Goal: Task Accomplishment & Management: Use online tool/utility

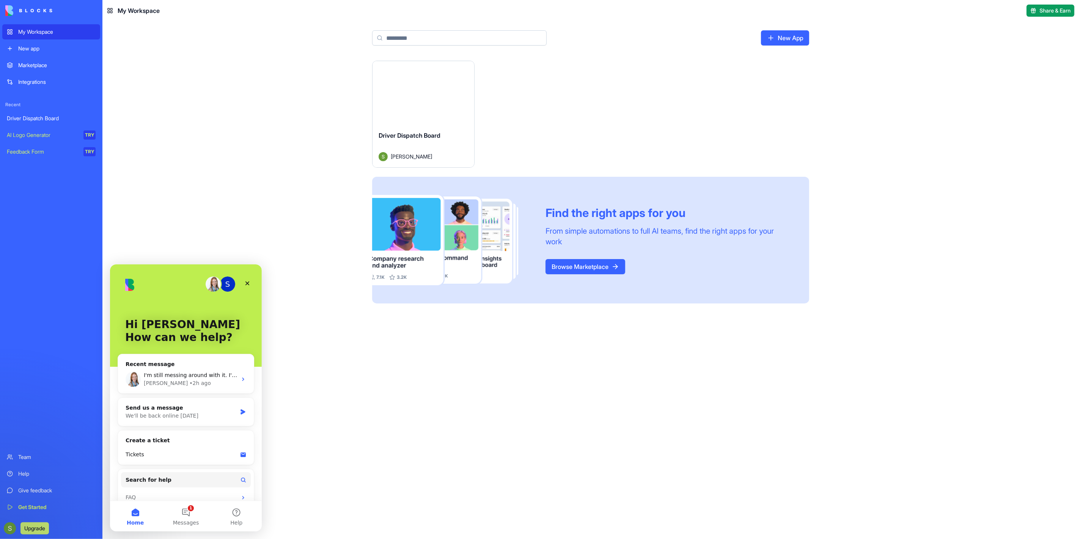
click at [46, 47] on div "New app" at bounding box center [56, 49] width 77 height 8
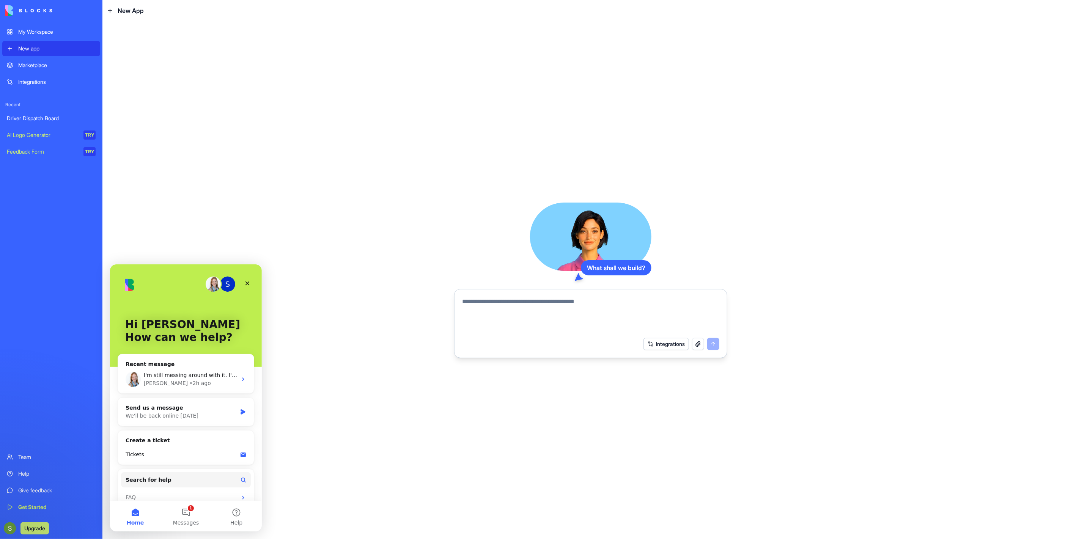
click at [51, 115] on div "Driver Dispatch Board" at bounding box center [51, 119] width 89 height 8
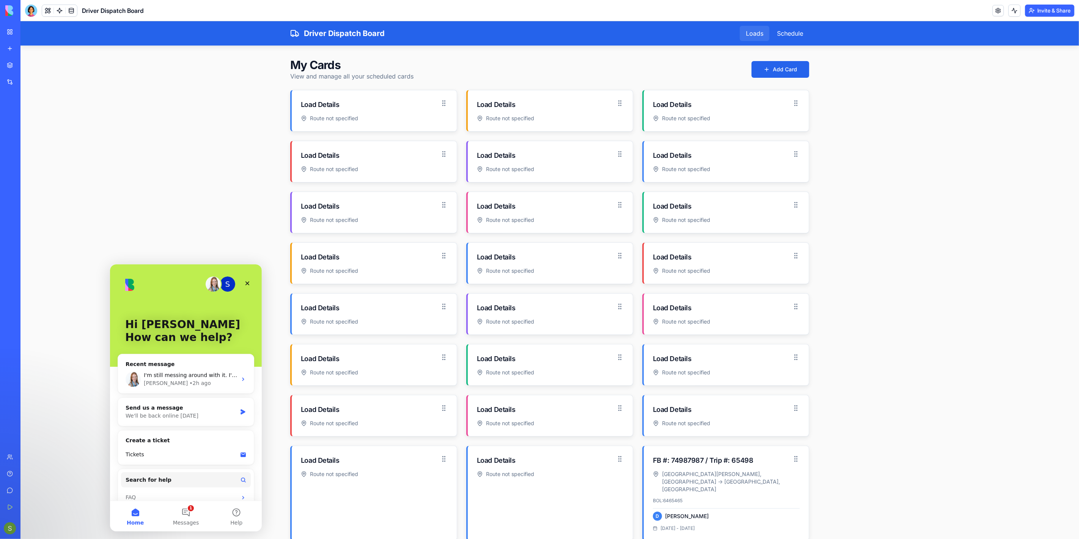
click at [753, 35] on div "Loads" at bounding box center [755, 32] width 30 height 15
click at [780, 32] on div "Schedule" at bounding box center [790, 32] width 38 height 15
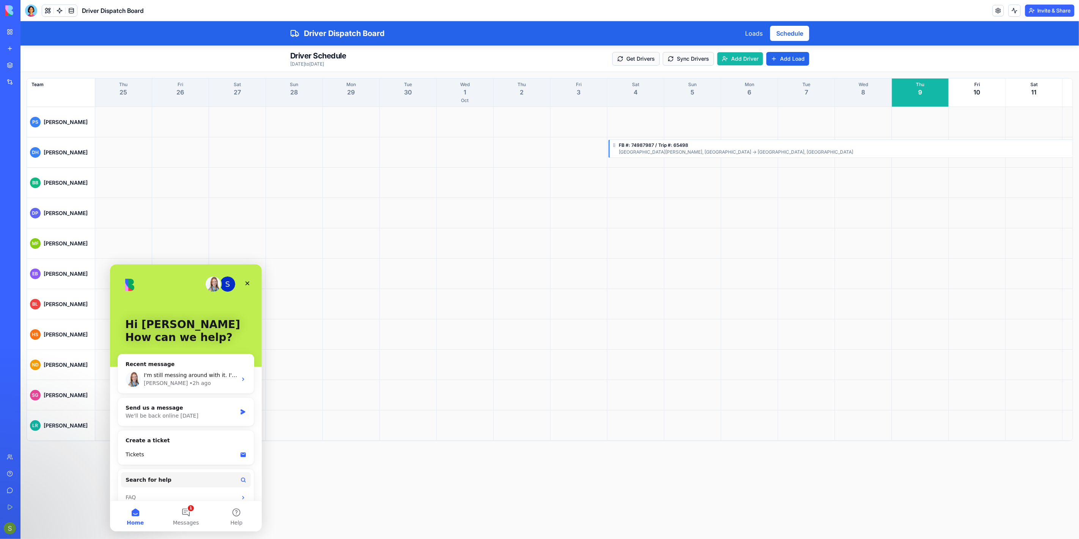
scroll to position [0, 797]
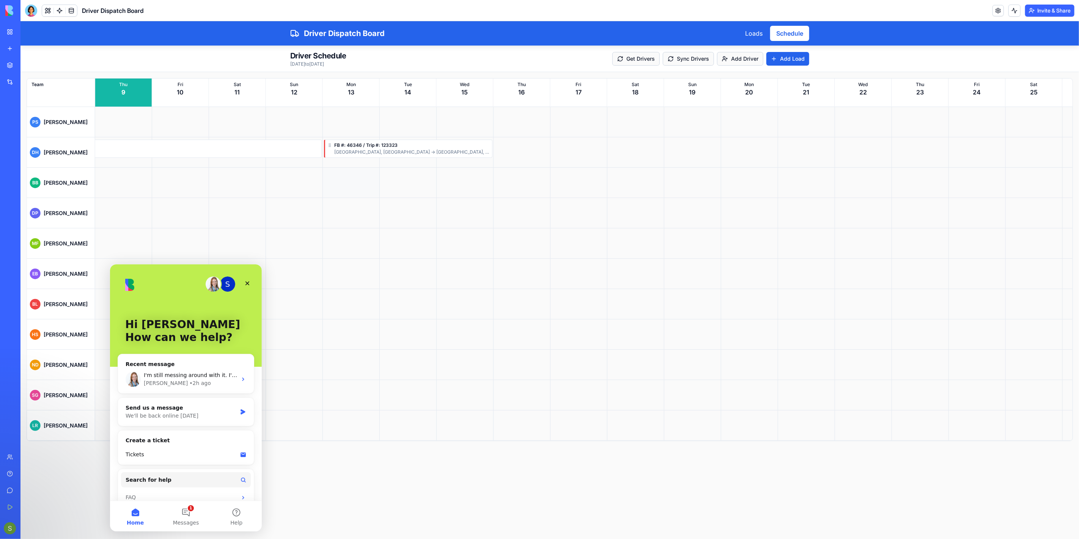
click at [356, 181] on div at bounding box center [351, 182] width 57 height 30
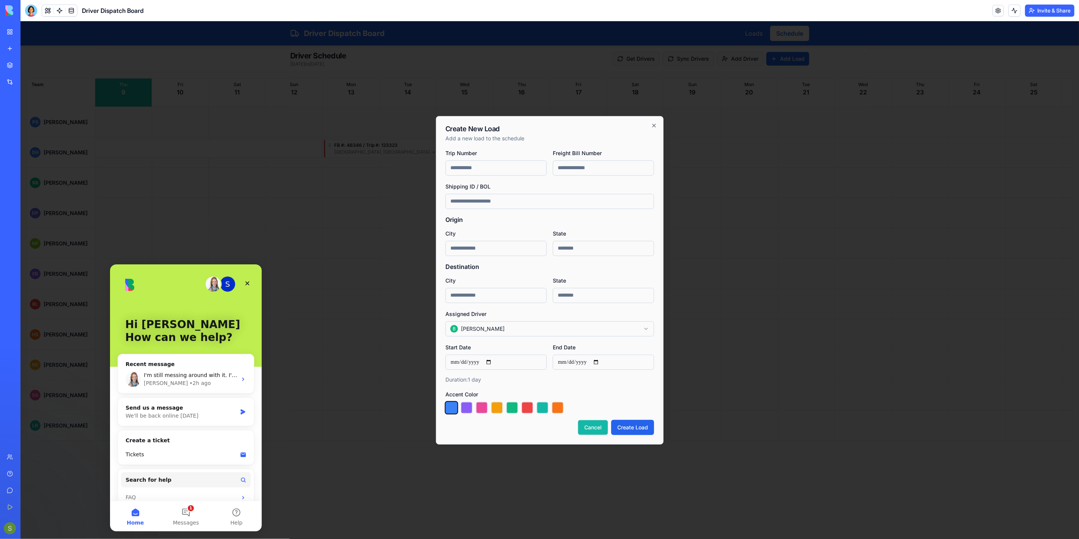
click at [588, 424] on button "Cancel" at bounding box center [593, 427] width 30 height 15
type input "**********"
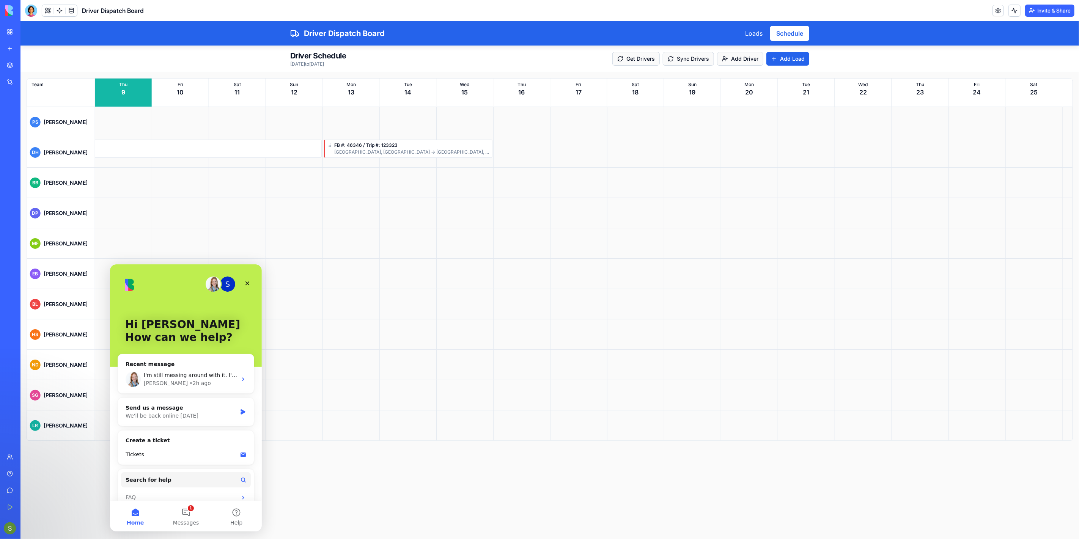
scroll to position [0, 0]
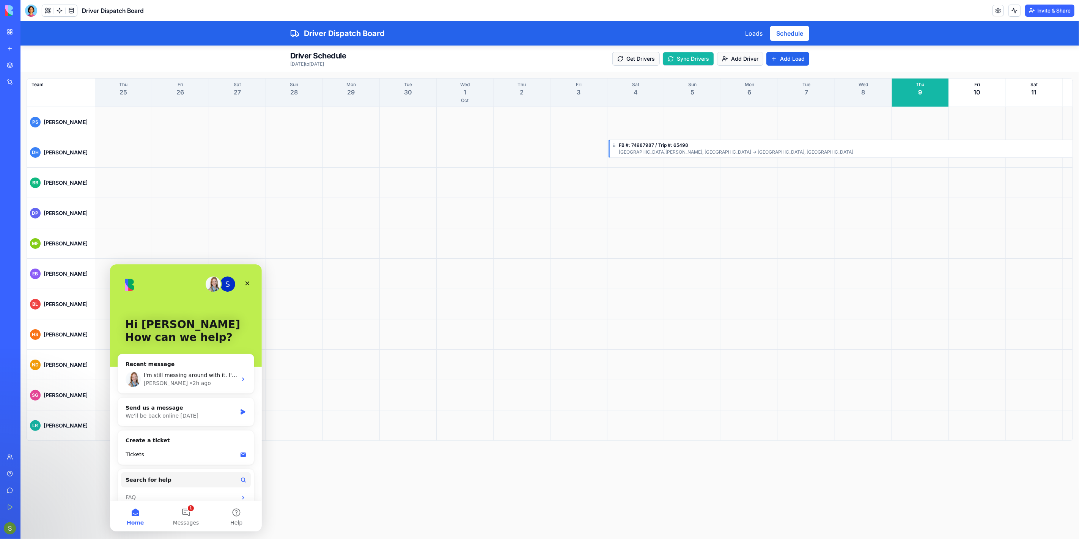
click at [700, 53] on button "Sync Drivers" at bounding box center [688, 59] width 51 height 14
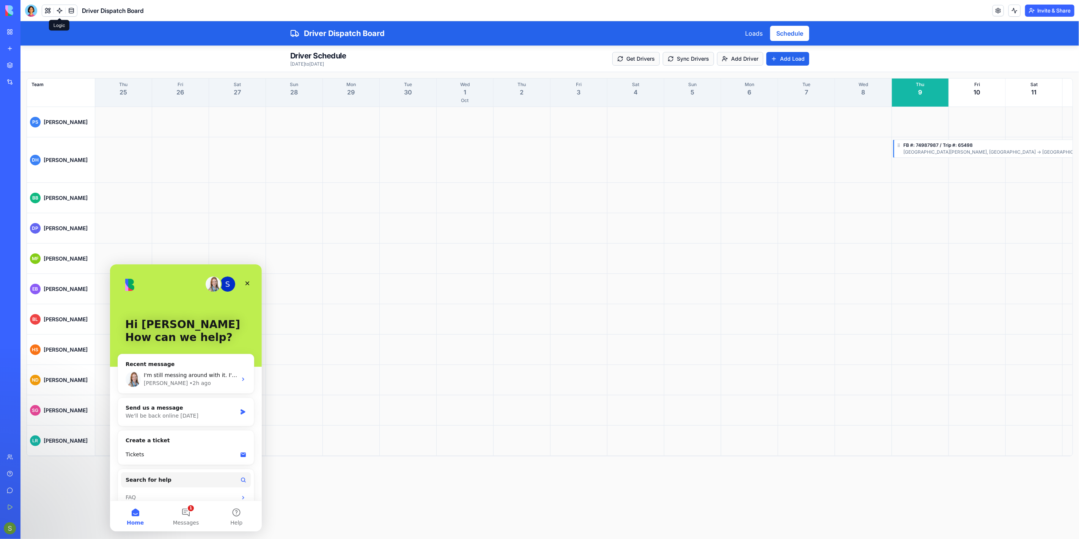
click at [58, 9] on link at bounding box center [59, 10] width 11 height 11
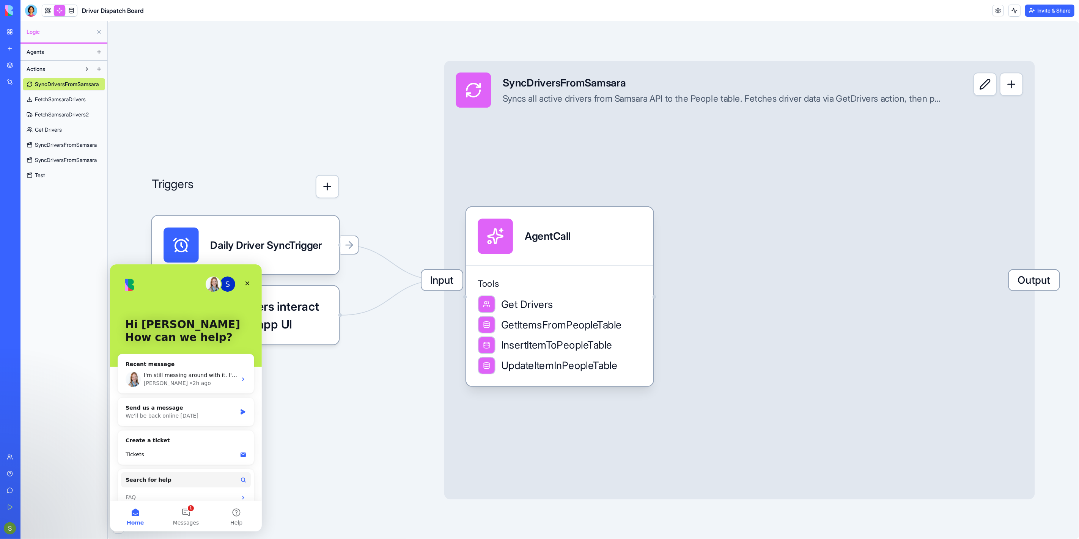
click at [58, 176] on link "Test" at bounding box center [64, 175] width 82 height 12
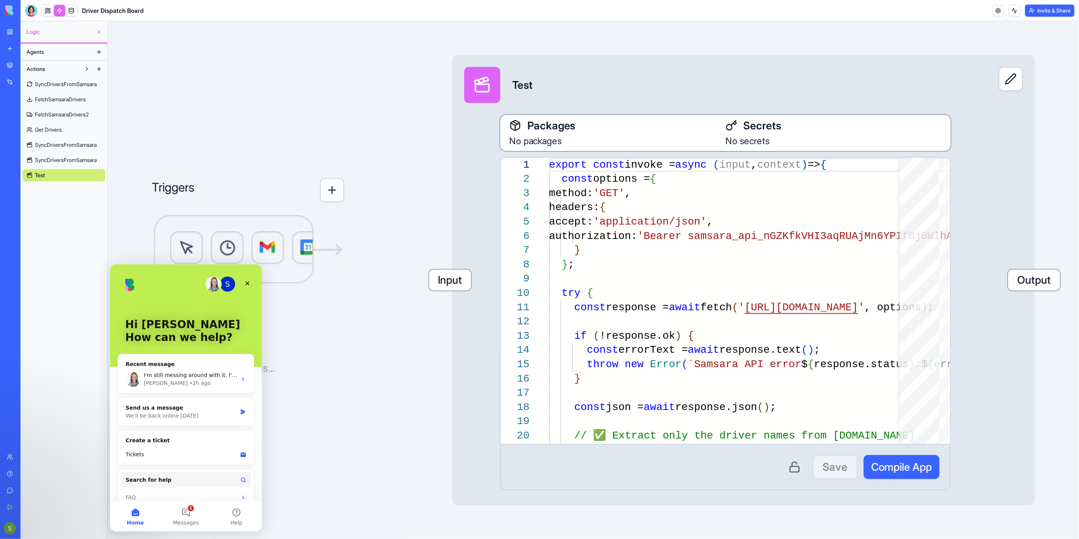
click at [64, 127] on link "Get Drivers" at bounding box center [64, 130] width 82 height 12
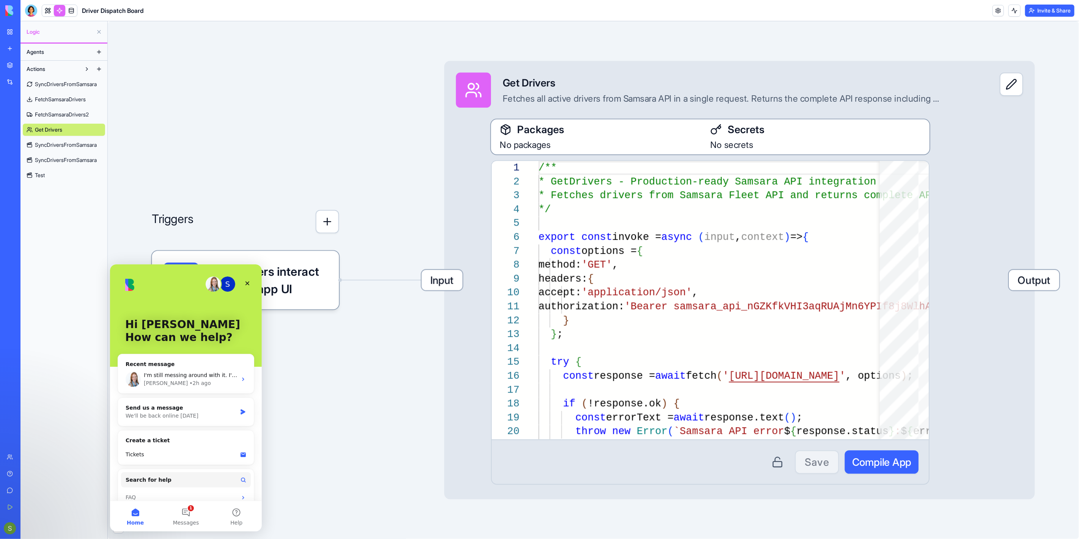
click at [82, 86] on span "SyncDriversFromSamsara" at bounding box center [66, 84] width 62 height 8
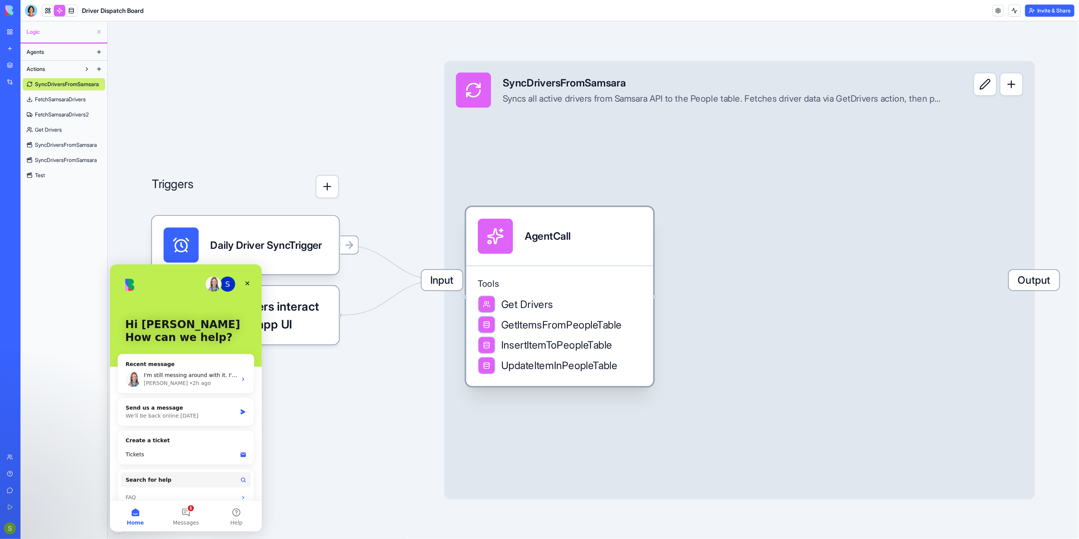
click at [548, 326] on span "GetItemsFromPeopleTable" at bounding box center [561, 325] width 121 height 15
click at [491, 327] on div at bounding box center [486, 324] width 17 height 17
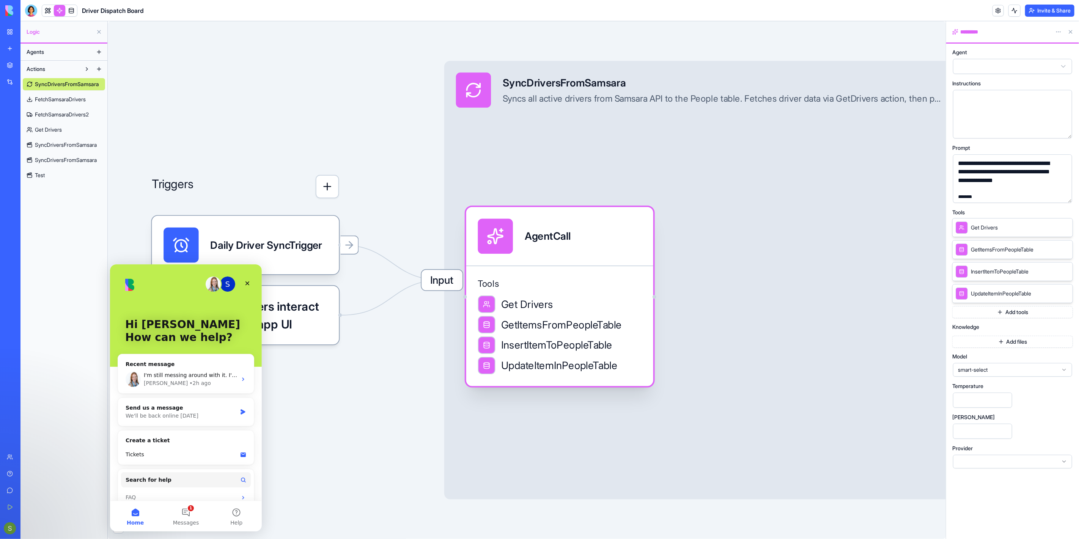
click at [506, 324] on span "GetItemsFromPeopleTable" at bounding box center [561, 325] width 121 height 15
click at [83, 69] on button at bounding box center [87, 69] width 12 height 12
click at [84, 69] on button at bounding box center [87, 69] width 12 height 12
click at [985, 253] on div "GetItemsFromPeopleTable" at bounding box center [995, 250] width 78 height 12
click at [1018, 252] on span "GetItemsFromPeopleTable" at bounding box center [1002, 250] width 63 height 8
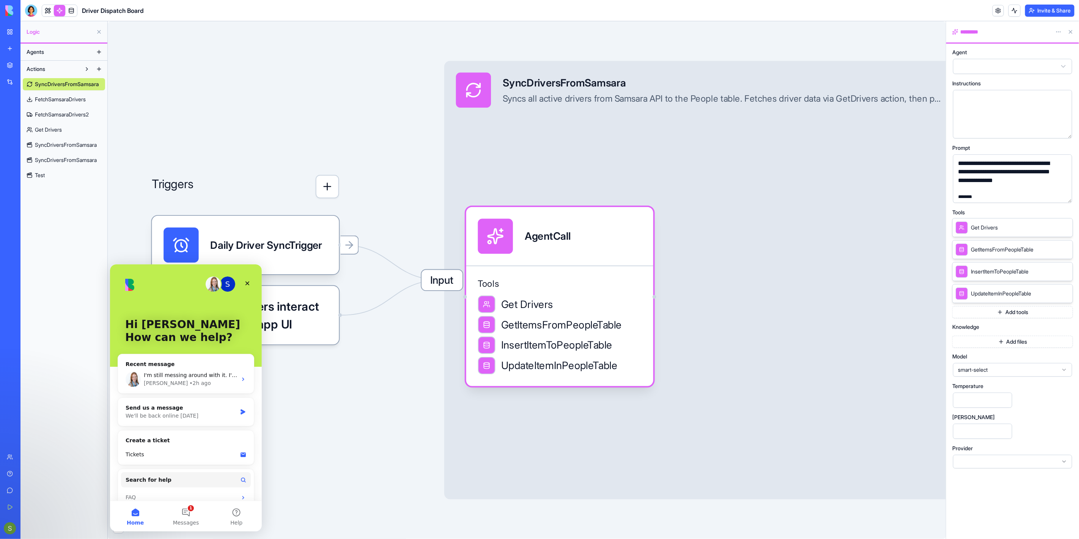
click at [974, 251] on span "GetItemsFromPeopleTable" at bounding box center [1002, 250] width 63 height 8
click at [98, 68] on button at bounding box center [99, 69] width 12 height 12
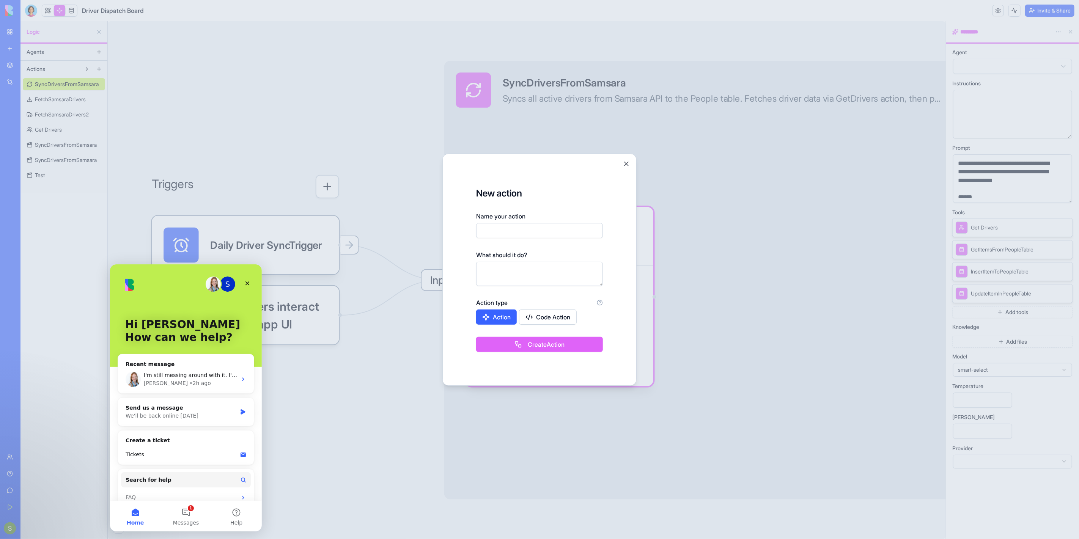
click at [543, 319] on button "Code Action" at bounding box center [548, 317] width 58 height 15
click at [496, 311] on button "Action" at bounding box center [496, 317] width 41 height 15
click at [627, 164] on button "Close" at bounding box center [627, 164] width 8 height 8
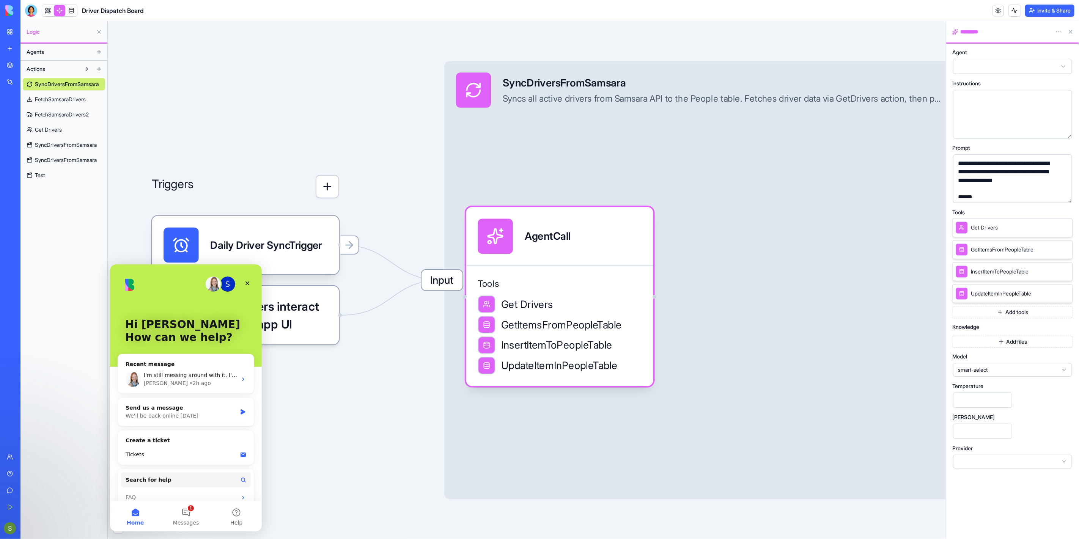
click at [54, 175] on link "Test" at bounding box center [64, 175] width 82 height 12
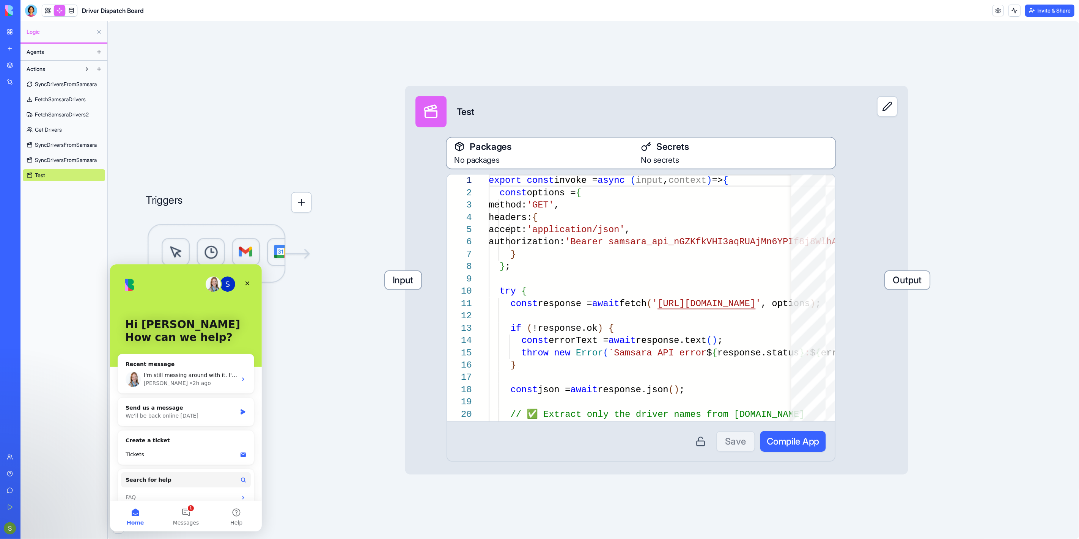
click at [42, 176] on span "Test" at bounding box center [40, 176] width 10 height 8
click at [46, 176] on link "Test" at bounding box center [64, 175] width 82 height 12
click at [892, 111] on button at bounding box center [887, 106] width 21 height 21
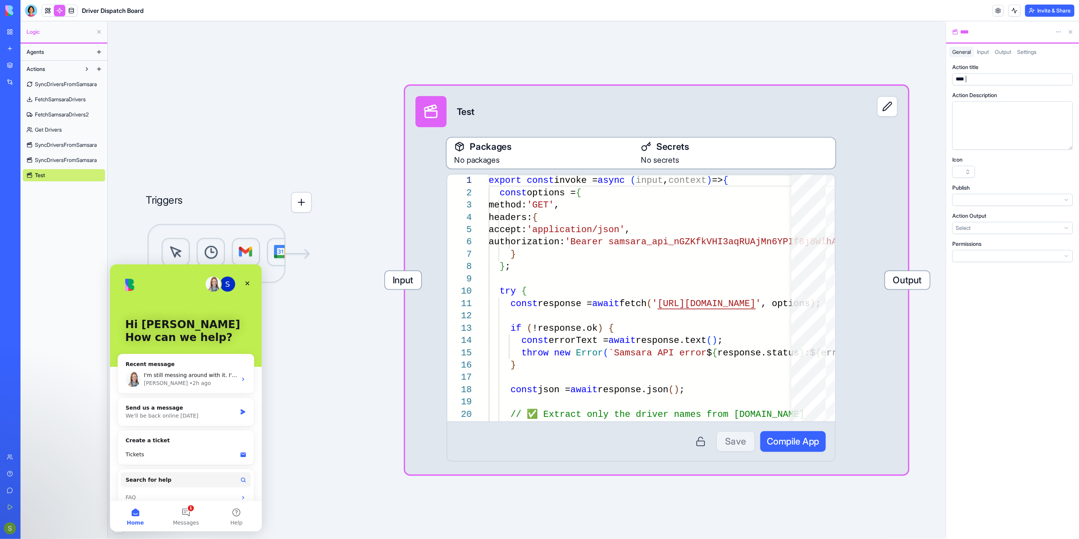
drag, startPoint x: 994, startPoint y: 75, endPoint x: 929, endPoint y: 71, distance: 65.4
click at [929, 71] on div "Logic Agents Actions SyncDriversFromSamsara FetchSamsaraDrivers FetchSamsaraDri…" at bounding box center [549, 280] width 1059 height 518
drag, startPoint x: 990, startPoint y: 80, endPoint x: 940, endPoint y: 76, distance: 50.2
click at [940, 76] on div "Logic Agents Actions SyncDriversFromSamsara FetchSamsaraDrivers FetchSamsaraDri…" at bounding box center [549, 280] width 1059 height 518
click at [938, 83] on div "Triggers Choose what starts this action Forms, schedules, webhooks, data change…" at bounding box center [527, 280] width 838 height 518
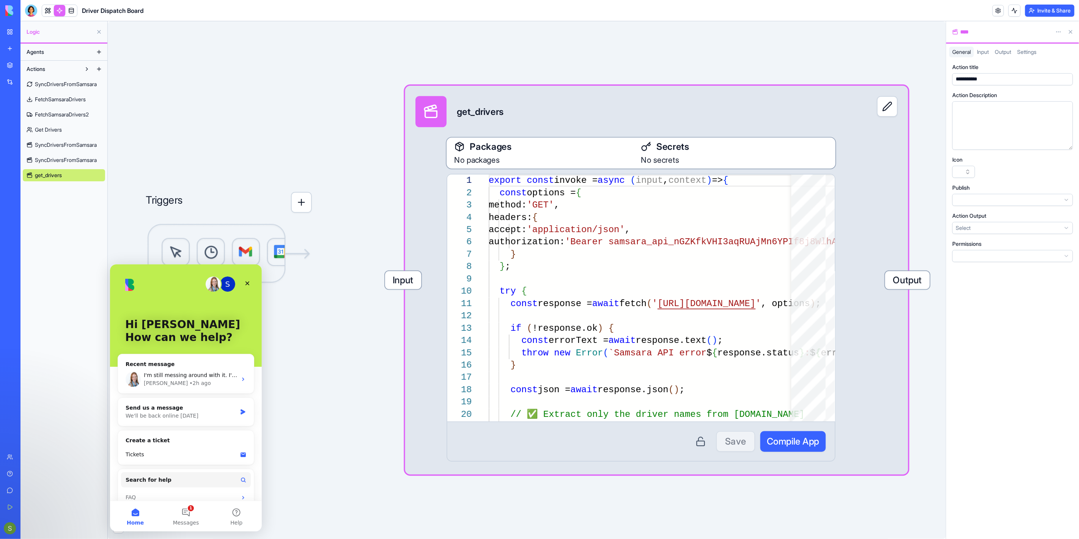
click at [989, 112] on div at bounding box center [1006, 126] width 104 height 42
click at [726, 443] on div "Save Compile App" at bounding box center [641, 441] width 370 height 21
click at [787, 445] on span "Compile App" at bounding box center [793, 441] width 52 height 13
click at [984, 54] on span "Input" at bounding box center [983, 52] width 12 height 6
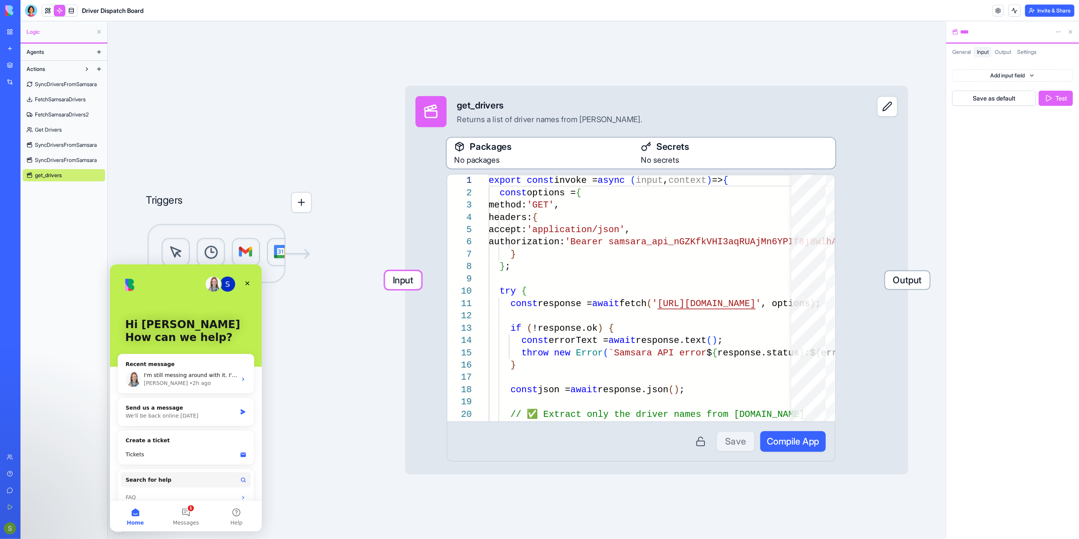
click at [1050, 93] on button "Test" at bounding box center [1056, 98] width 34 height 15
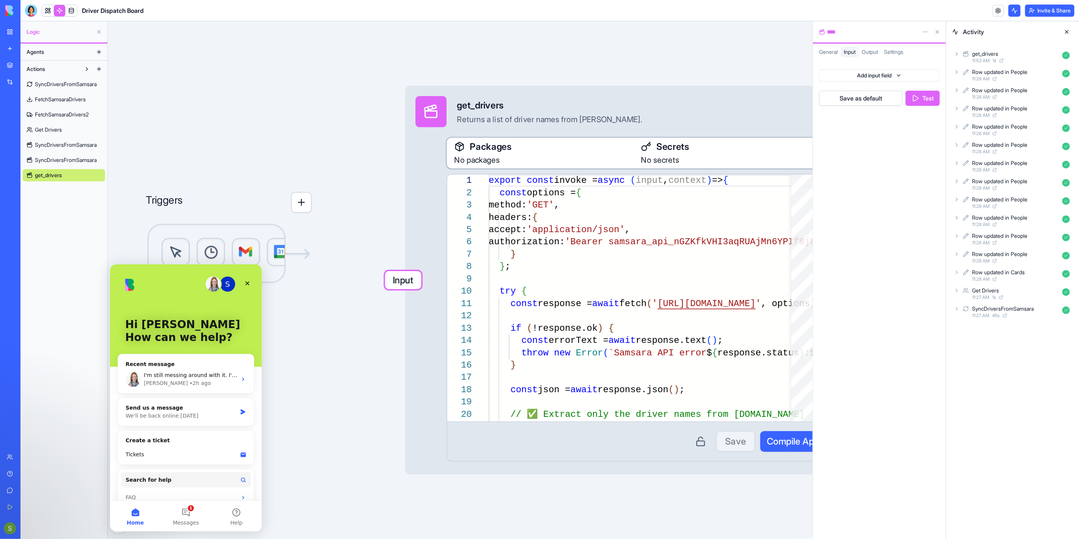
click at [988, 55] on div "get_drivers" at bounding box center [985, 54] width 26 height 8
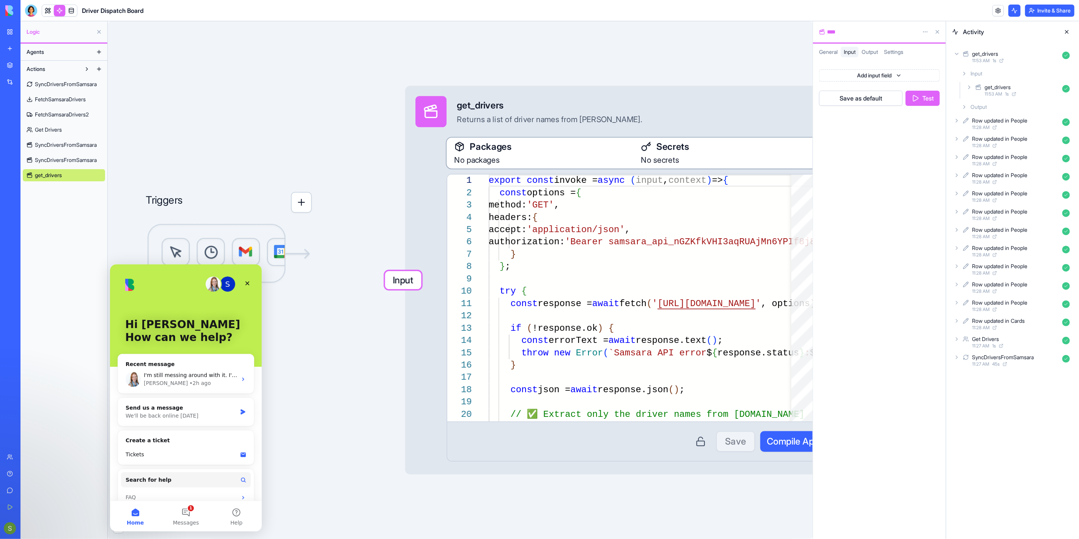
click at [967, 90] on div "get_drivers 11:53 AM 1 s" at bounding box center [1019, 90] width 108 height 17
click at [977, 121] on icon at bounding box center [977, 122] width 2 height 3
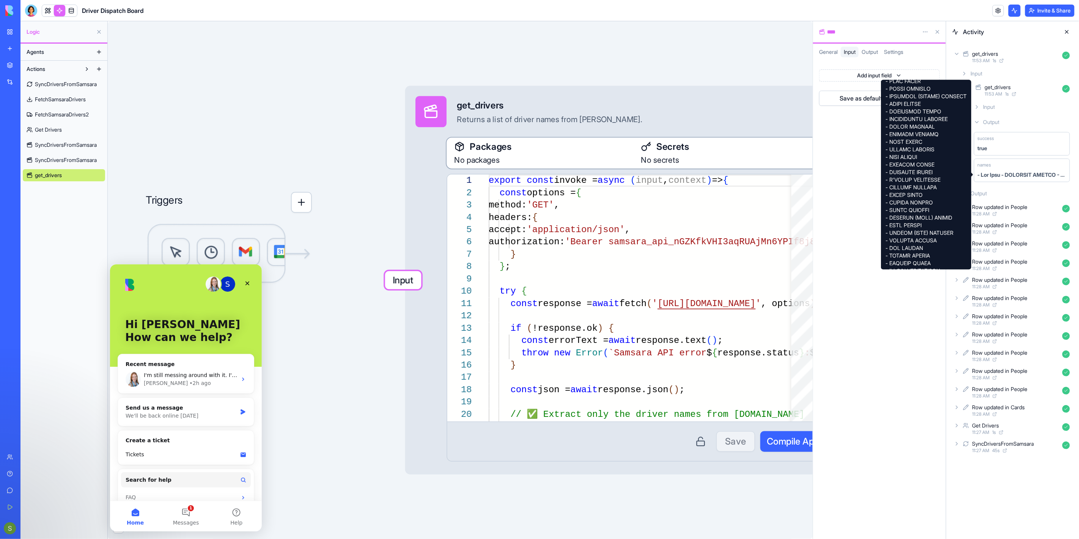
scroll to position [801, 0]
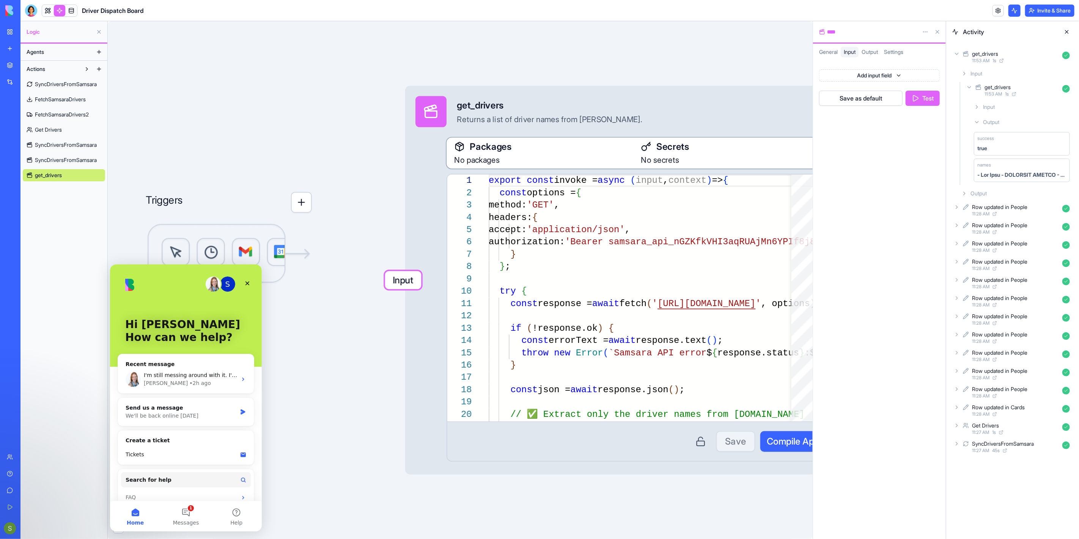
click at [495, 65] on div "Triggers Choose what starts this action Forms, schedules, webhooks, data change…" at bounding box center [460, 280] width 705 height 518
click at [61, 86] on span "SyncDriversFromSamsara" at bounding box center [66, 84] width 62 height 8
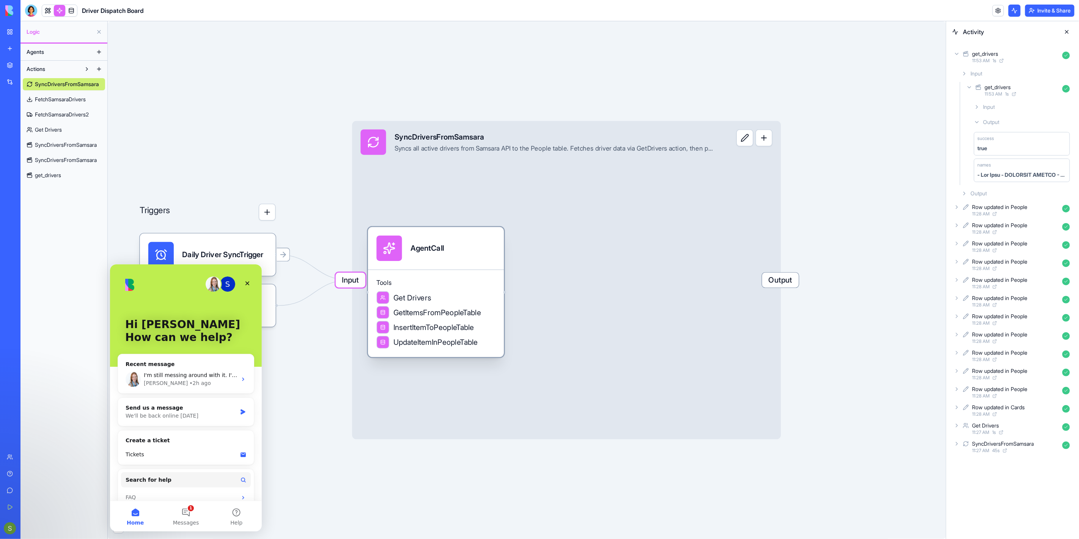
click at [406, 303] on span "Get Drivers" at bounding box center [412, 298] width 38 height 11
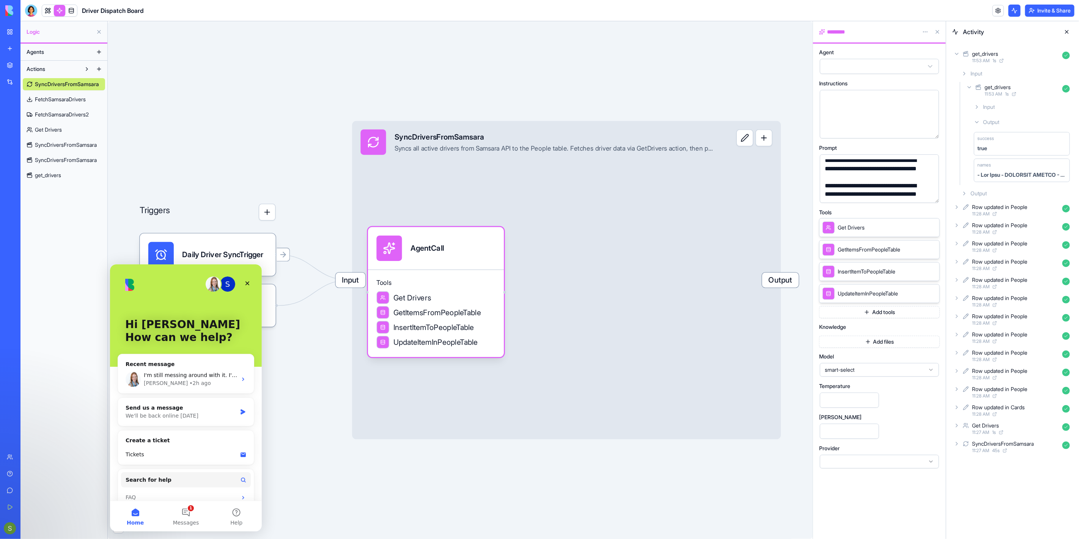
scroll to position [84, 0]
click at [930, 194] on button "button" at bounding box center [931, 195] width 12 height 12
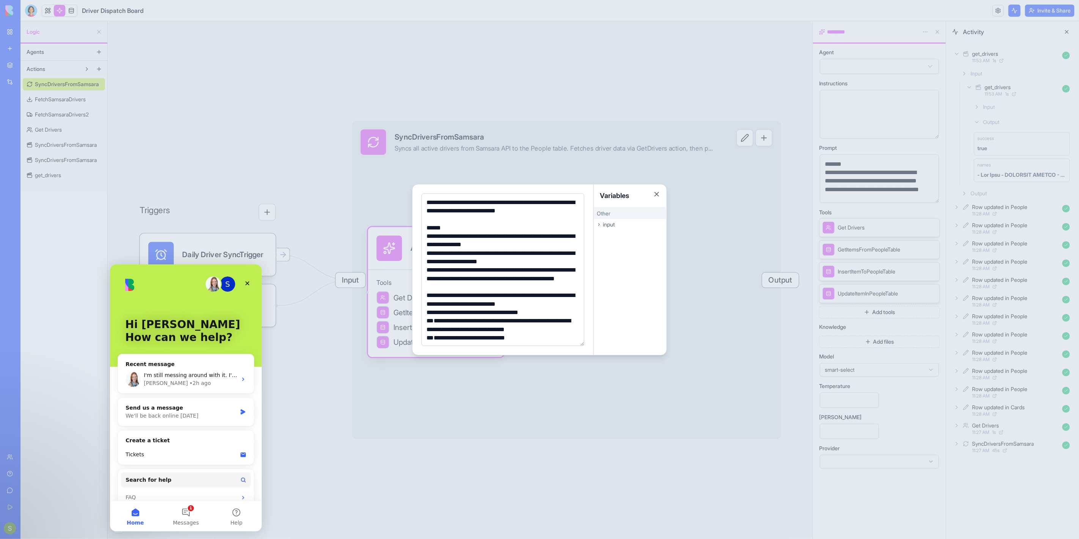
click at [499, 229] on div "******" at bounding box center [502, 228] width 156 height 8
click at [479, 216] on div at bounding box center [501, 219] width 155 height 8
click at [433, 236] on div "**********" at bounding box center [502, 240] width 156 height 17
drag, startPoint x: 444, startPoint y: 236, endPoint x: 475, endPoint y: 234, distance: 31.2
click at [475, 234] on div "**********" at bounding box center [502, 240] width 156 height 17
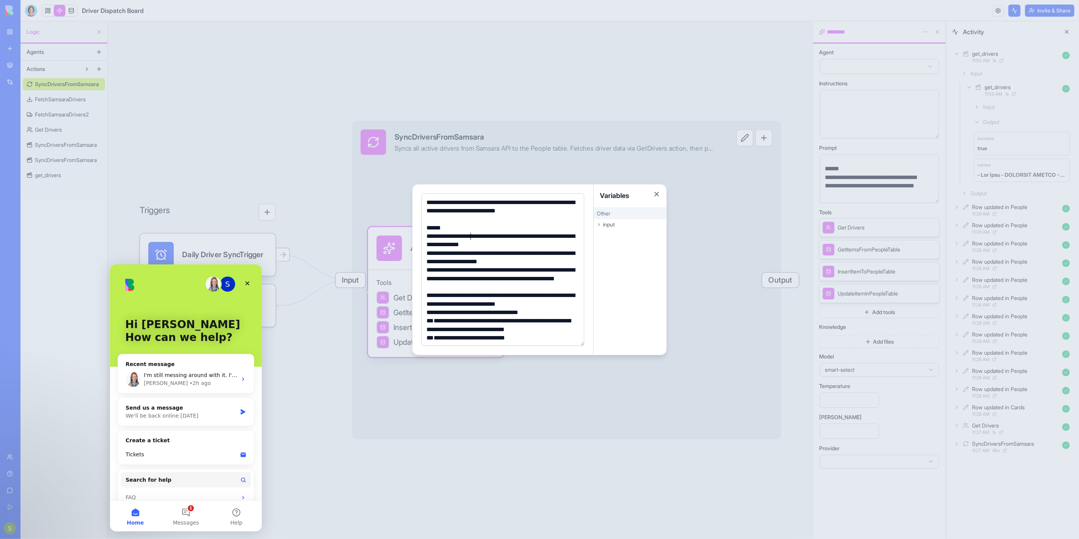
scroll to position [23, 0]
drag, startPoint x: 440, startPoint y: 254, endPoint x: 551, endPoint y: 269, distance: 111.4
click at [564, 268] on div "**********" at bounding box center [501, 406] width 155 height 416
click at [489, 285] on div "**********" at bounding box center [502, 278] width 156 height 25
drag, startPoint x: 472, startPoint y: 279, endPoint x: 504, endPoint y: 285, distance: 31.8
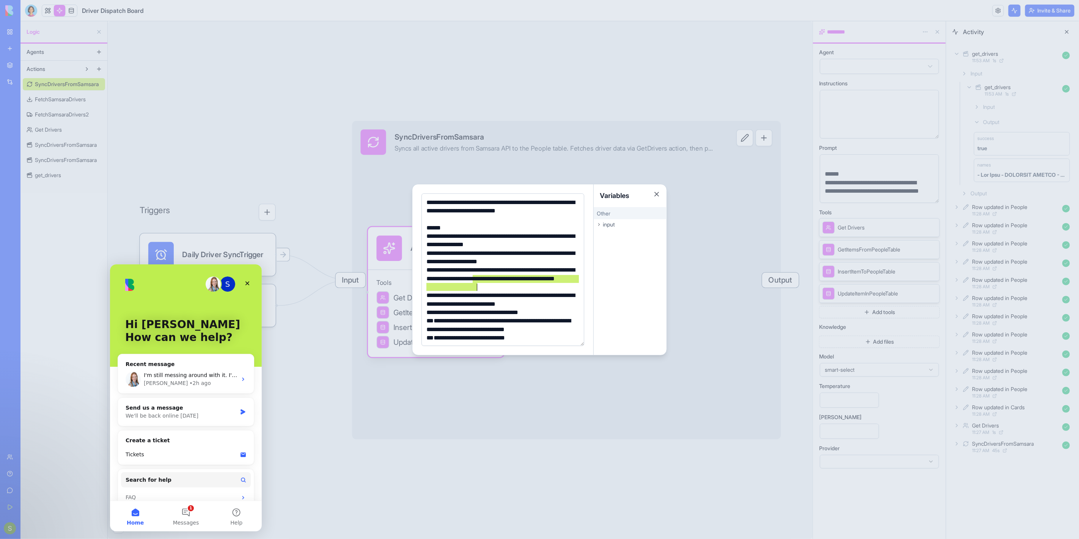
click at [504, 285] on div "**********" at bounding box center [502, 278] width 156 height 25
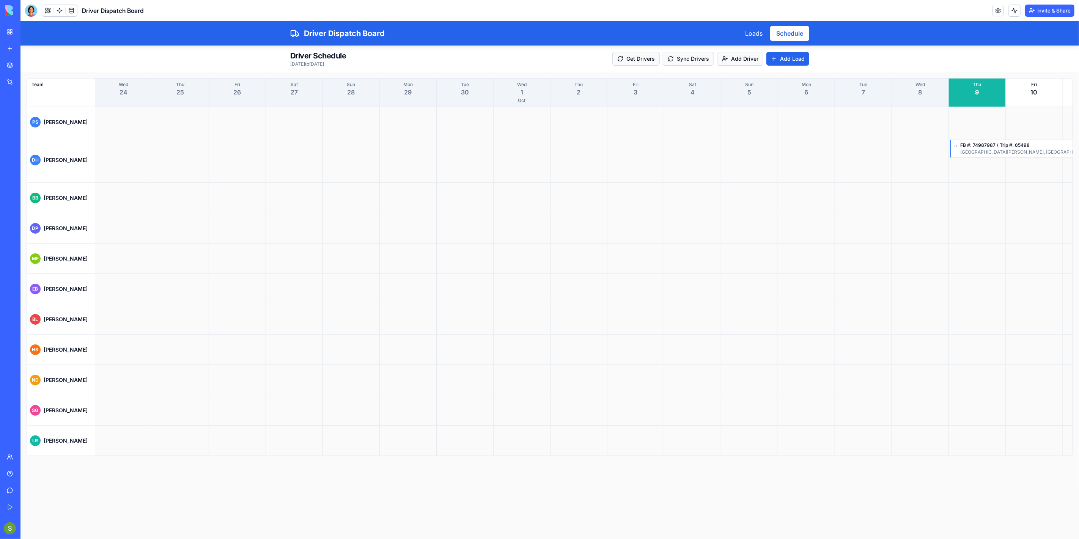
scroll to position [0, 797]
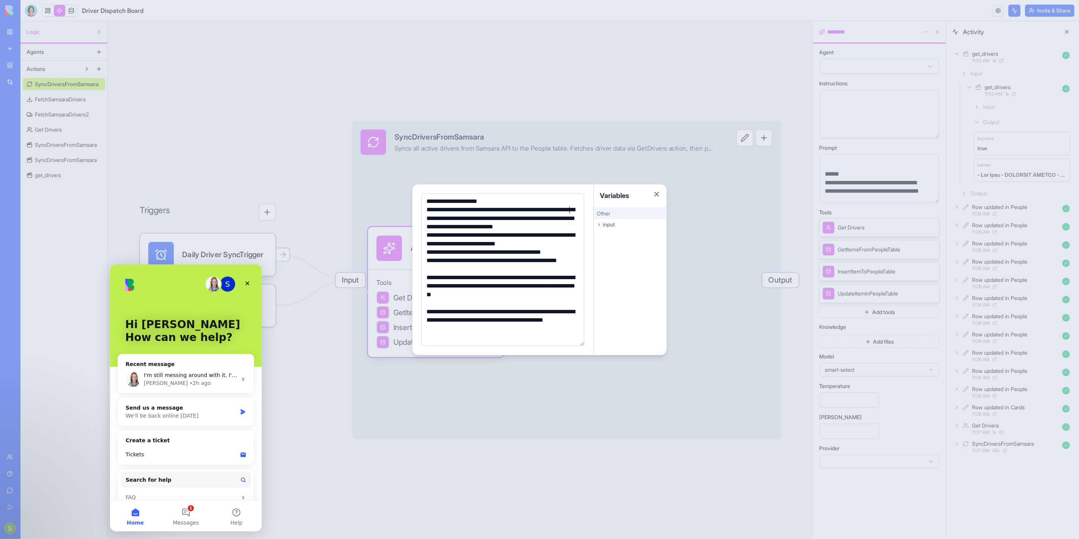
drag, startPoint x: 571, startPoint y: 211, endPoint x: 566, endPoint y: 210, distance: 4.8
click at [565, 210] on div "**********" at bounding box center [502, 218] width 156 height 25
click at [574, 209] on div "**********" at bounding box center [502, 218] width 156 height 25
drag, startPoint x: 574, startPoint y: 209, endPoint x: 559, endPoint y: 210, distance: 15.2
click at [559, 210] on div "**********" at bounding box center [502, 218] width 156 height 25
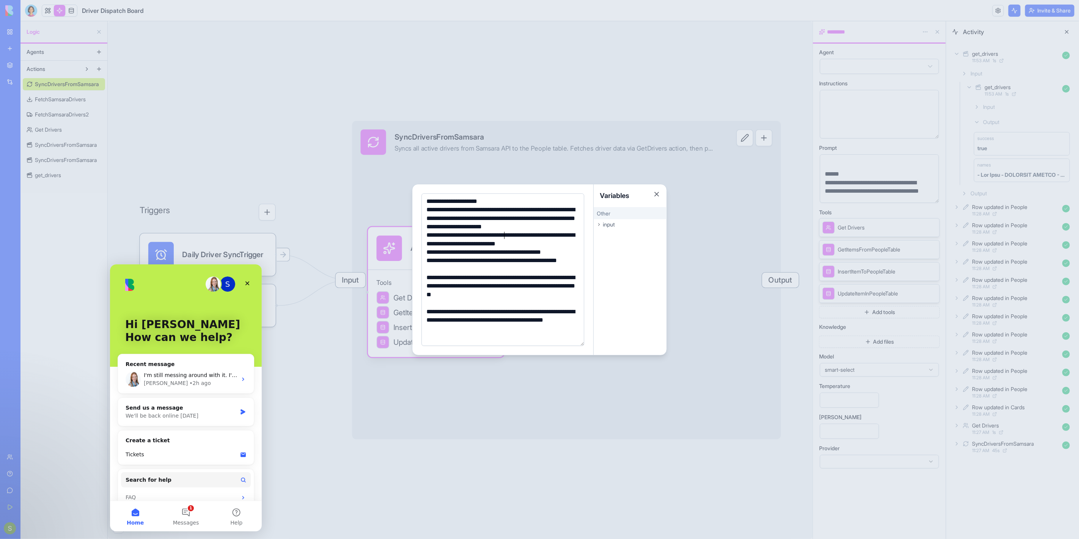
click at [505, 237] on div "**********" at bounding box center [502, 239] width 156 height 17
drag, startPoint x: 467, startPoint y: 210, endPoint x: 558, endPoint y: 208, distance: 90.7
click at [558, 208] on div "**********" at bounding box center [502, 218] width 156 height 25
click at [517, 209] on div "**********" at bounding box center [502, 218] width 156 height 25
drag, startPoint x: 500, startPoint y: 209, endPoint x: 465, endPoint y: 209, distance: 35.3
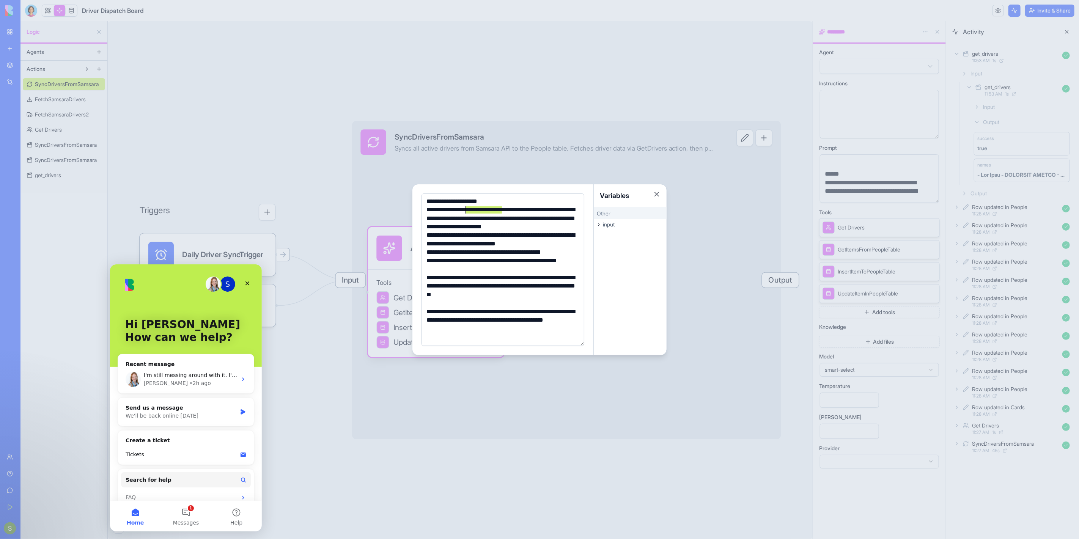
click at [465, 209] on div "**********" at bounding box center [502, 218] width 156 height 25
click at [559, 212] on div "**********" at bounding box center [502, 218] width 156 height 25
click at [519, 211] on div "**********" at bounding box center [502, 218] width 156 height 25
click at [562, 242] on div "**********" at bounding box center [502, 239] width 156 height 17
click at [602, 224] on div "input" at bounding box center [630, 224] width 73 height 11
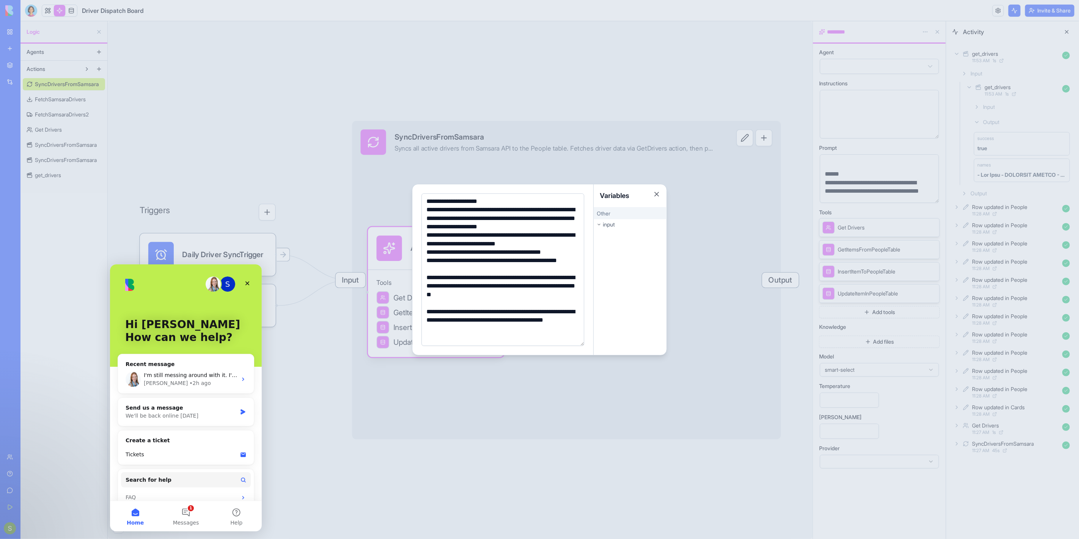
click at [601, 223] on div "input" at bounding box center [630, 224] width 73 height 11
click at [654, 195] on button "Close" at bounding box center [657, 194] width 8 height 8
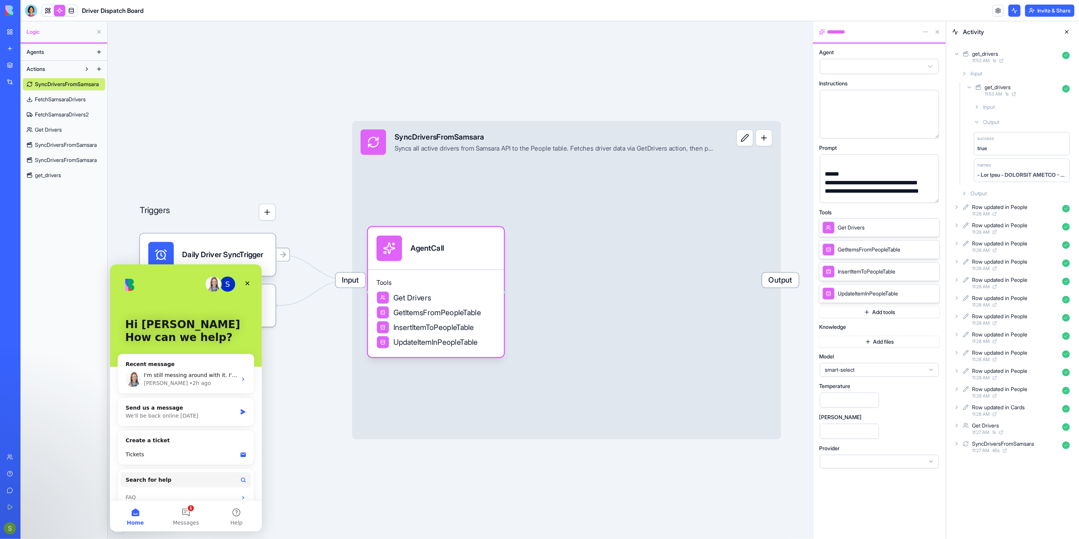
click at [750, 140] on button at bounding box center [745, 137] width 17 height 17
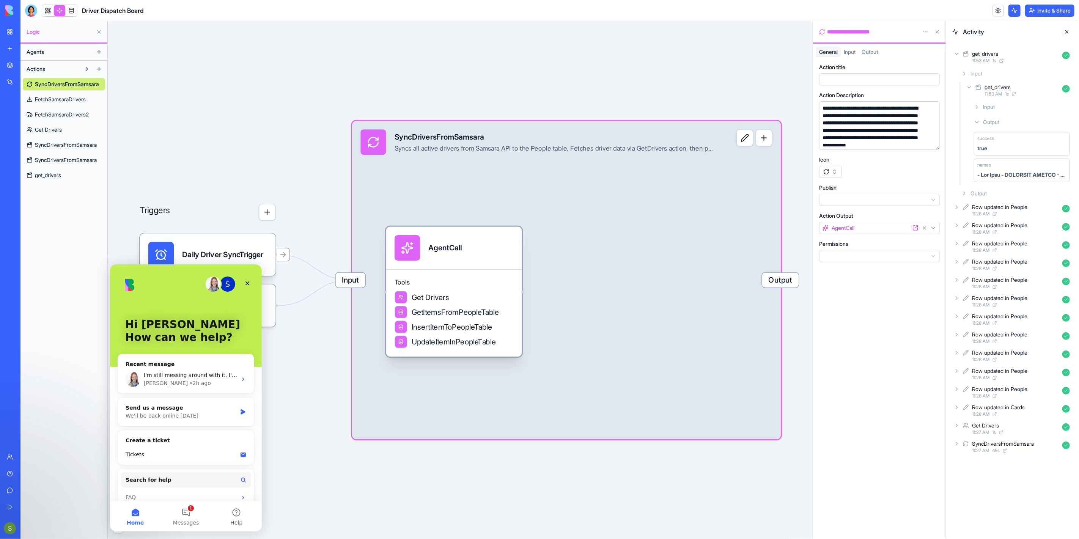
click at [493, 239] on div "AgentCall" at bounding box center [454, 247] width 119 height 25
click at [493, 238] on div "AgentCall" at bounding box center [454, 247] width 119 height 25
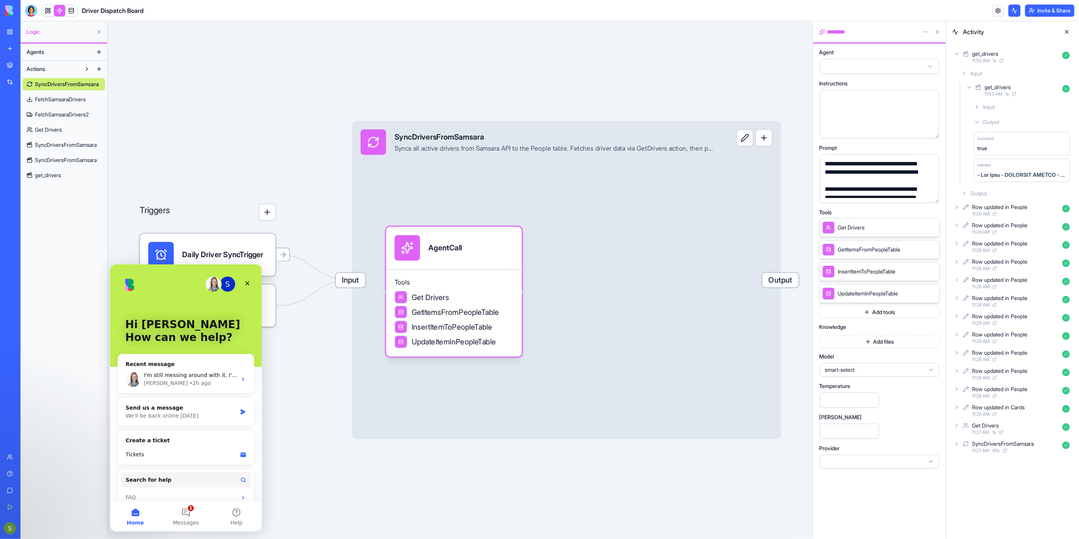
scroll to position [84, 0]
click at [434, 300] on span "Get Drivers" at bounding box center [431, 297] width 38 height 11
click at [933, 228] on icon at bounding box center [931, 227] width 3 height 3
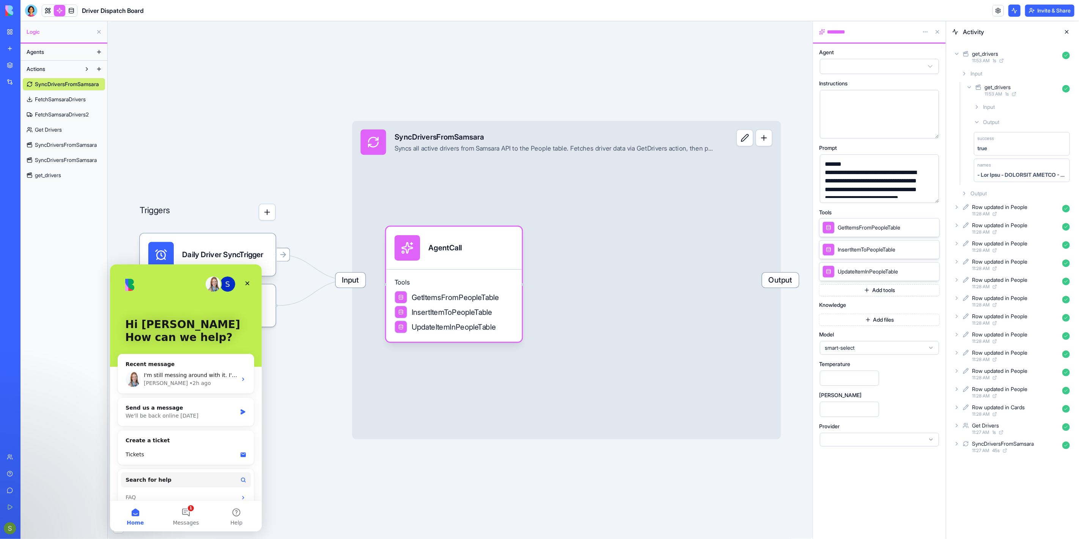
click at [877, 290] on button "Add tools" at bounding box center [879, 290] width 121 height 12
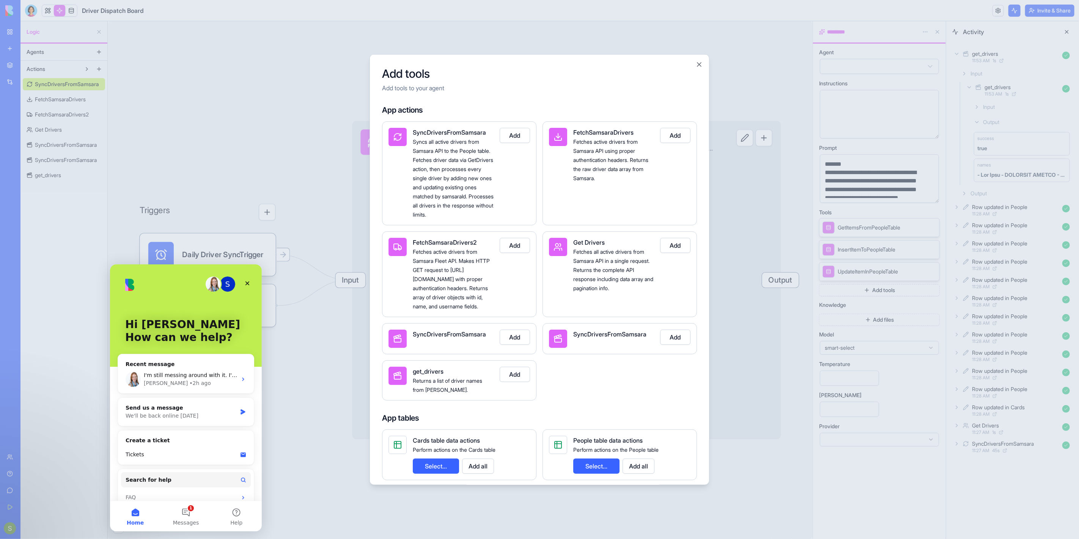
click at [518, 382] on button "Add" at bounding box center [515, 374] width 30 height 15
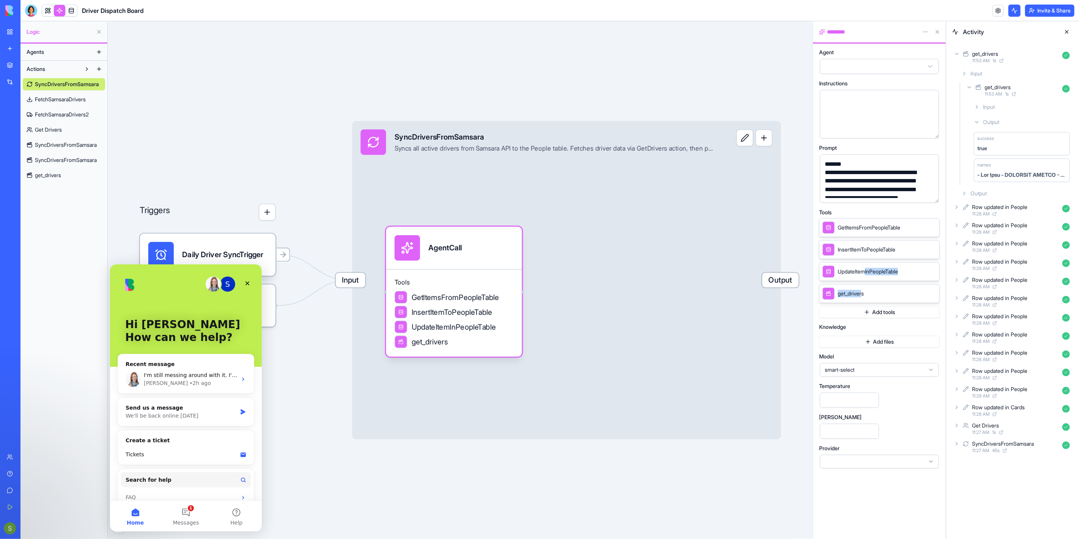
drag, startPoint x: 863, startPoint y: 292, endPoint x: 866, endPoint y: 281, distance: 11.4
click at [866, 281] on div "GetItemsFromPeopleTable InsertItemToPeopleTable UpdateItemInPeopleTable get_dri…" at bounding box center [879, 260] width 121 height 85
click at [370, 91] on div "Triggers Daily Driver SyncTrigger When users interact with the app UI Input Syn…" at bounding box center [460, 280] width 705 height 518
click at [867, 232] on div "GetItemsFromPeopleTable" at bounding box center [862, 228] width 78 height 12
click at [867, 226] on span "GetItemsFromPeopleTable" at bounding box center [869, 228] width 63 height 8
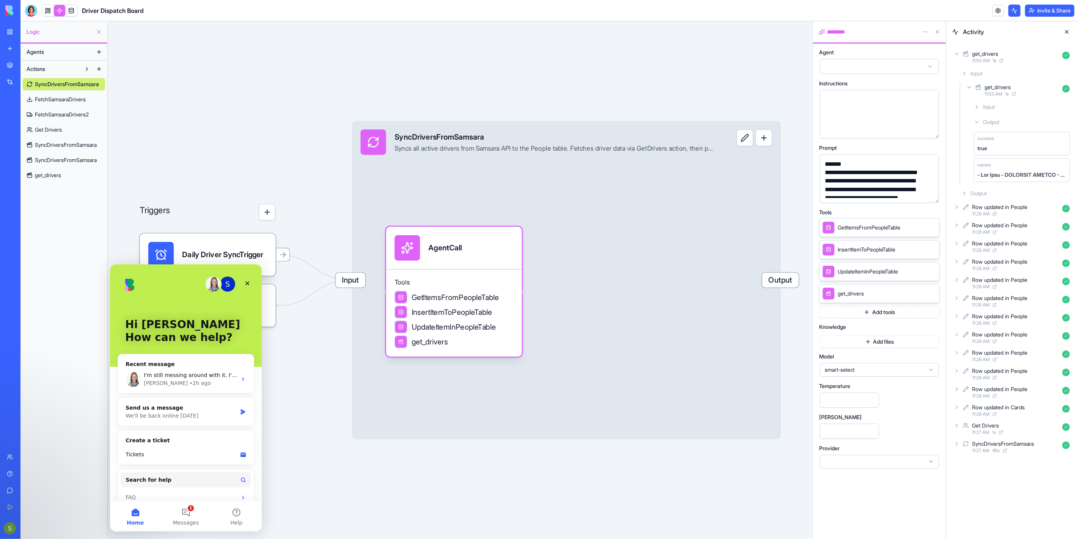
click at [867, 251] on span "InsertItemToPeopleTable" at bounding box center [867, 250] width 58 height 8
click at [865, 271] on span "UpdateItemInPeopleTable" at bounding box center [868, 272] width 60 height 8
click at [499, 236] on div "AgentCall" at bounding box center [454, 247] width 119 height 25
click at [653, 170] on div "Input SyncDriversFromSamsara Syncs all active drivers from Samsara API to the P…" at bounding box center [566, 280] width 429 height 318
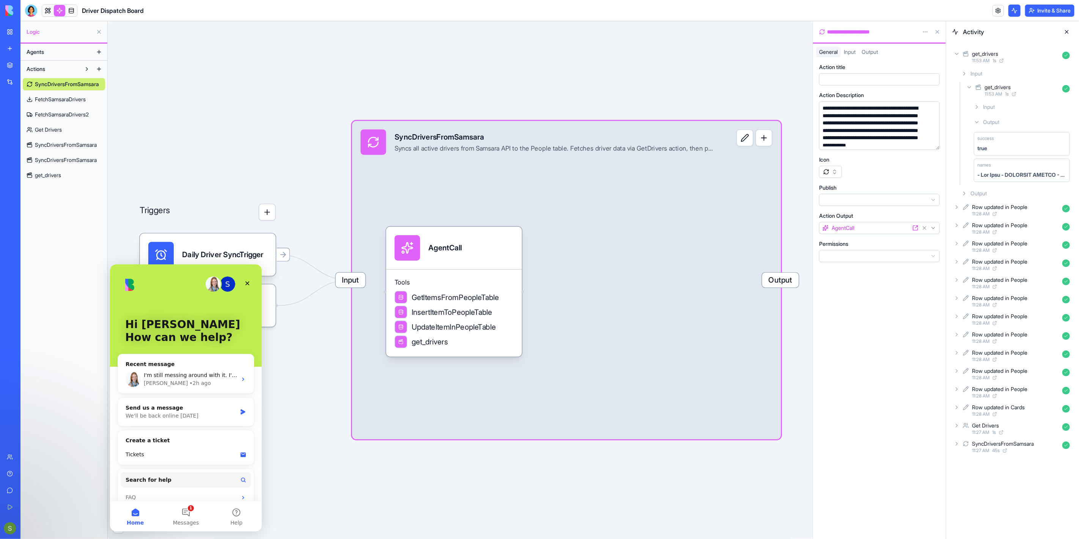
click at [744, 140] on button at bounding box center [745, 137] width 17 height 17
click at [849, 50] on span "Input" at bounding box center [850, 52] width 12 height 6
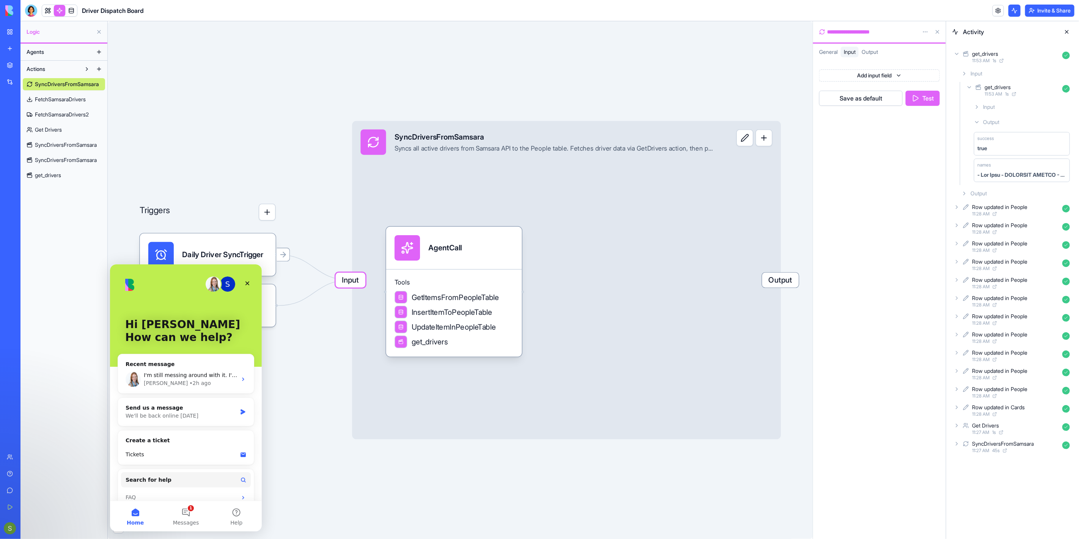
click at [921, 91] on button "Test" at bounding box center [923, 98] width 34 height 15
click at [958, 73] on icon at bounding box center [957, 72] width 6 height 6
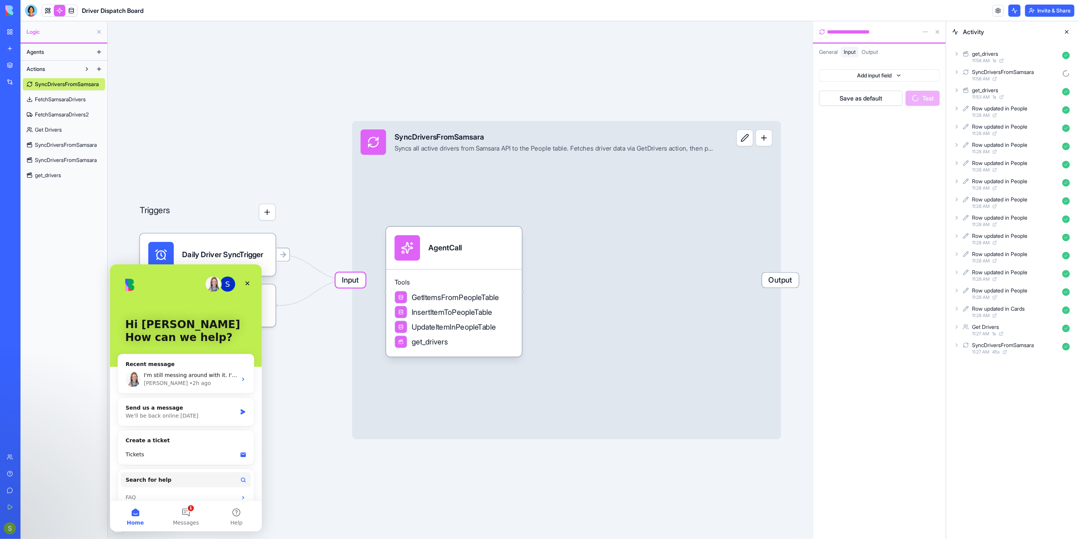
click at [957, 70] on icon at bounding box center [957, 72] width 6 height 6
click at [969, 106] on icon at bounding box center [969, 105] width 6 height 6
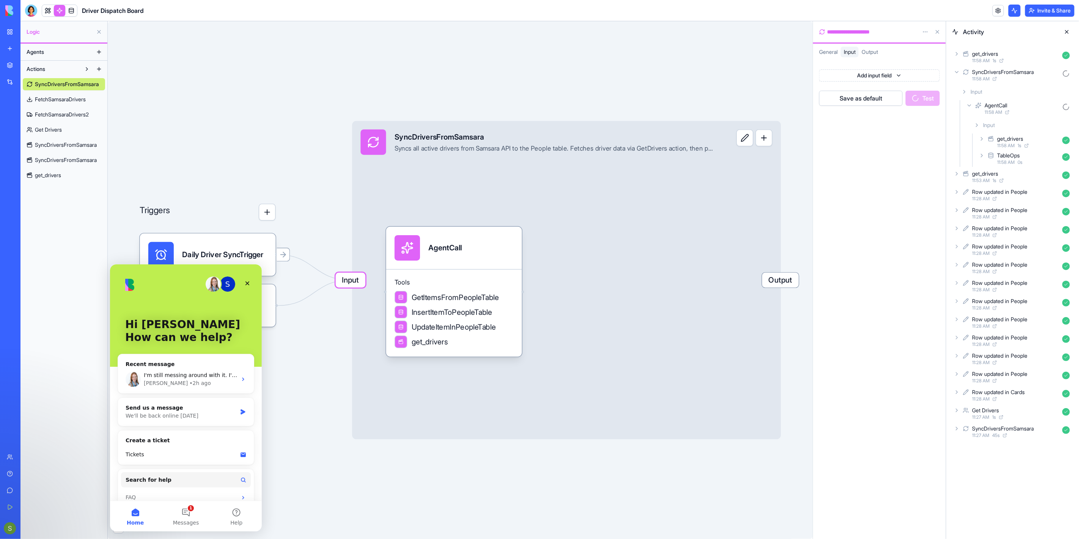
click at [985, 138] on icon at bounding box center [982, 139] width 6 height 6
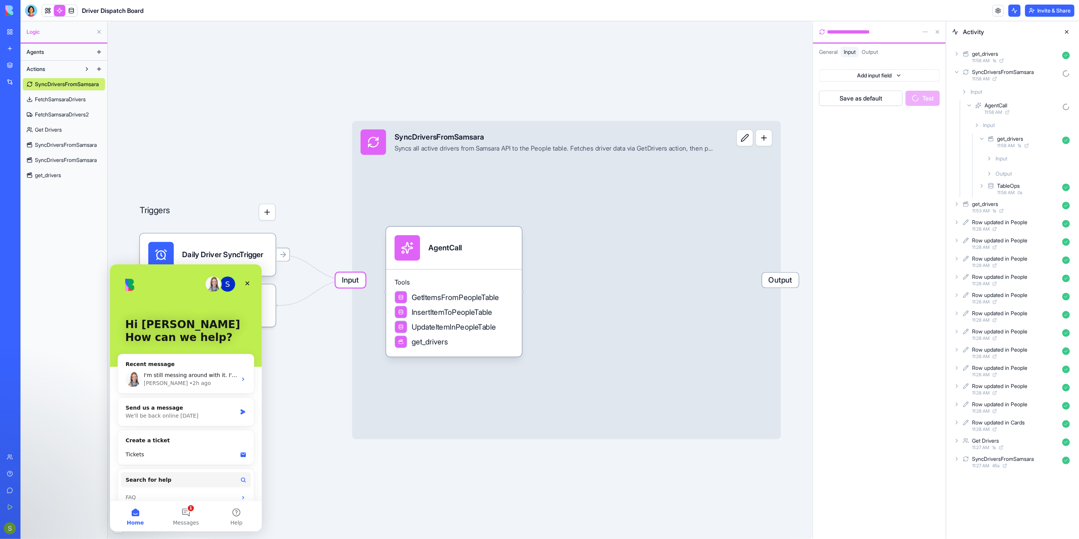
click at [991, 174] on icon at bounding box center [990, 174] width 6 height 6
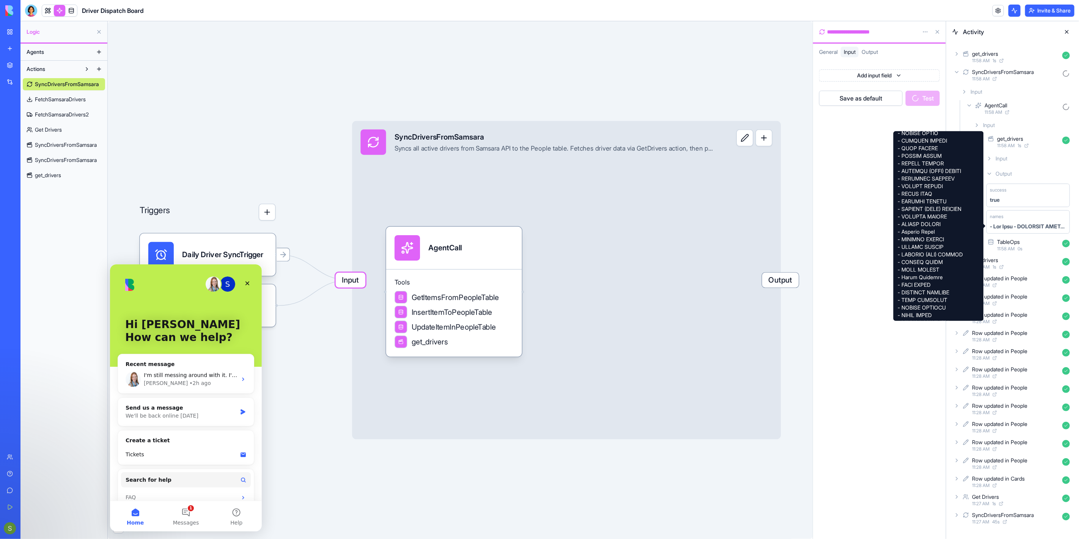
scroll to position [831, 0]
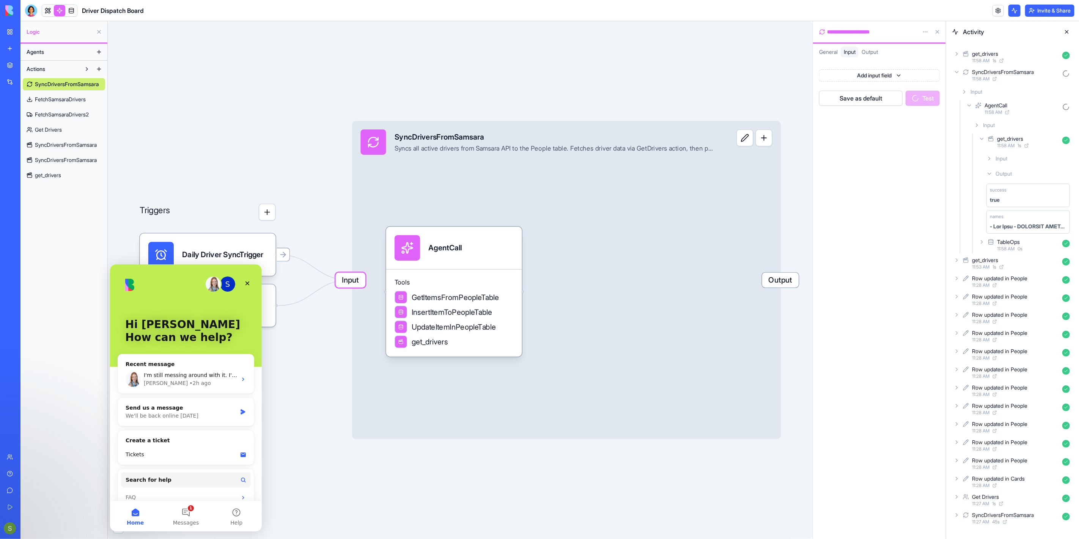
click at [889, 343] on div "Add input field Save as default Test" at bounding box center [879, 298] width 133 height 482
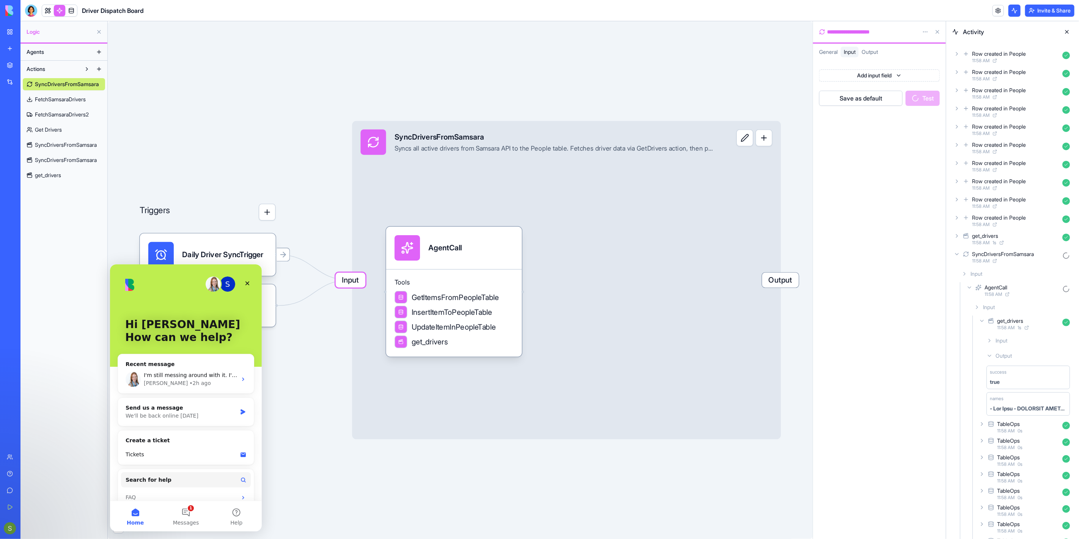
click at [55, 11] on link at bounding box center [59, 10] width 11 height 11
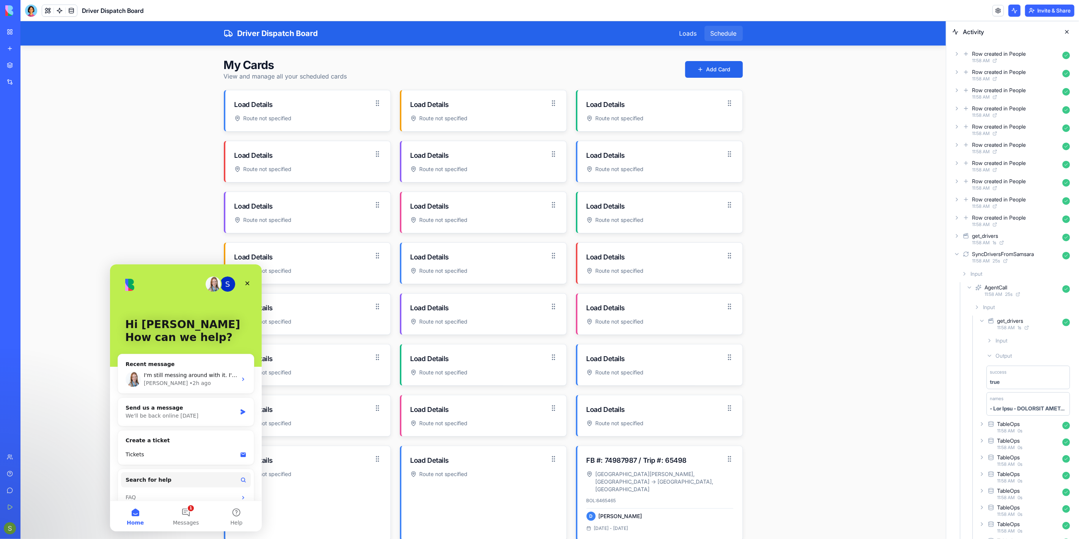
click at [729, 31] on div "Schedule" at bounding box center [723, 32] width 38 height 15
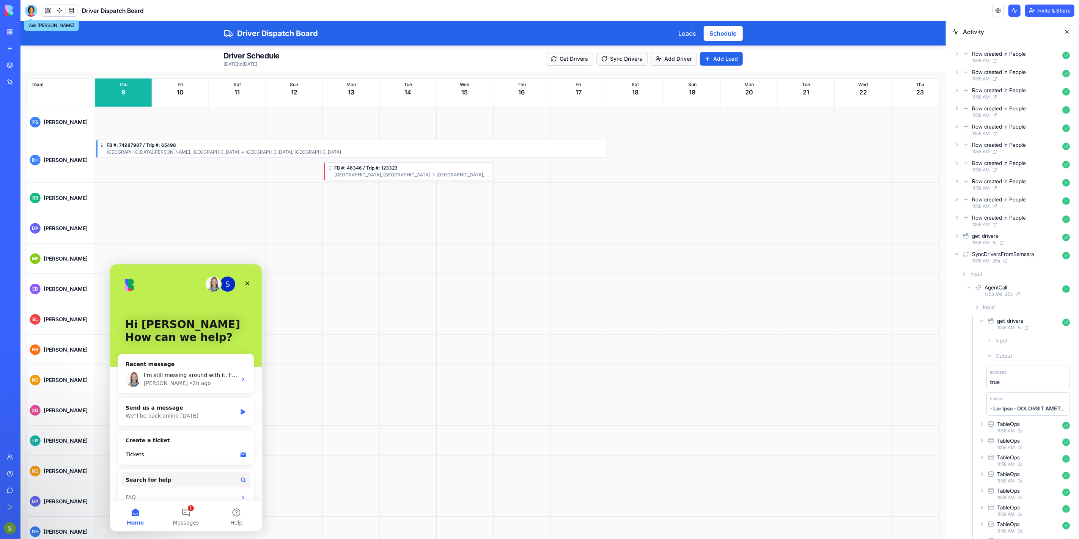
drag, startPoint x: 29, startPoint y: 14, endPoint x: 32, endPoint y: 21, distance: 8.0
click at [29, 14] on div at bounding box center [31, 11] width 12 height 12
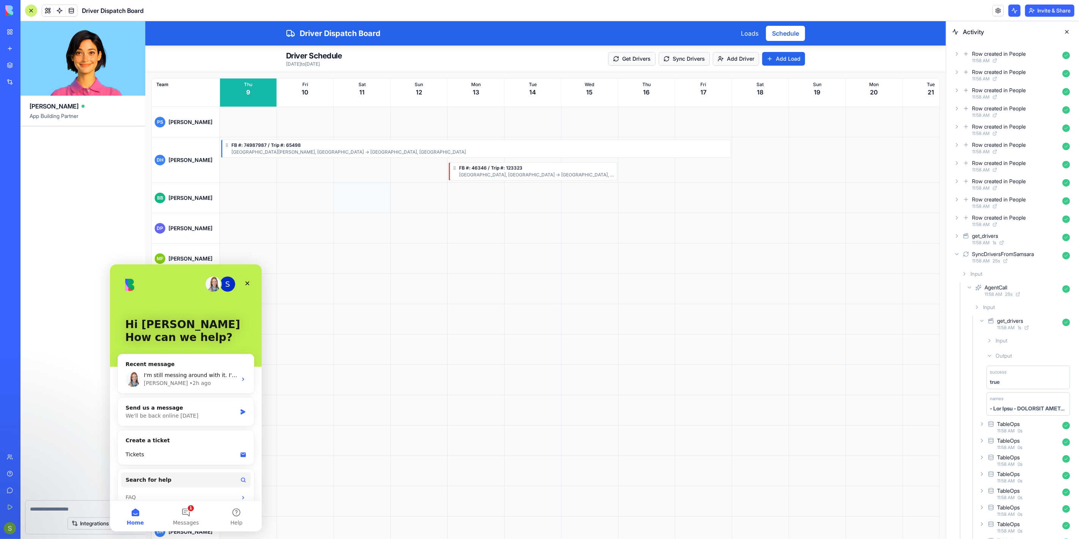
scroll to position [14650, 0]
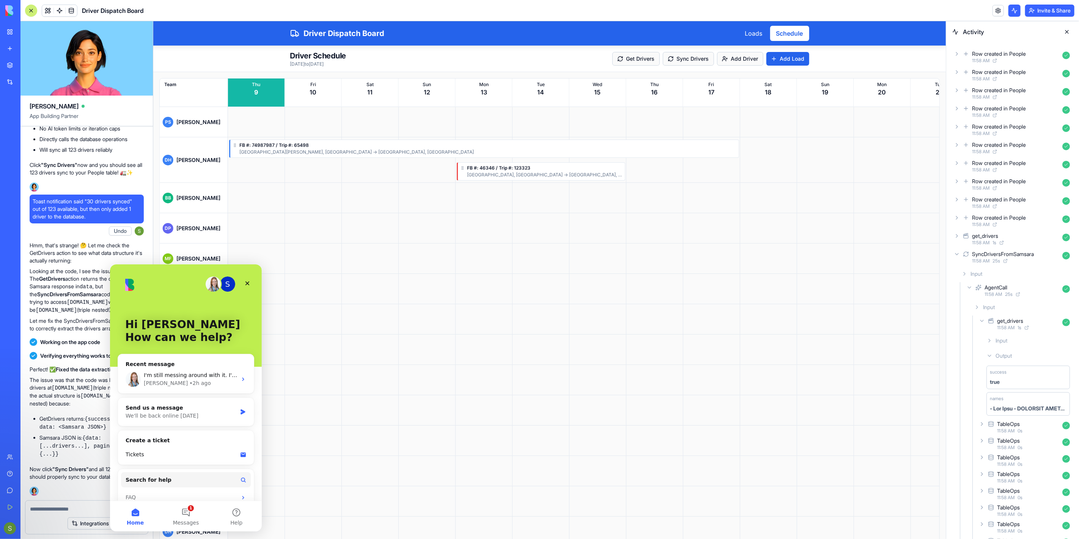
click at [40, 503] on div at bounding box center [86, 507] width 123 height 12
click at [58, 11] on link at bounding box center [59, 10] width 11 height 11
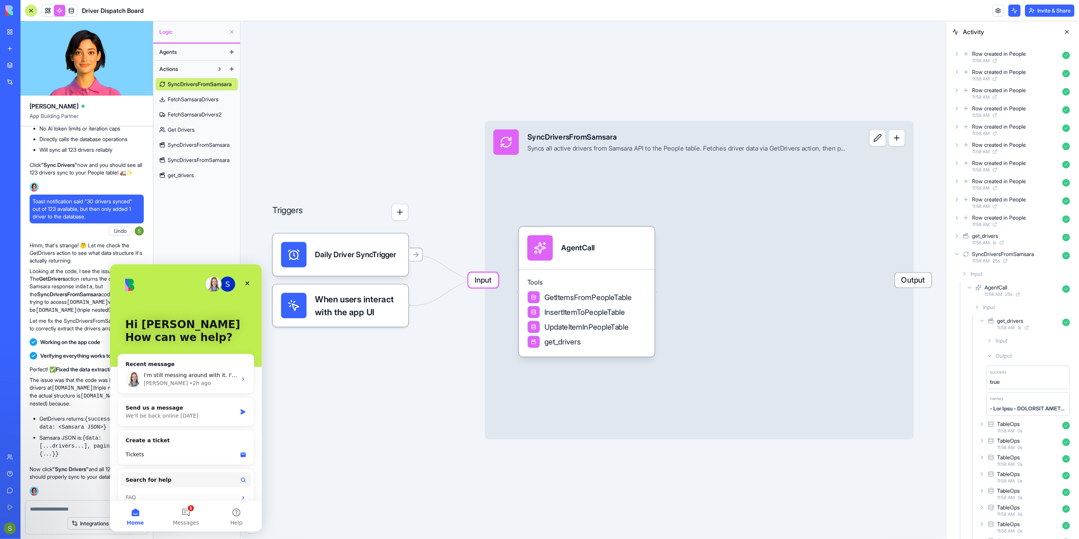
click at [58, 11] on link at bounding box center [59, 10] width 11 height 11
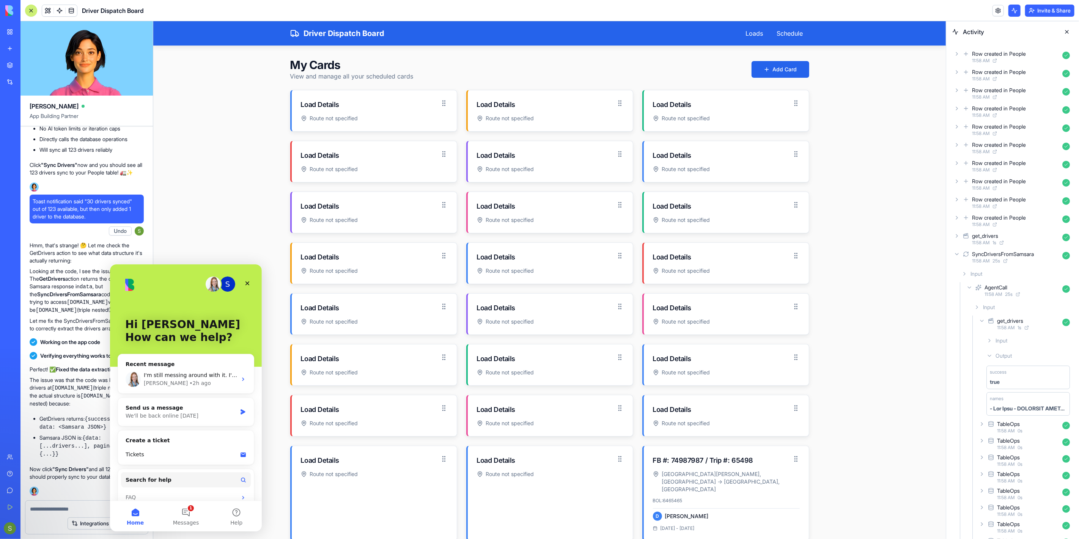
click at [44, 510] on textarea at bounding box center [86, 509] width 113 height 8
click at [62, 9] on link at bounding box center [59, 10] width 11 height 11
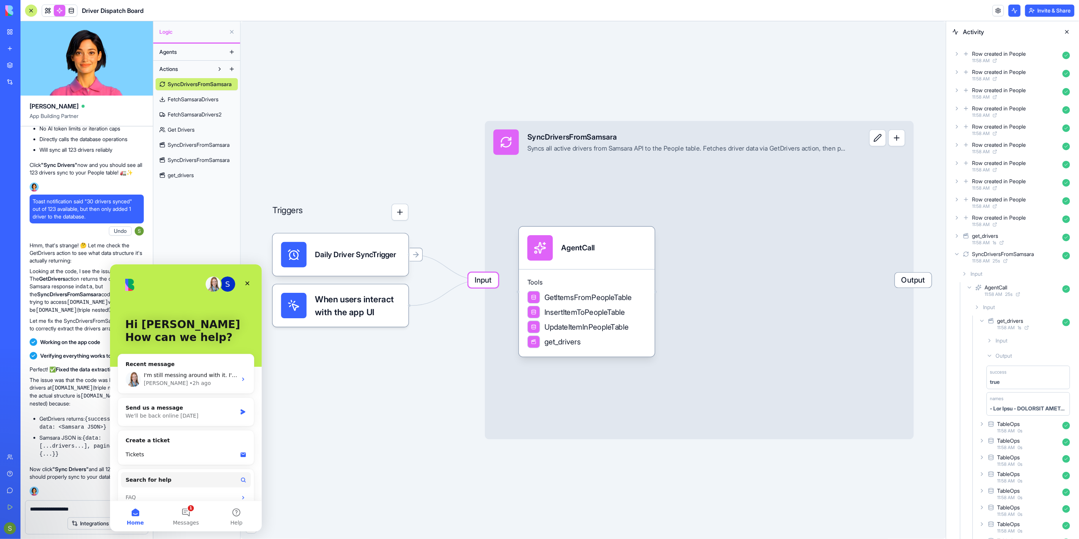
click at [62, 9] on link at bounding box center [59, 10] width 11 height 11
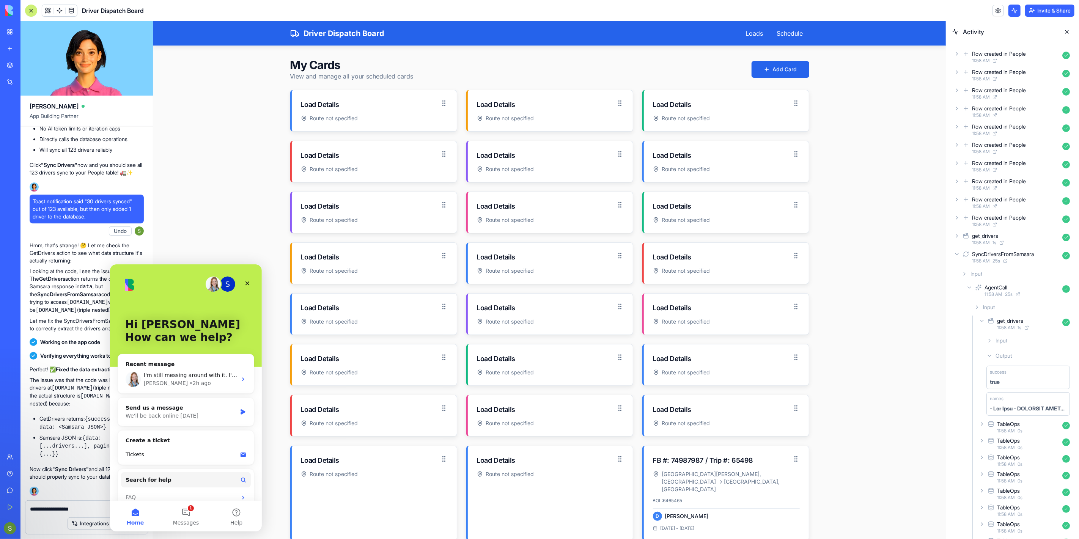
drag, startPoint x: 69, startPoint y: 509, endPoint x: 92, endPoint y: 507, distance: 22.5
click at [92, 507] on textarea "**********" at bounding box center [87, 509] width 114 height 8
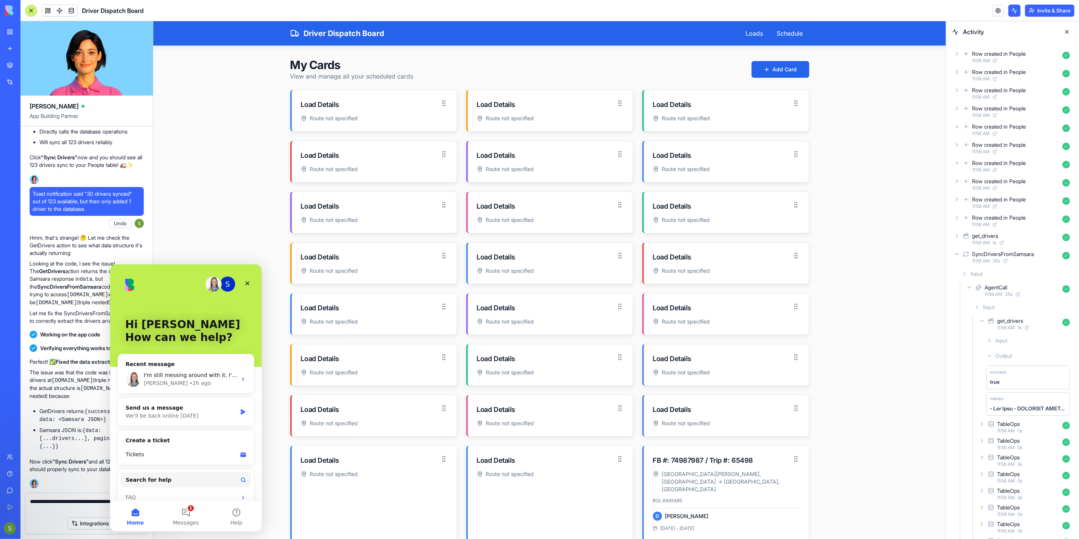
click at [177, 291] on div "S" at bounding box center [185, 283] width 121 height 15
click at [251, 283] on div "Close" at bounding box center [247, 283] width 14 height 14
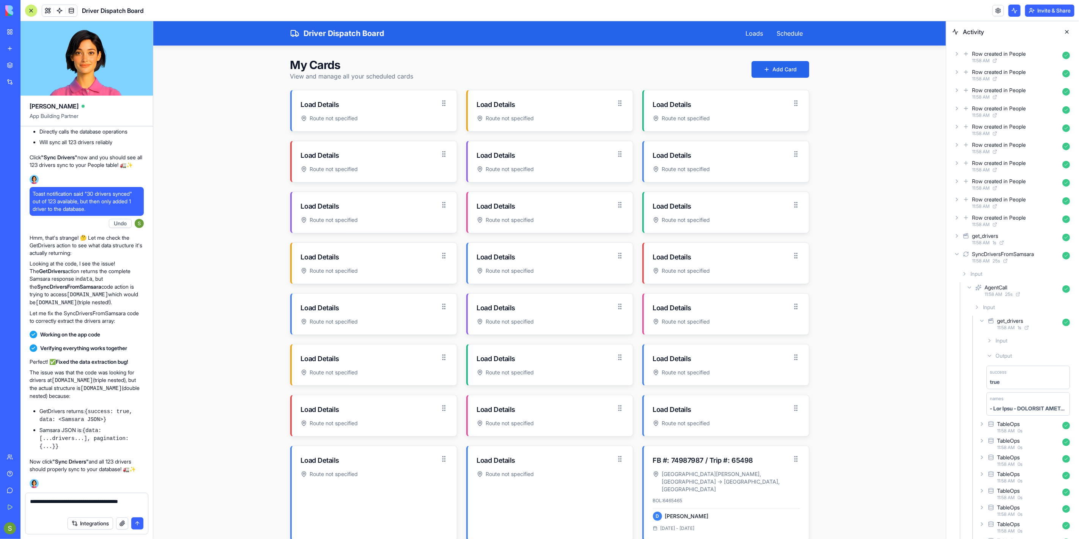
click at [111, 508] on textarea "**********" at bounding box center [87, 505] width 114 height 15
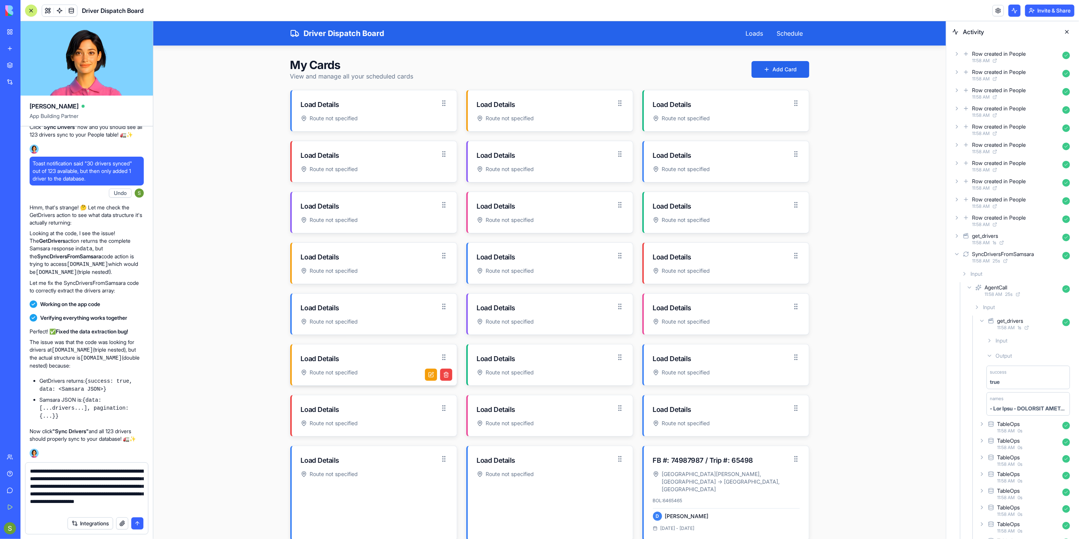
scroll to position [7, 0]
type textarea "**********"
click at [138, 524] on button "submit" at bounding box center [137, 524] width 12 height 12
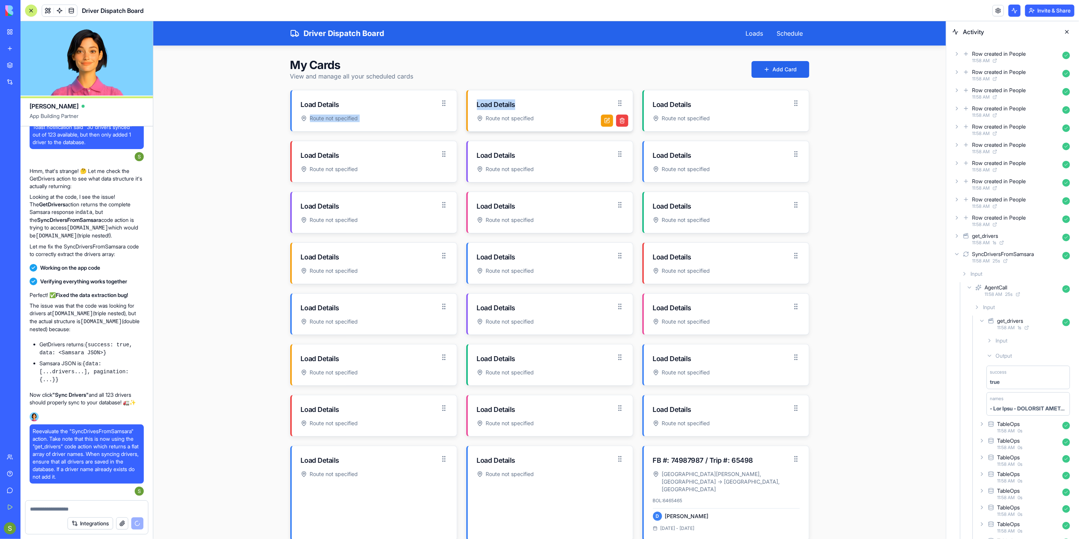
drag, startPoint x: 439, startPoint y: 99, endPoint x: 491, endPoint y: 94, distance: 52.3
click at [492, 94] on div "Load Details Route not specified Load Details Route not specified Load Details …" at bounding box center [549, 364] width 519 height 548
click at [248, 143] on main "My Cards View and manage all your scheduled cards Add Card Load Details Route n…" at bounding box center [549, 348] width 793 height 604
click at [749, 32] on div "Loads" at bounding box center [755, 32] width 30 height 15
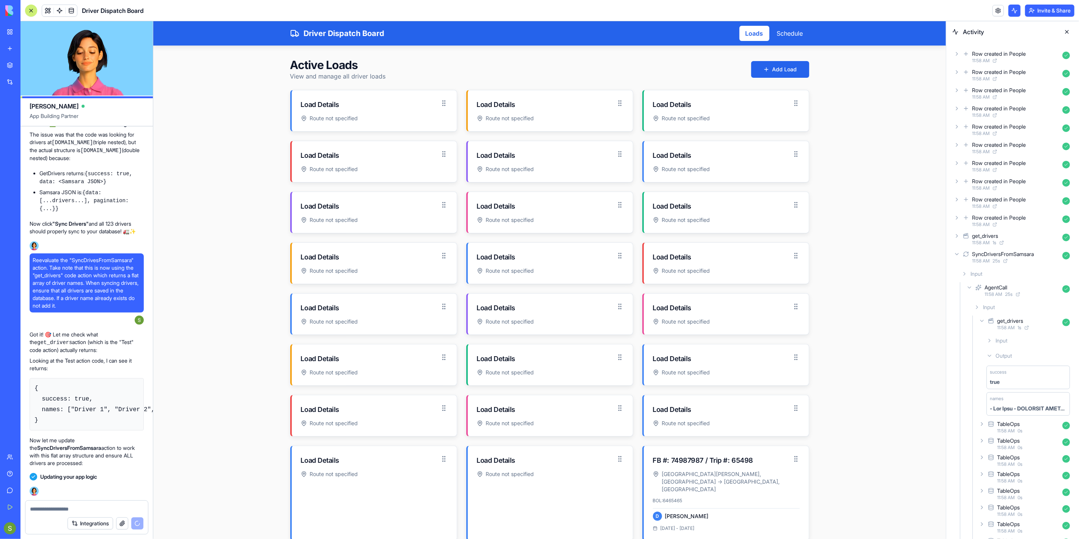
scroll to position [15071, 0]
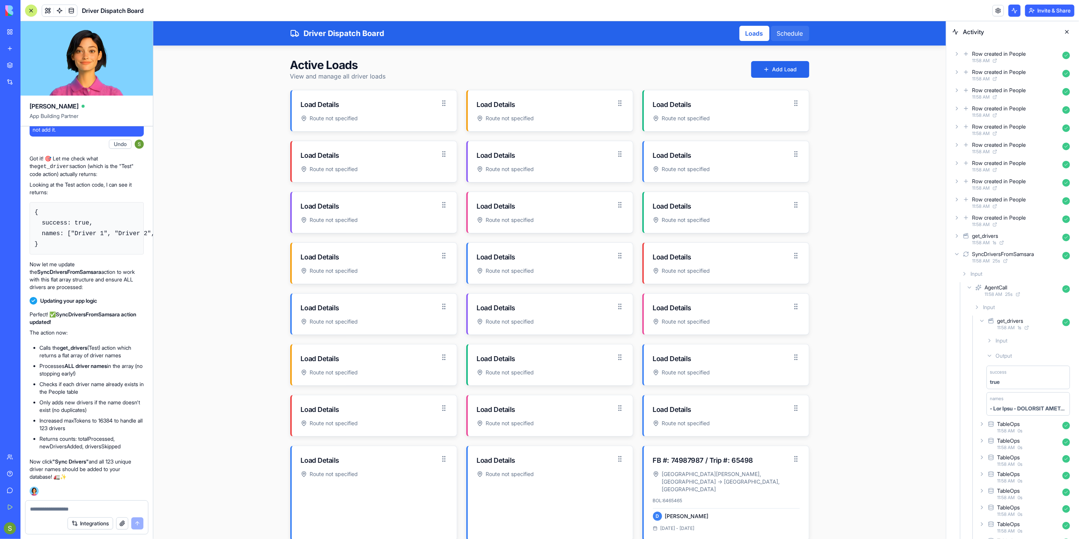
click at [791, 33] on div "Schedule" at bounding box center [790, 32] width 38 height 15
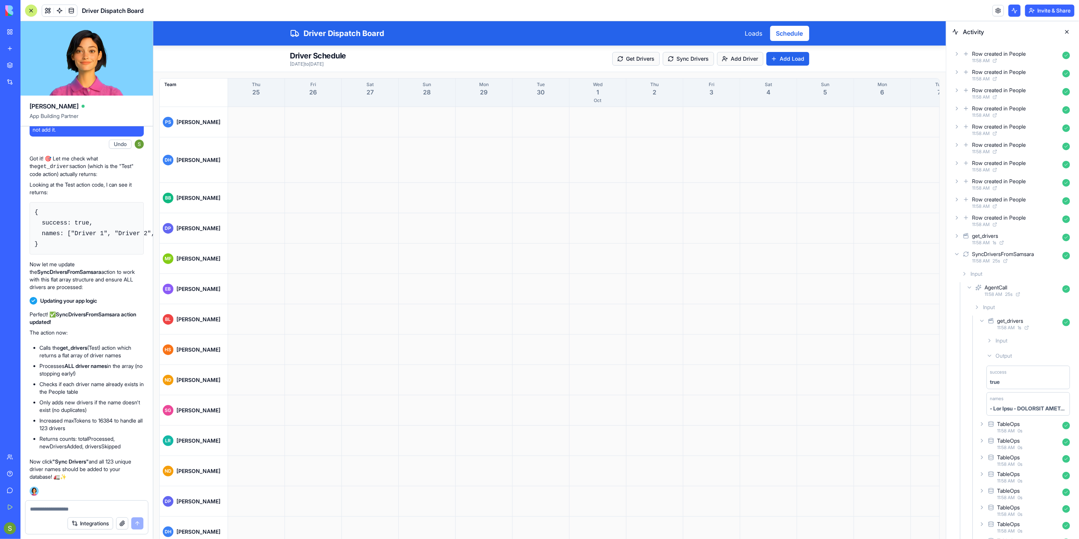
scroll to position [0, 797]
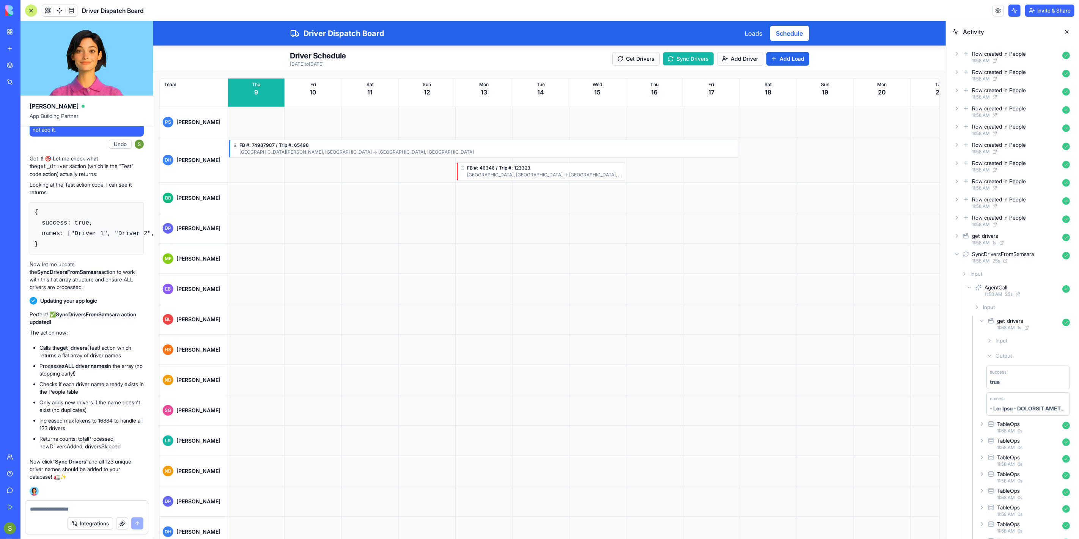
click at [704, 58] on button "Sync Drivers" at bounding box center [688, 59] width 51 height 14
click at [957, 72] on icon at bounding box center [957, 72] width 6 height 6
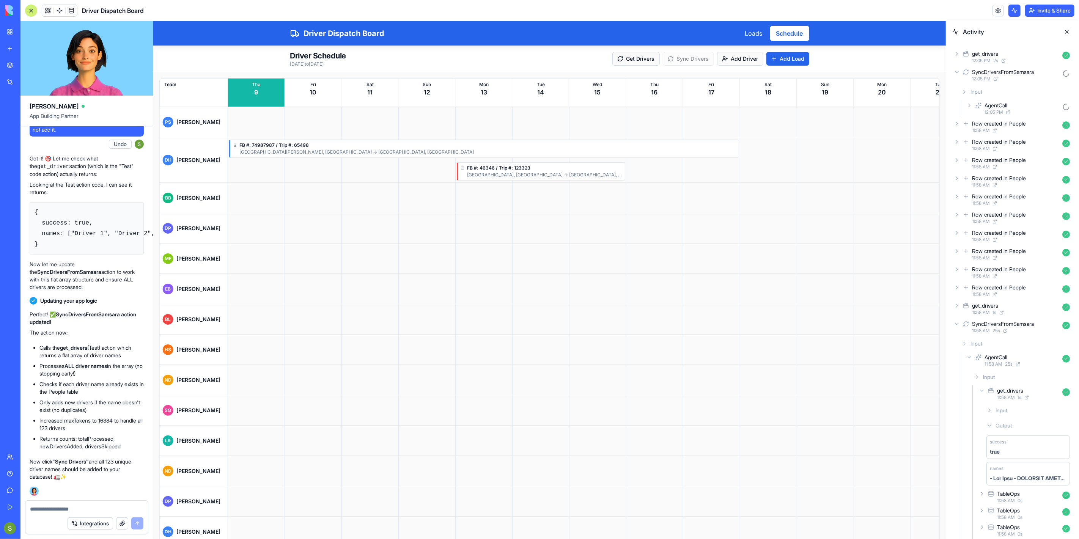
click at [970, 106] on icon at bounding box center [969, 105] width 6 height 6
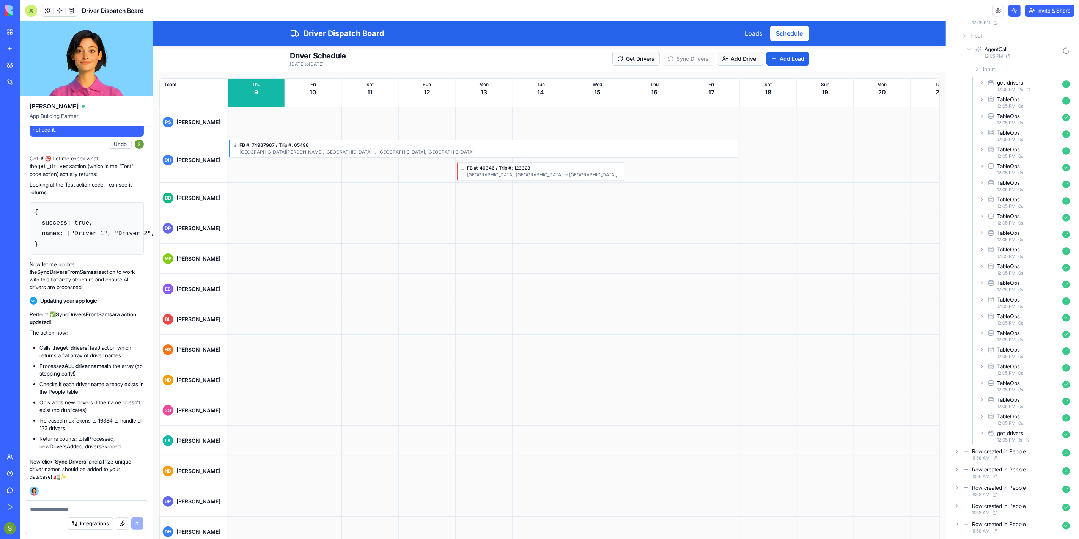
scroll to position [0, 0]
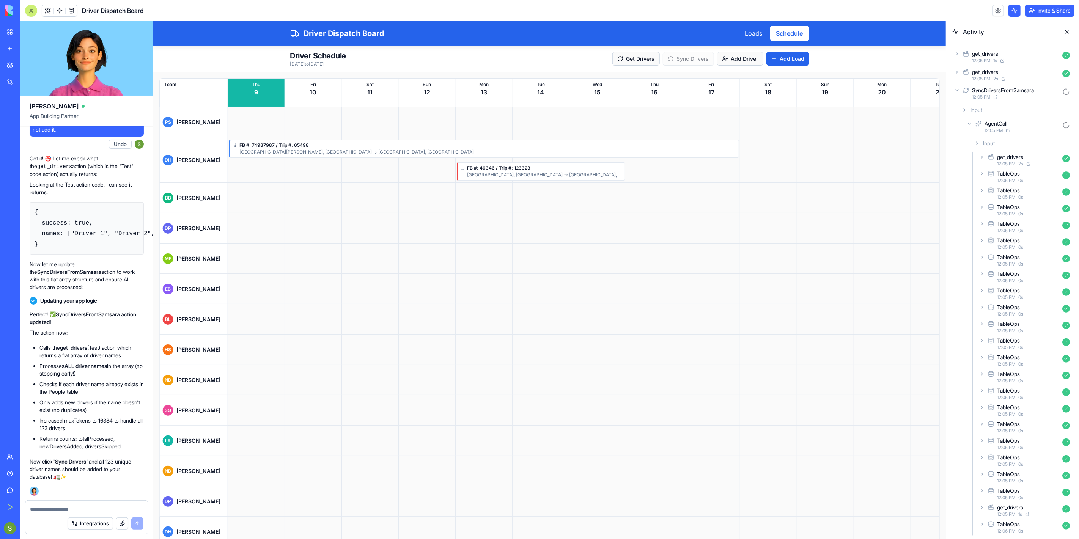
click at [960, 73] on div "get_drivers 12:05 PM 2 s" at bounding box center [1012, 75] width 121 height 17
click at [971, 104] on icon at bounding box center [969, 105] width 6 height 6
click at [981, 140] on div "Output" at bounding box center [1022, 141] width 102 height 14
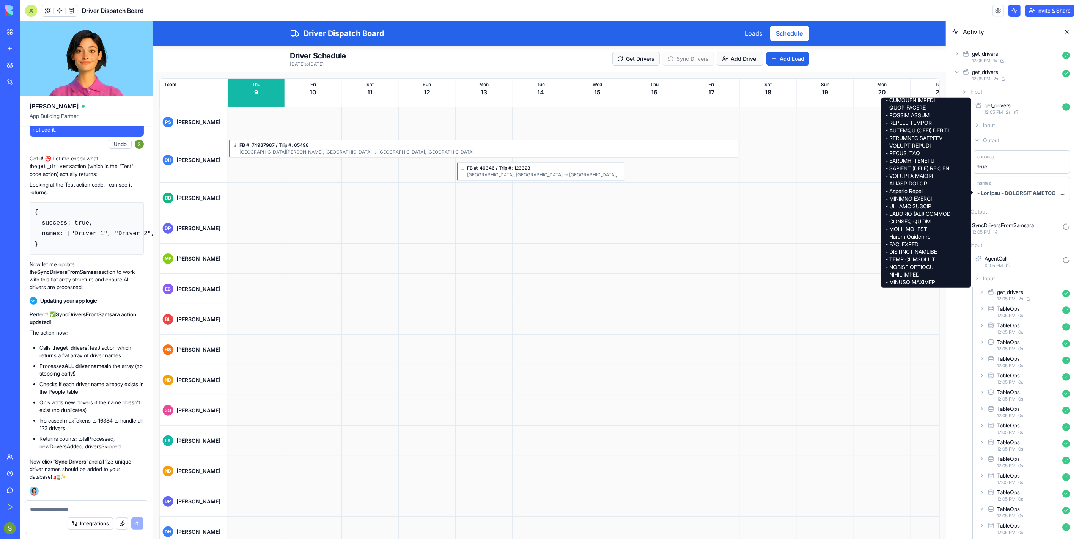
scroll to position [831, 0]
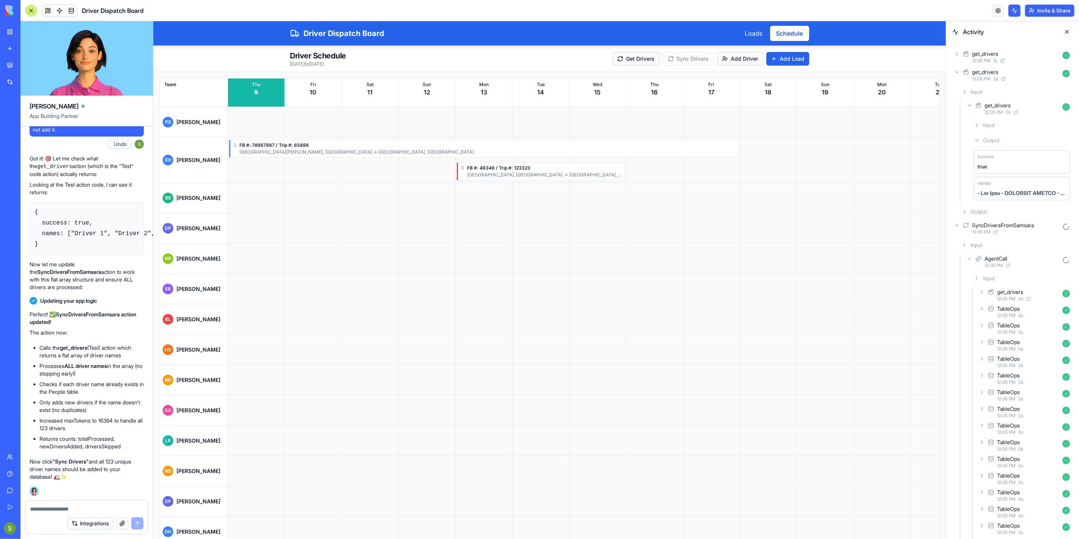
click at [984, 326] on icon at bounding box center [982, 326] width 6 height 6
click at [990, 343] on icon at bounding box center [990, 345] width 6 height 6
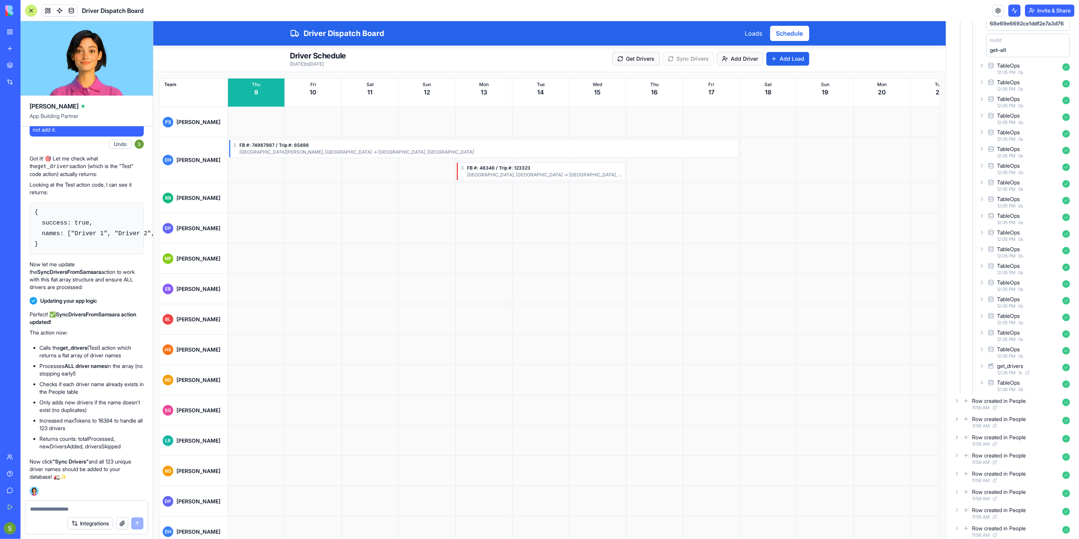
scroll to position [464, 0]
click at [984, 293] on icon at bounding box center [982, 294] width 6 height 6
click at [987, 313] on icon at bounding box center [990, 313] width 6 height 6
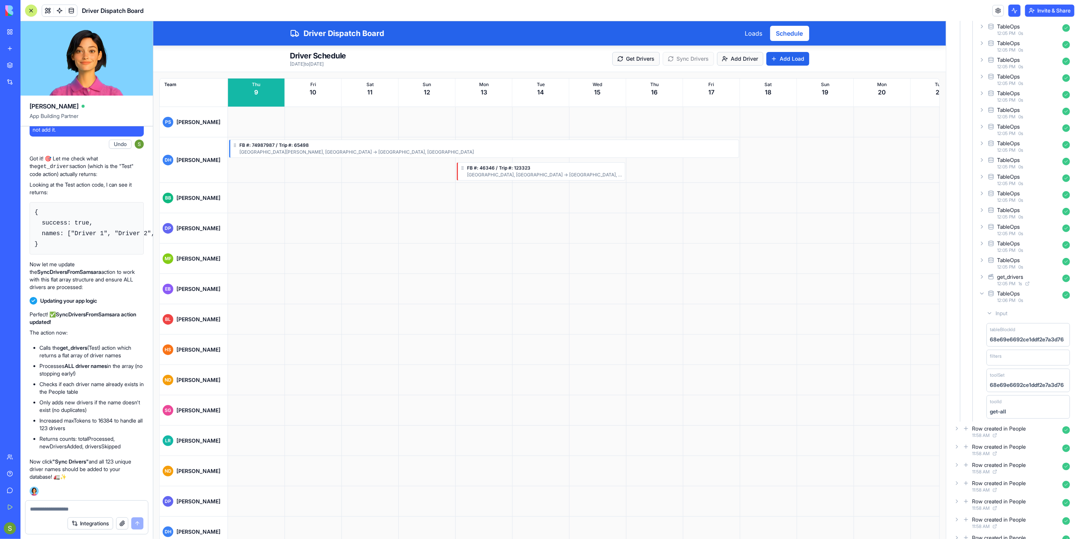
click at [983, 293] on icon at bounding box center [982, 294] width 6 height 6
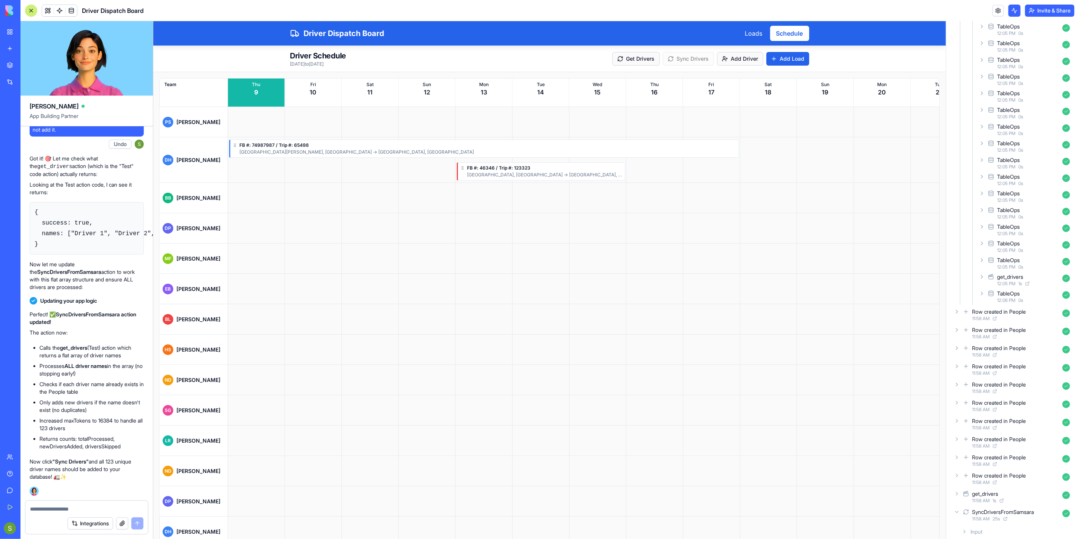
click at [983, 293] on icon at bounding box center [982, 294] width 6 height 6
click at [992, 313] on icon at bounding box center [990, 313] width 6 height 6
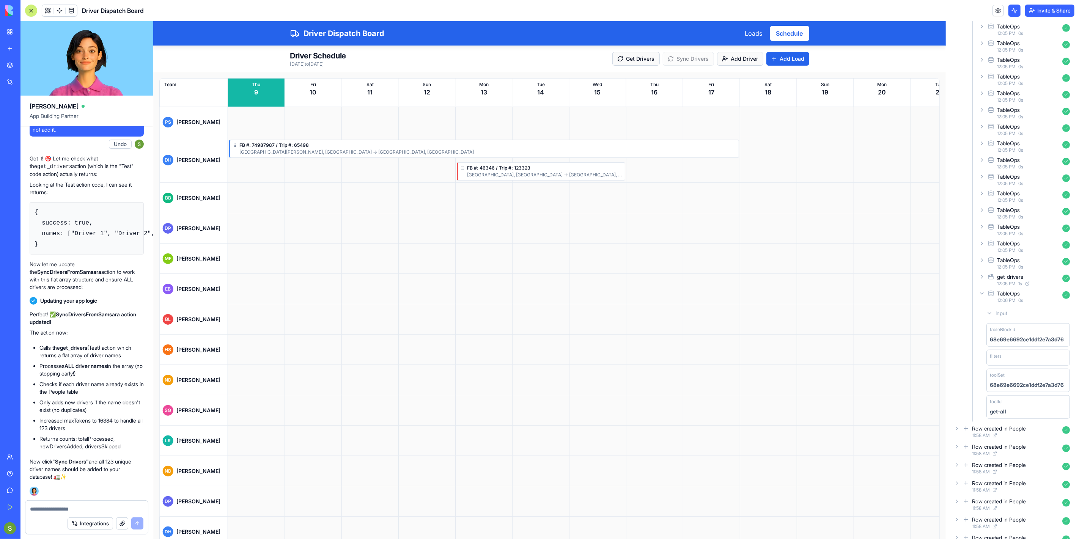
click at [991, 312] on icon at bounding box center [990, 313] width 6 height 6
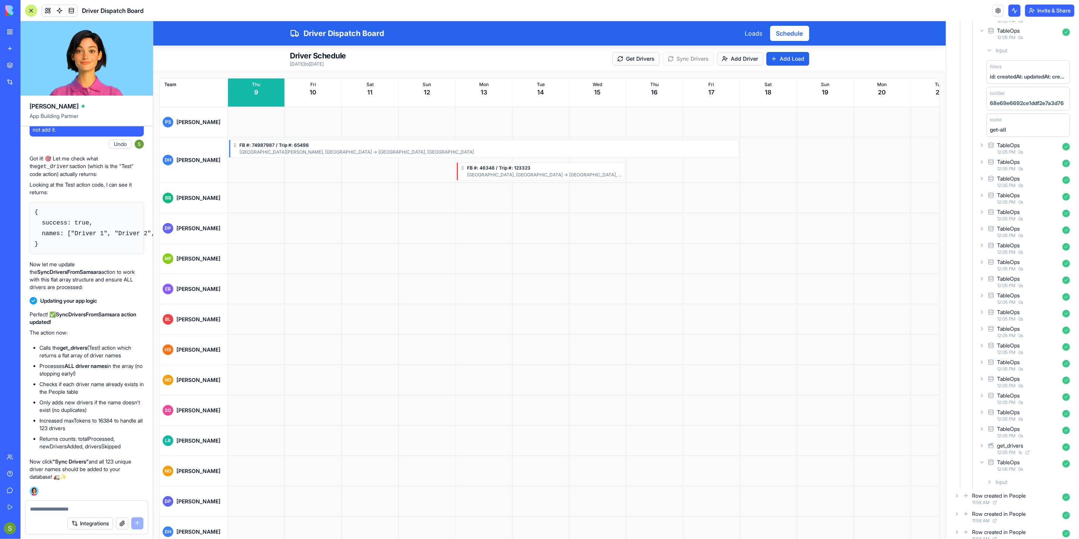
click at [984, 424] on div "TableOps 12:05 PM 0 s" at bounding box center [1025, 432] width 96 height 17
click at [995, 450] on div "Input" at bounding box center [1029, 449] width 90 height 14
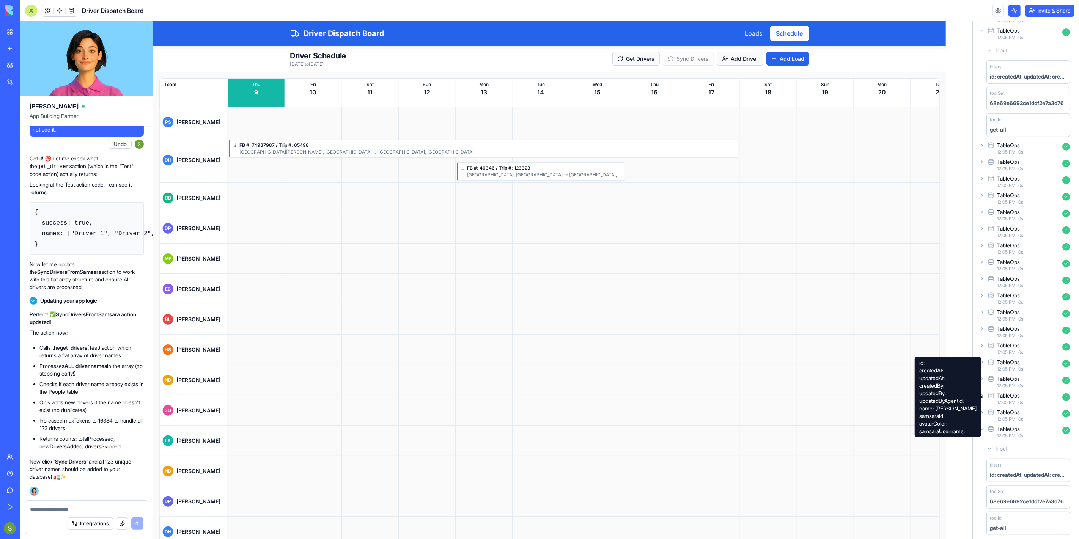
scroll to position [464, 0]
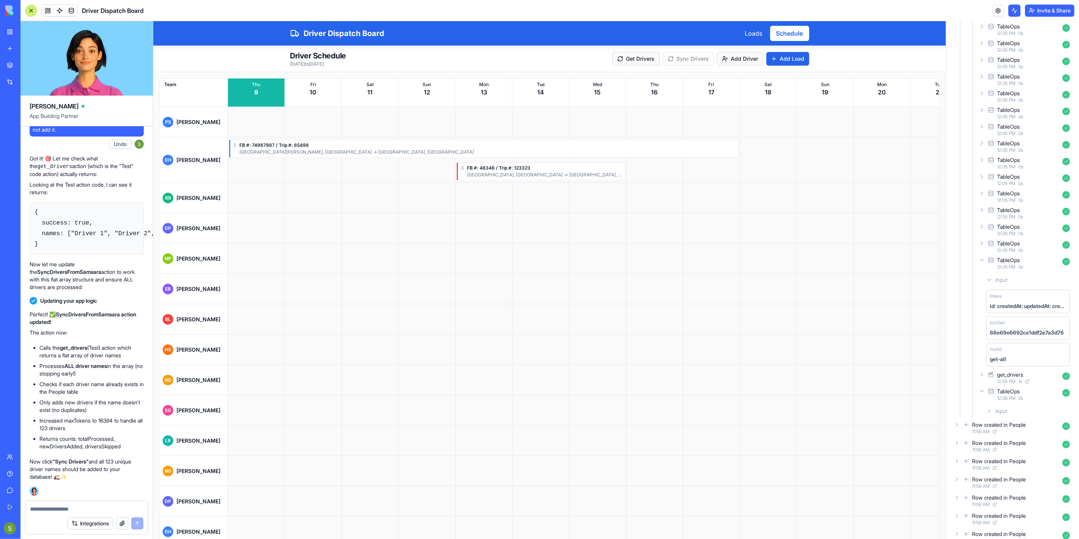
click at [984, 389] on icon at bounding box center [982, 392] width 6 height 6
click at [985, 387] on div "TableOps 12:06 PM 0 s" at bounding box center [1025, 394] width 96 height 17
click at [993, 408] on div "Input" at bounding box center [1029, 411] width 90 height 14
click at [983, 378] on div "get_drivers 12:05 PM 1 s" at bounding box center [1025, 378] width 96 height 17
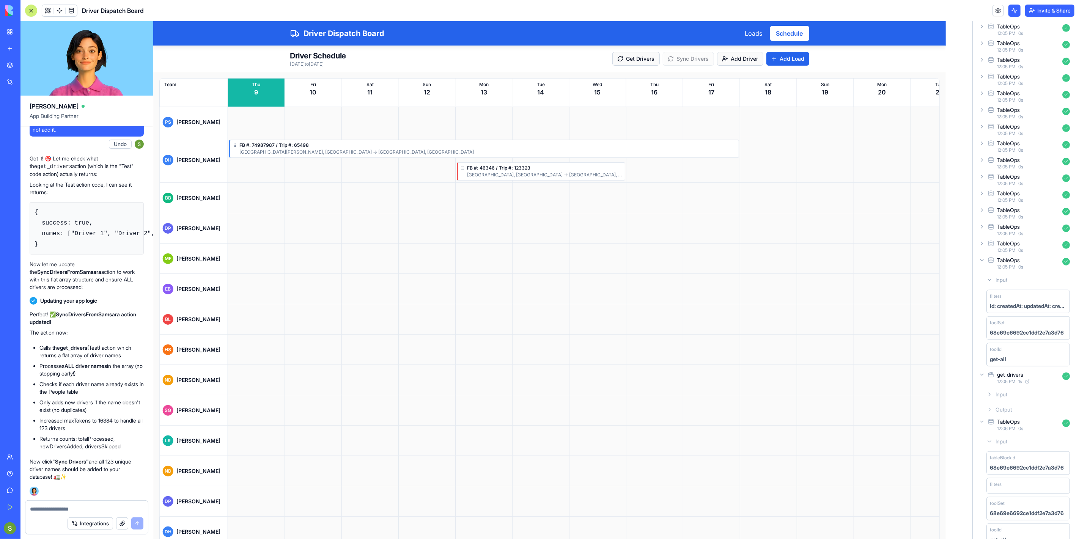
click at [991, 408] on icon at bounding box center [990, 410] width 6 height 6
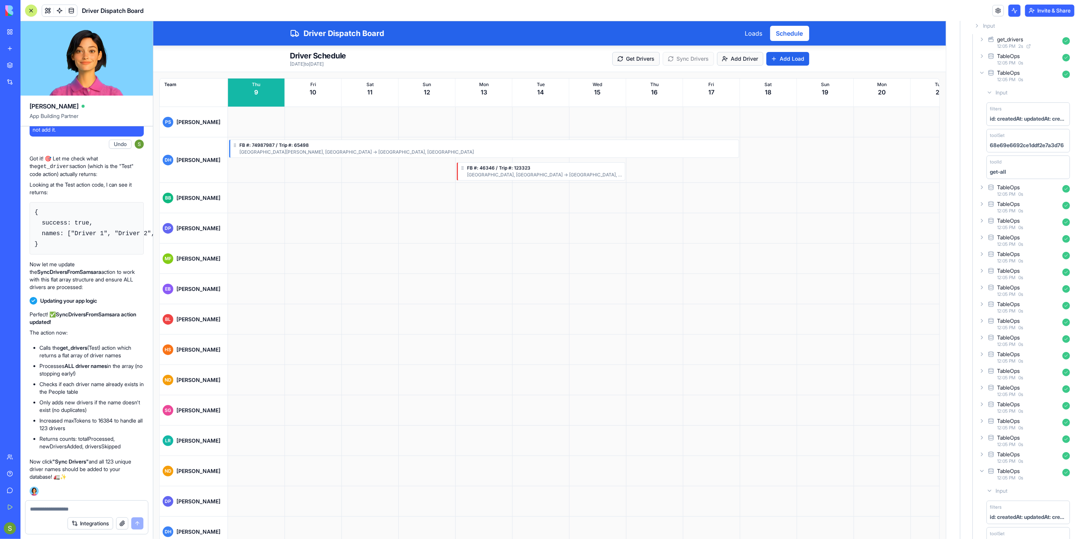
scroll to position [211, 0]
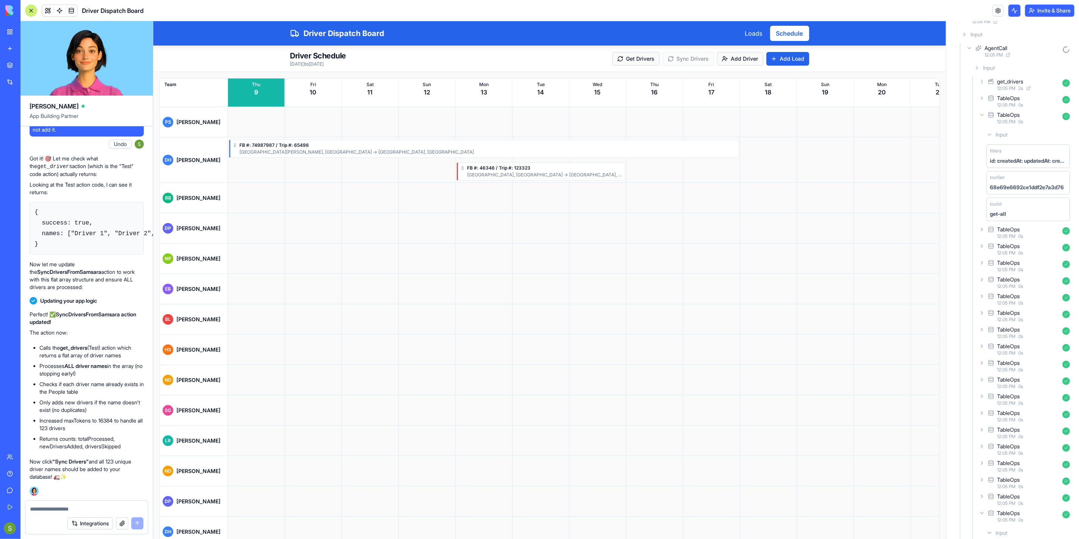
click at [87, 511] on textarea at bounding box center [87, 509] width 114 height 8
type textarea "*"
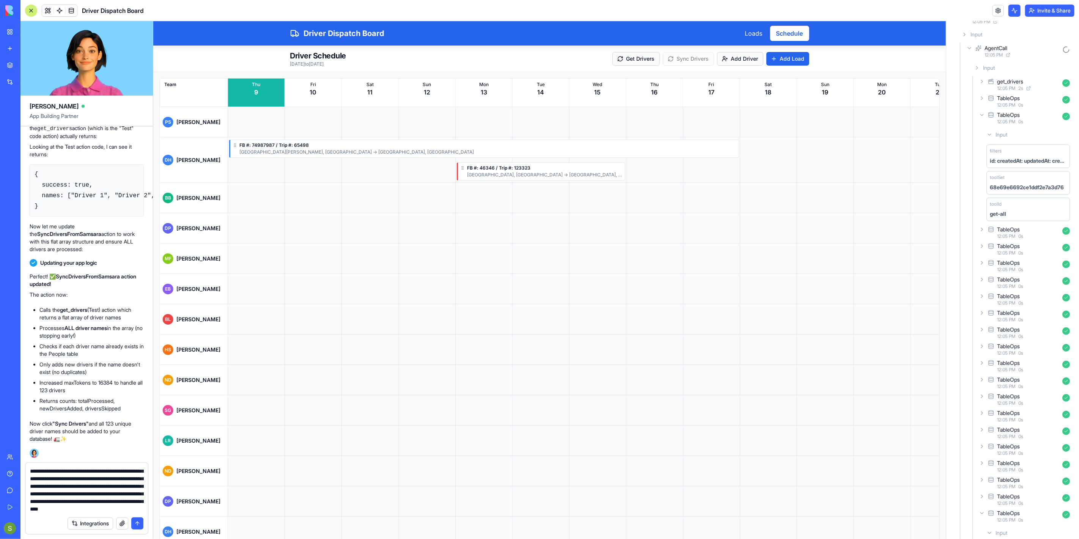
scroll to position [30, 0]
type textarea "**********"
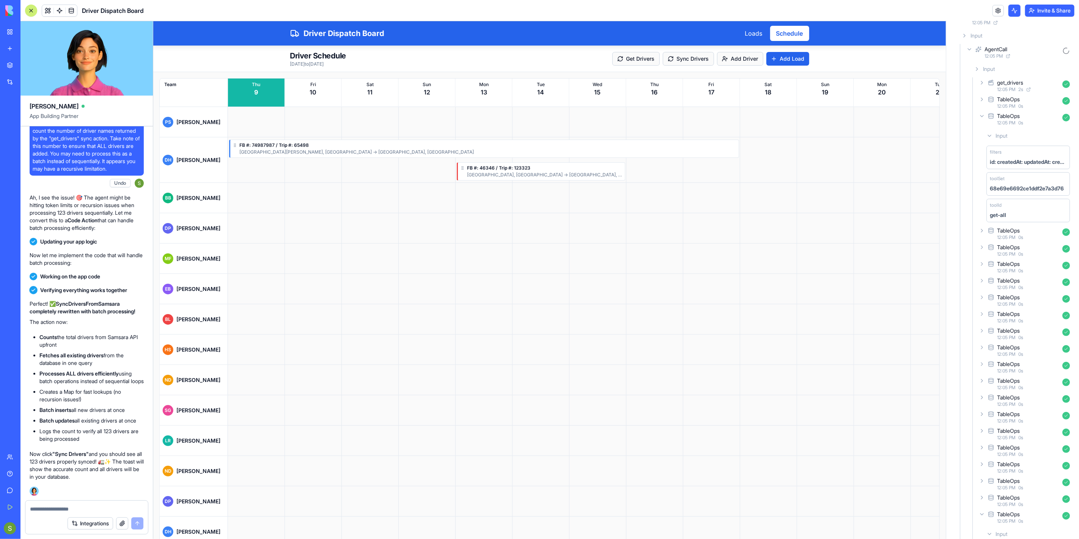
scroll to position [15492, 0]
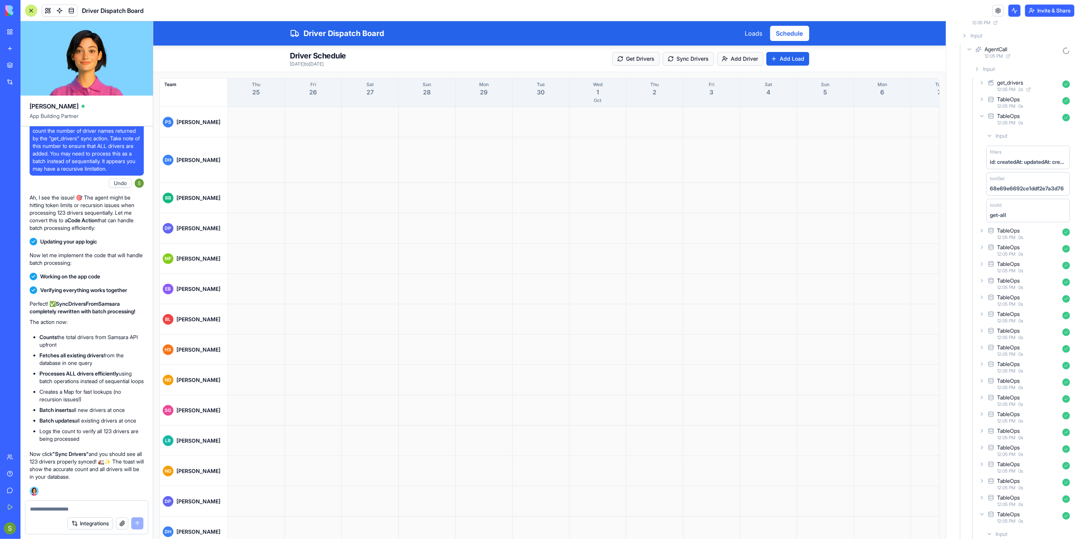
scroll to position [0, 797]
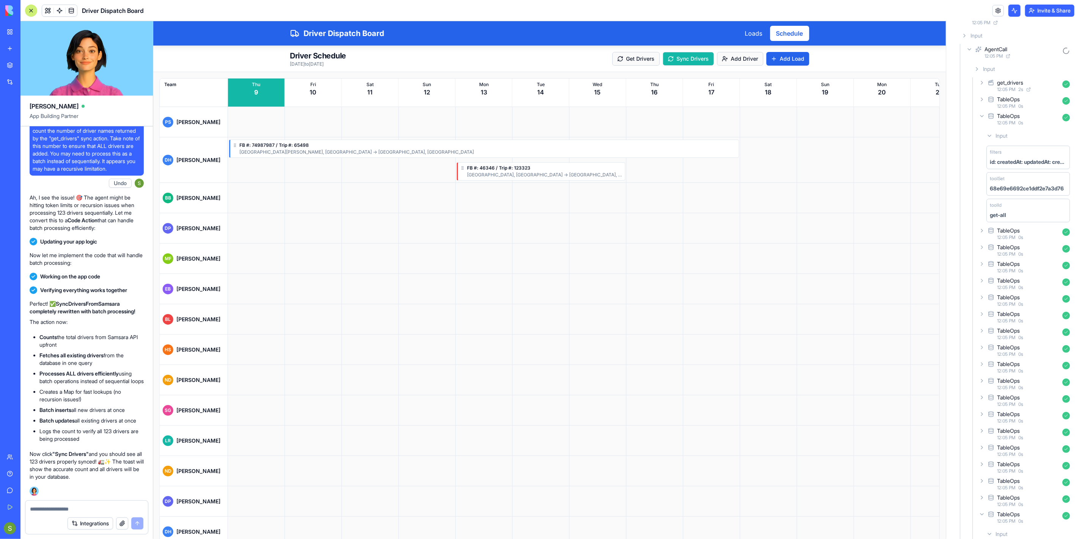
click at [681, 60] on button "Sync Drivers" at bounding box center [688, 59] width 51 height 14
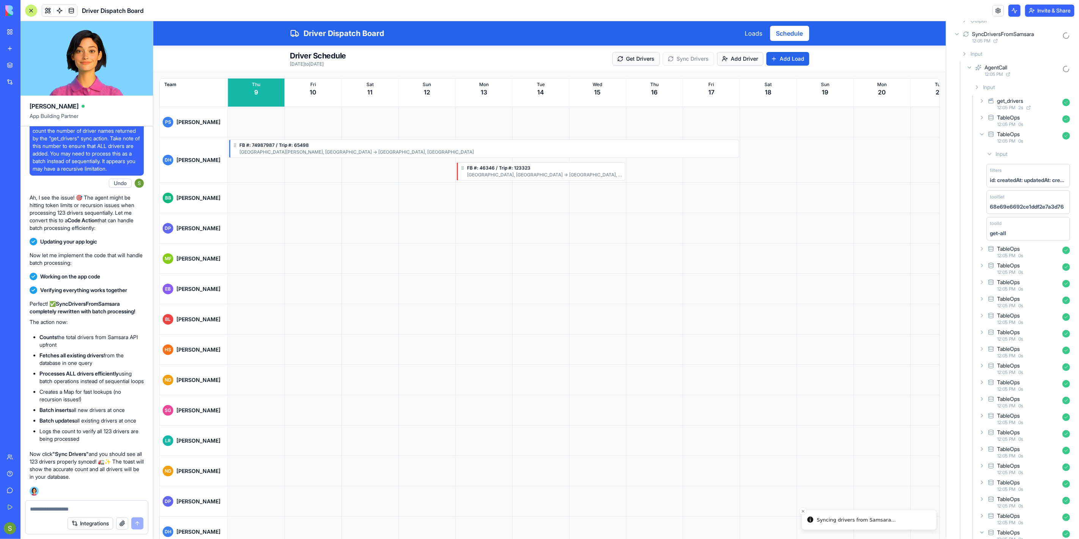
scroll to position [2486, 0]
click at [978, 66] on icon at bounding box center [977, 69] width 6 height 6
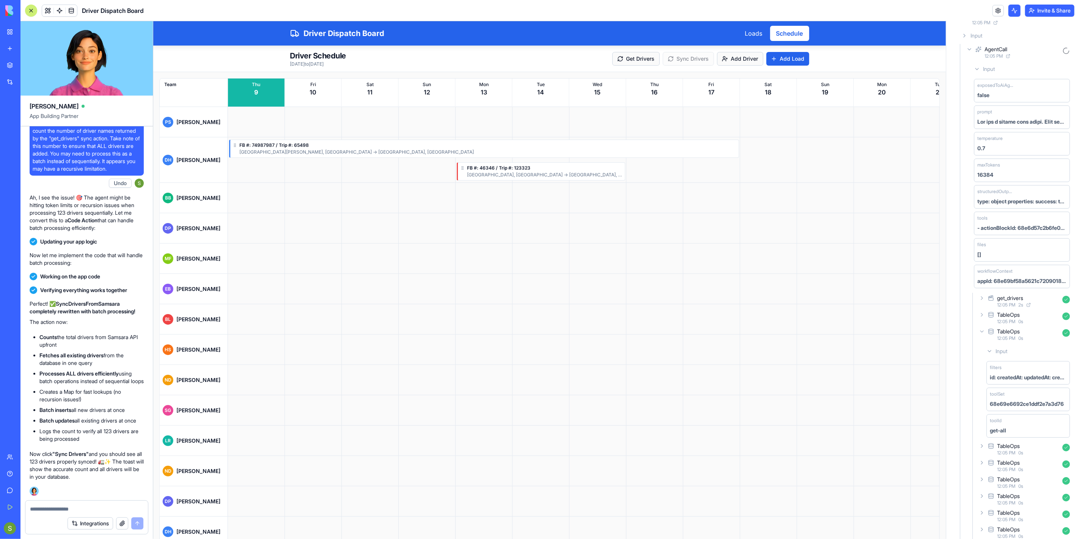
click at [966, 46] on div "AgentCall 12:05 PM" at bounding box center [1019, 52] width 108 height 17
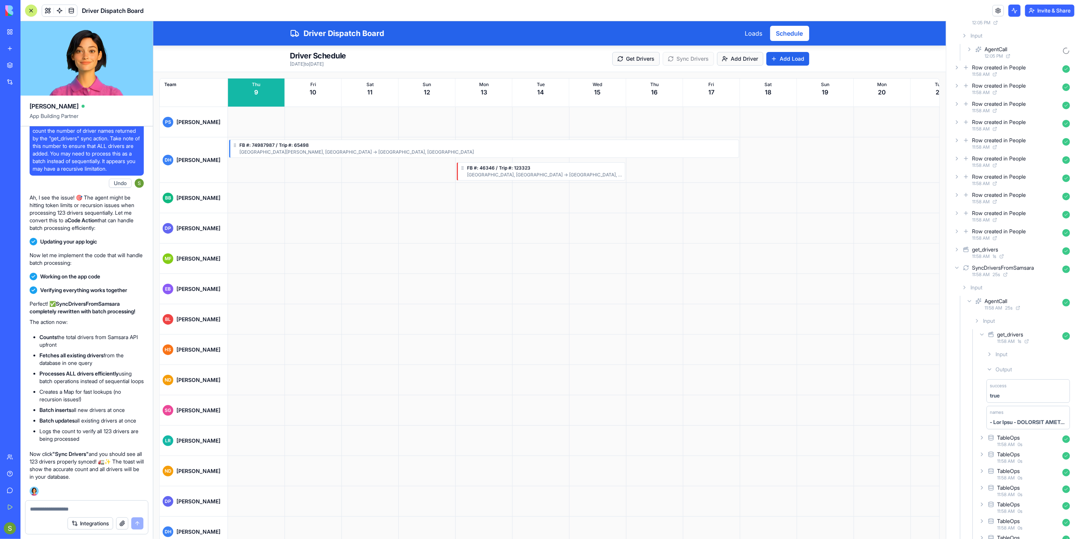
click at [972, 48] on icon at bounding box center [969, 49] width 6 height 6
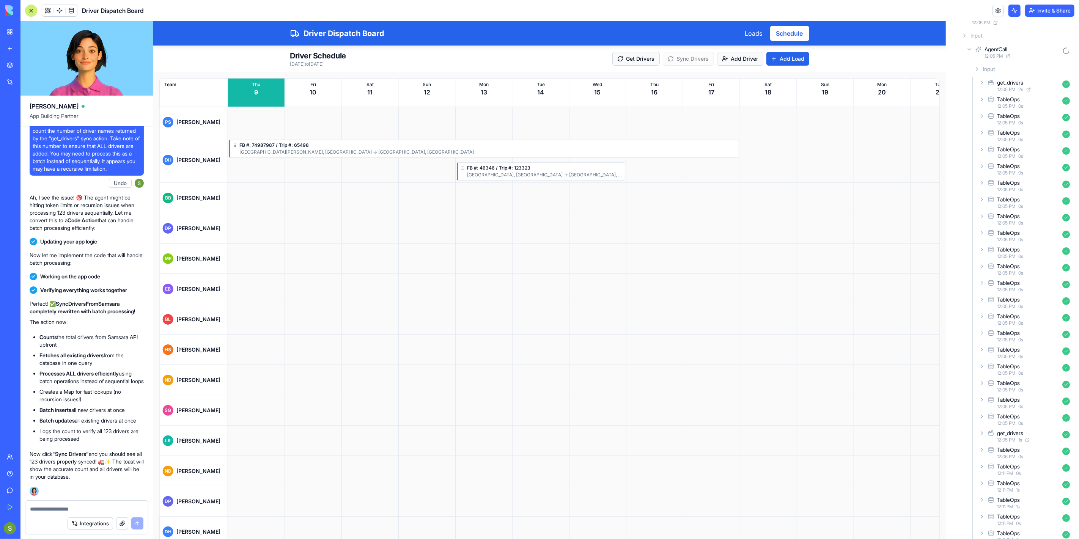
click at [972, 49] on icon at bounding box center [969, 49] width 6 height 6
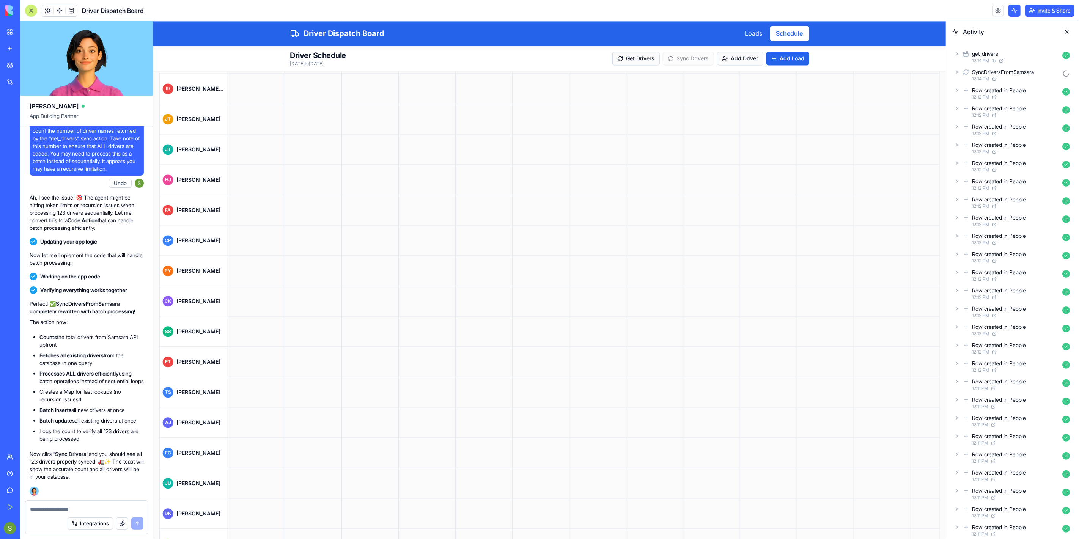
scroll to position [3966, 0]
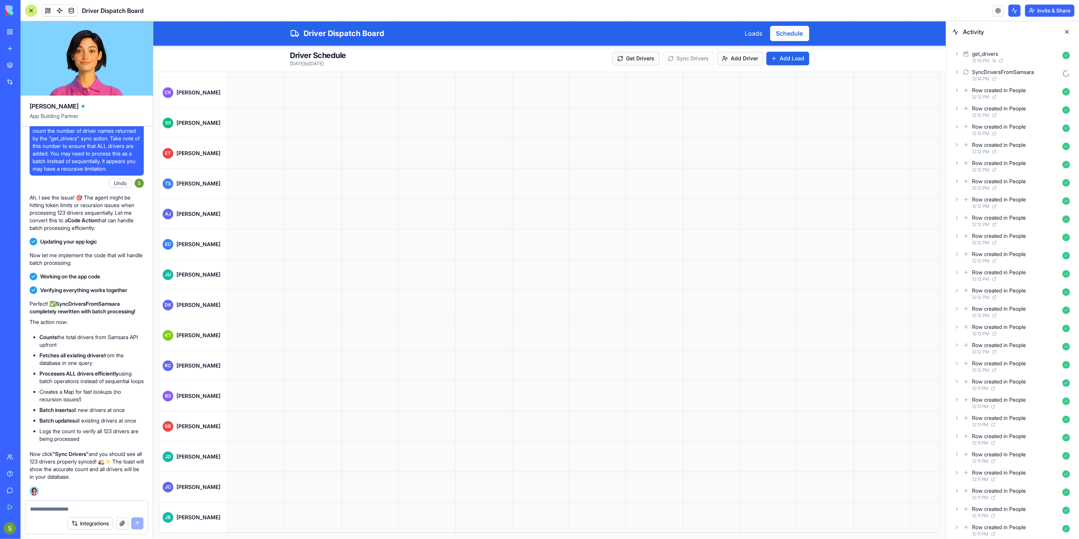
click at [93, 510] on textarea at bounding box center [86, 509] width 113 height 8
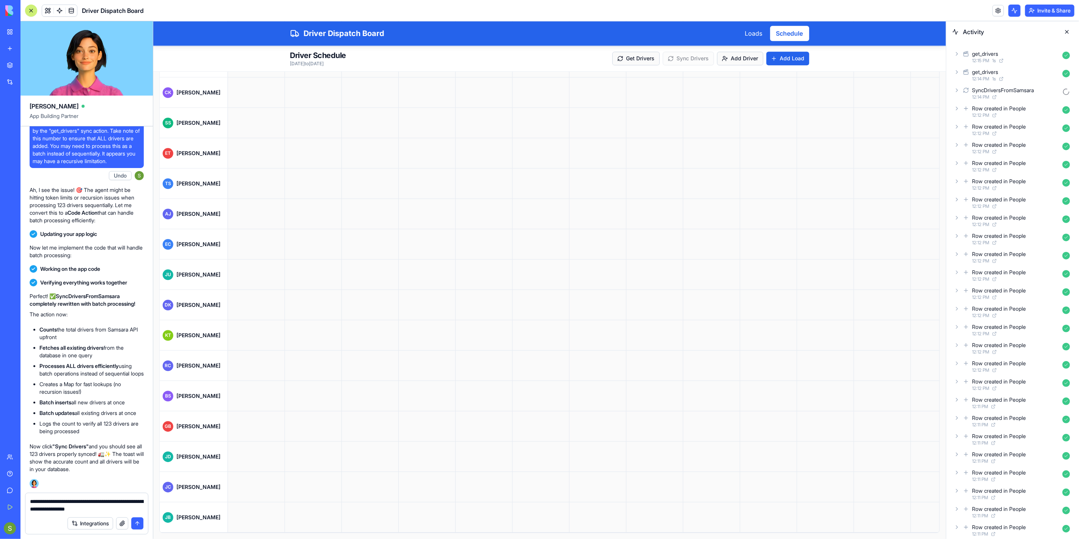
type textarea "**********"
click at [138, 522] on button "submit" at bounding box center [137, 524] width 12 height 12
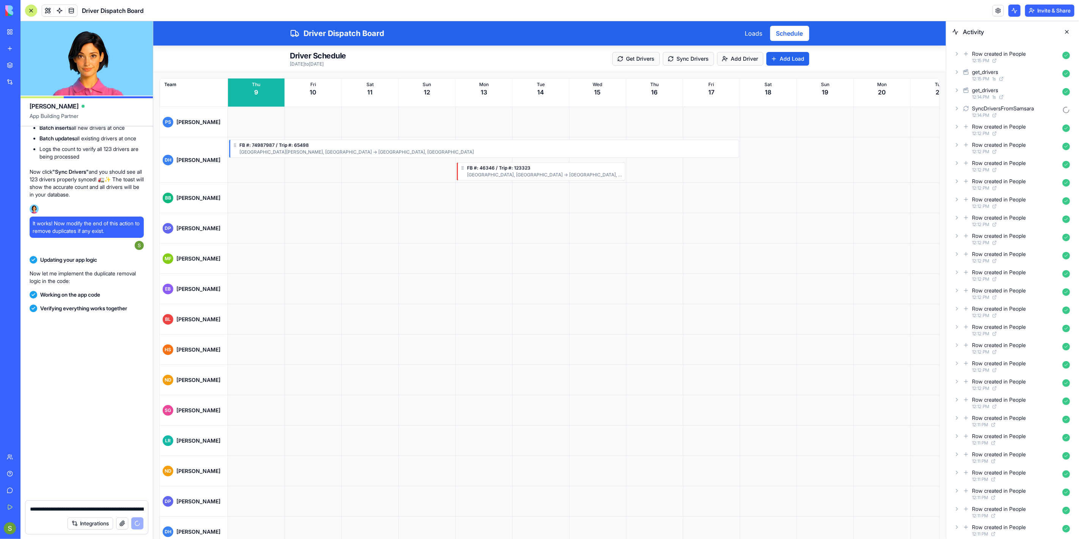
scroll to position [15774, 0]
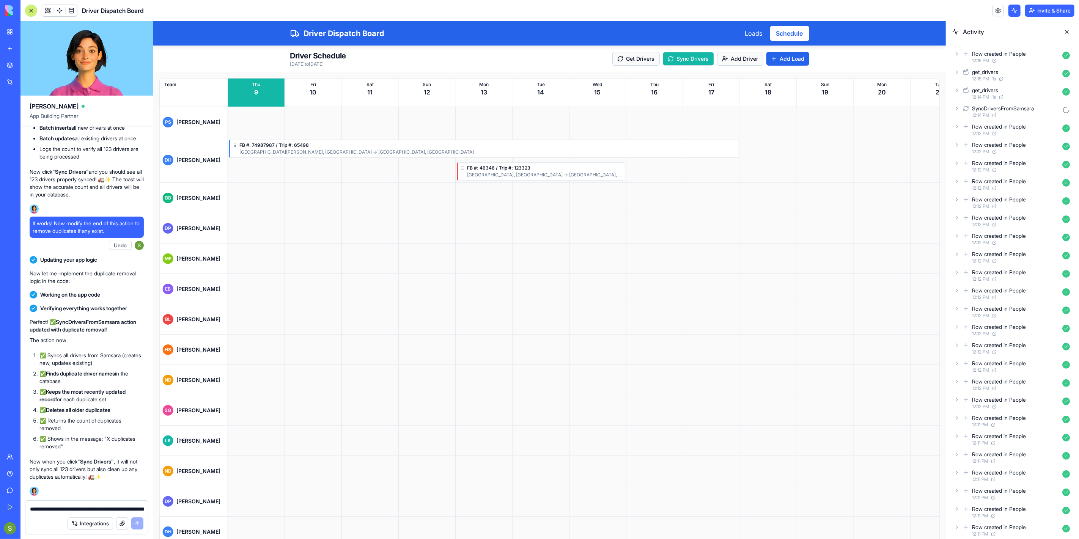
click at [698, 59] on button "Sync Drivers" at bounding box center [688, 59] width 51 height 14
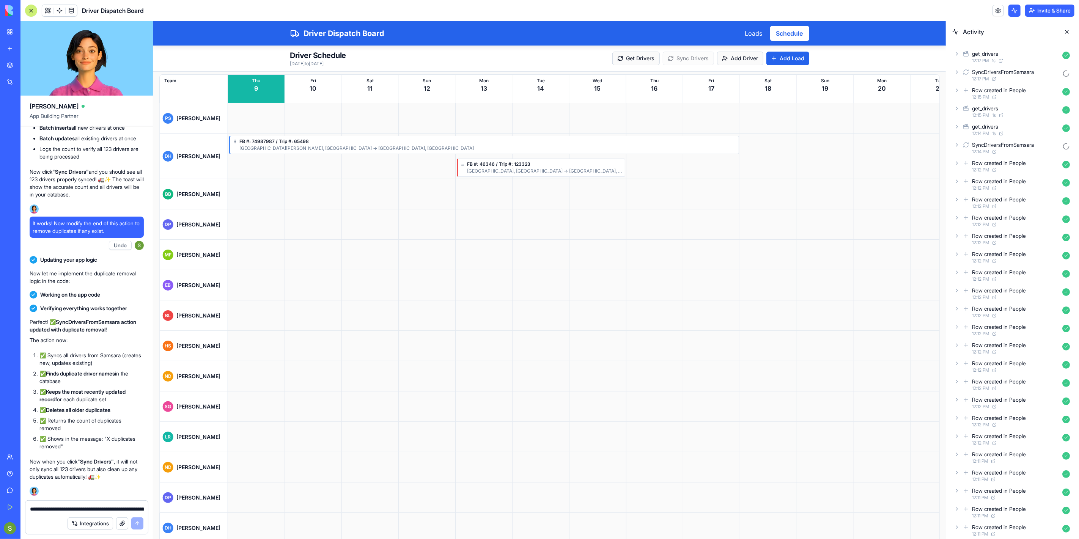
scroll to position [0, 0]
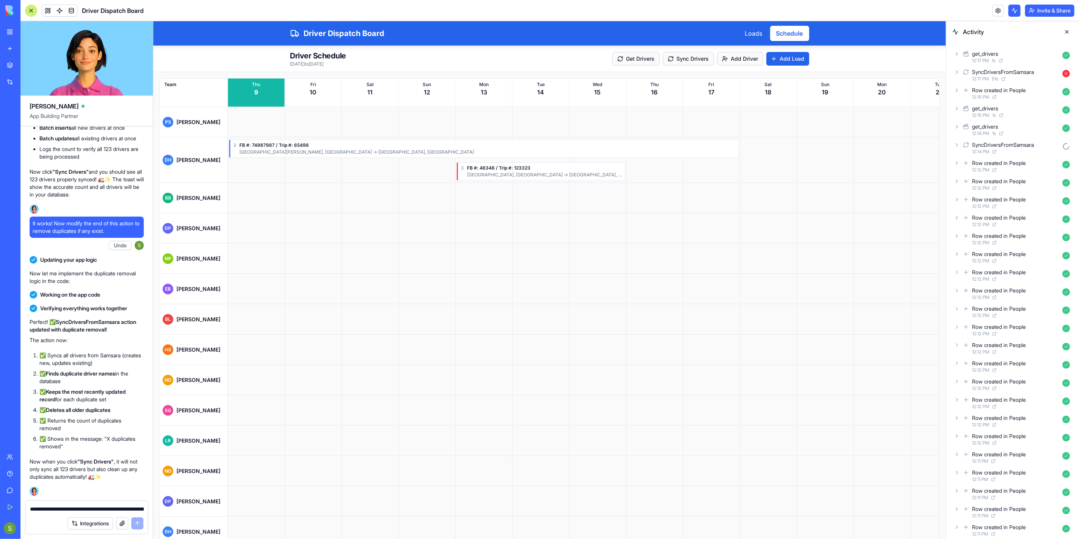
click at [957, 73] on icon at bounding box center [957, 72] width 6 height 6
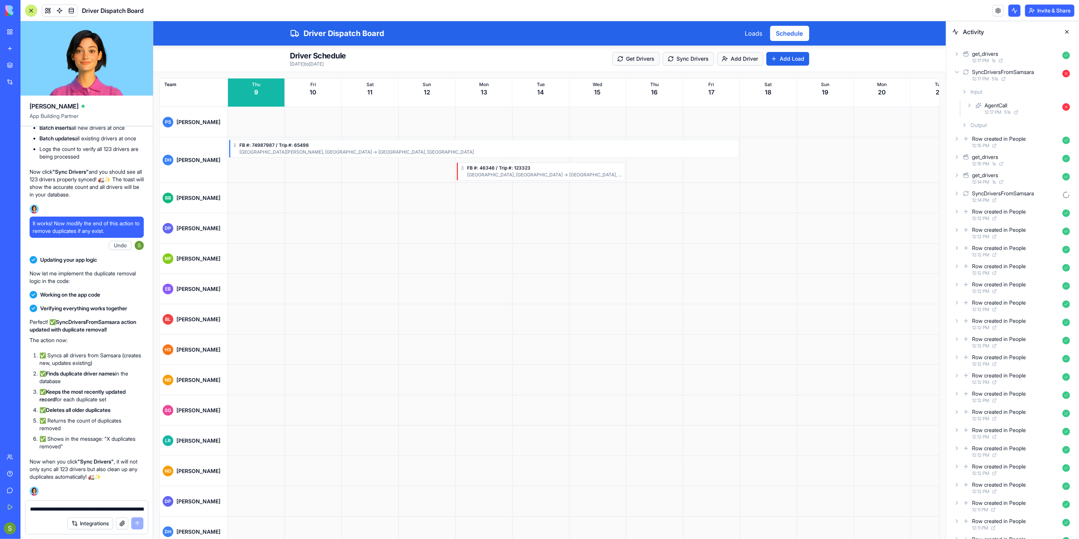
click at [970, 109] on div "AgentCall 12:17 PM 51 s" at bounding box center [1019, 108] width 108 height 17
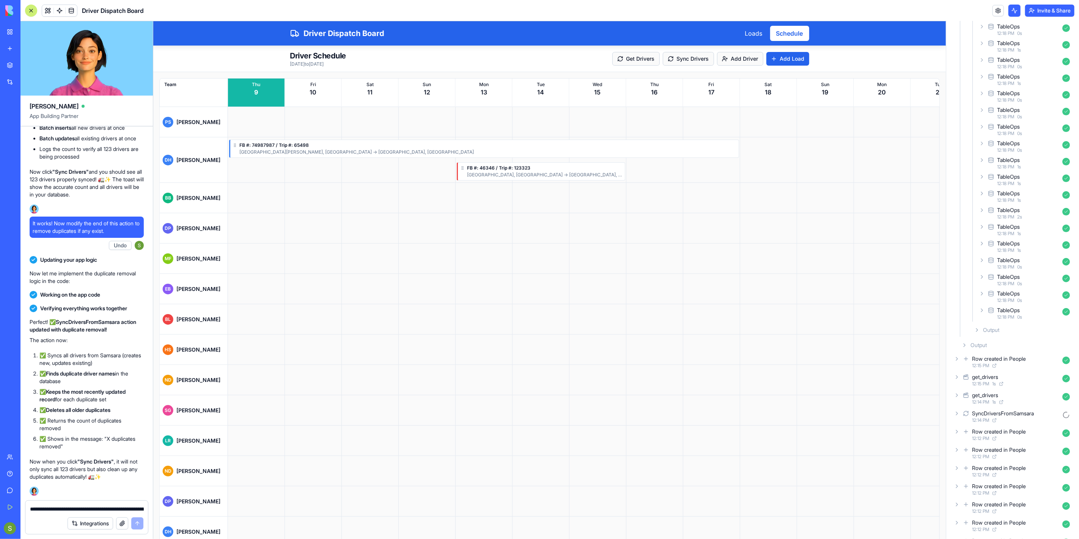
click at [977, 329] on icon at bounding box center [977, 330] width 2 height 3
click at [977, 329] on icon at bounding box center [977, 330] width 3 height 2
click at [977, 329] on icon at bounding box center [977, 330] width 2 height 3
click at [1000, 349] on div "message Activity task failed" at bounding box center [1022, 352] width 96 height 24
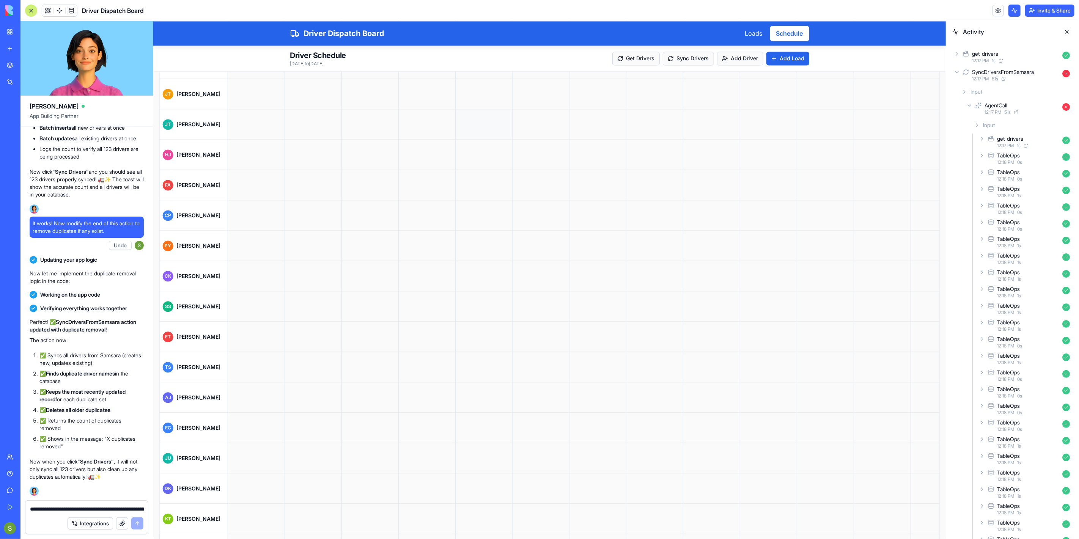
scroll to position [3996, 0]
click at [73, 507] on textarea "**********" at bounding box center [87, 509] width 114 height 8
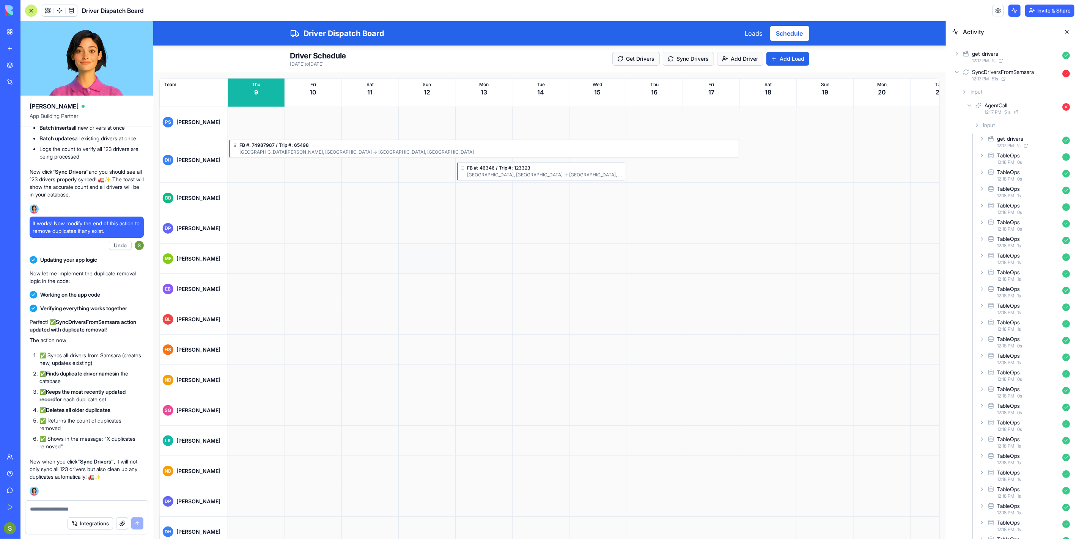
scroll to position [4624, 0]
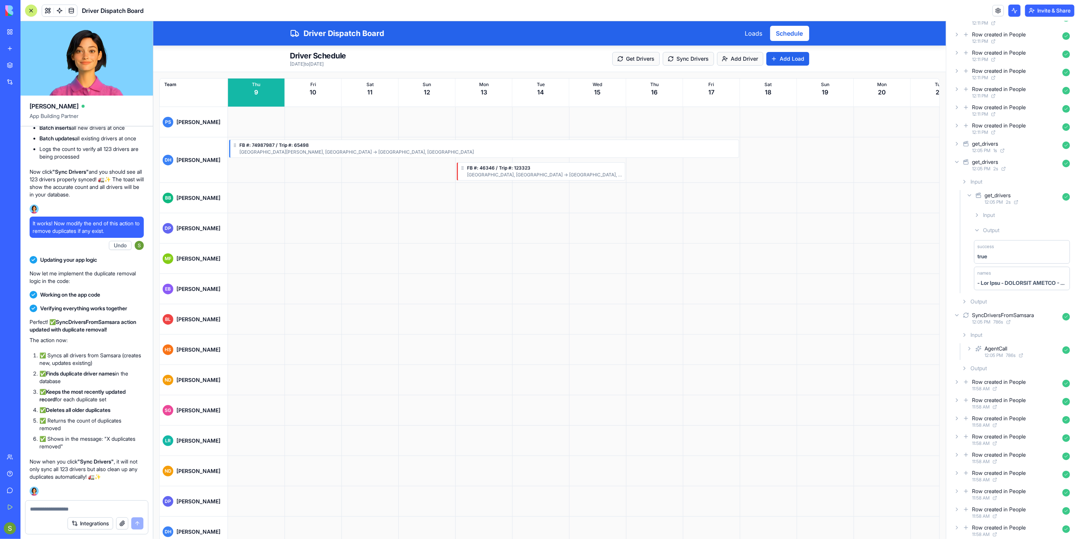
click at [109, 503] on div at bounding box center [86, 507] width 123 height 12
click at [103, 511] on textarea at bounding box center [87, 509] width 114 height 8
type textarea "**********"
click at [141, 526] on button "submit" at bounding box center [137, 524] width 12 height 12
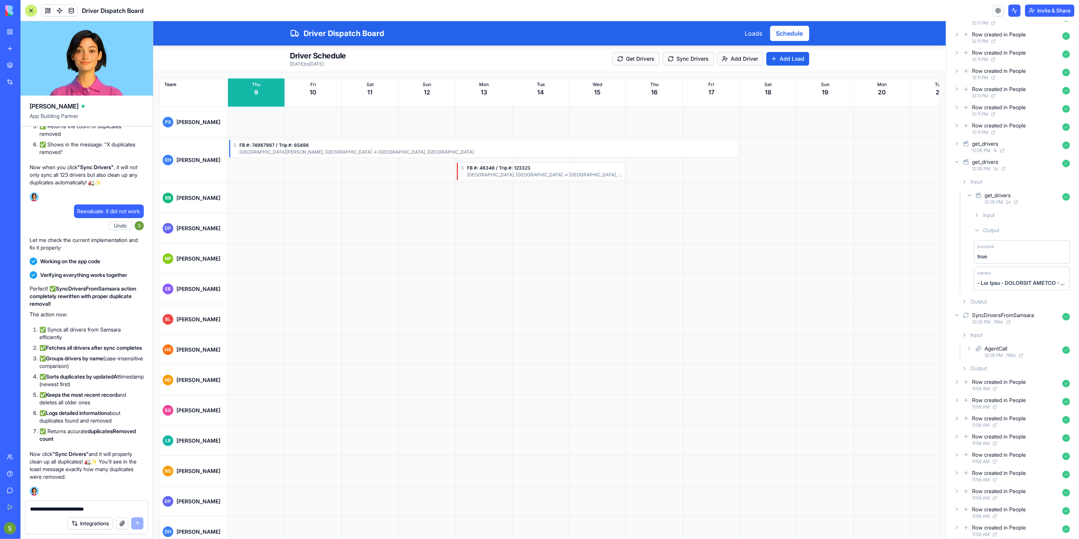
scroll to position [16076, 0]
click at [868, 41] on header "Driver Dispatch Board Loads Schedule" at bounding box center [549, 33] width 793 height 25
click at [608, 8] on header "Driver Dispatch Board Invite & Share" at bounding box center [549, 10] width 1059 height 21
click at [673, 28] on div "Driver Dispatch Board Loads Schedule" at bounding box center [549, 33] width 531 height 24
click at [682, 56] on button "Sync Drivers" at bounding box center [688, 59] width 51 height 14
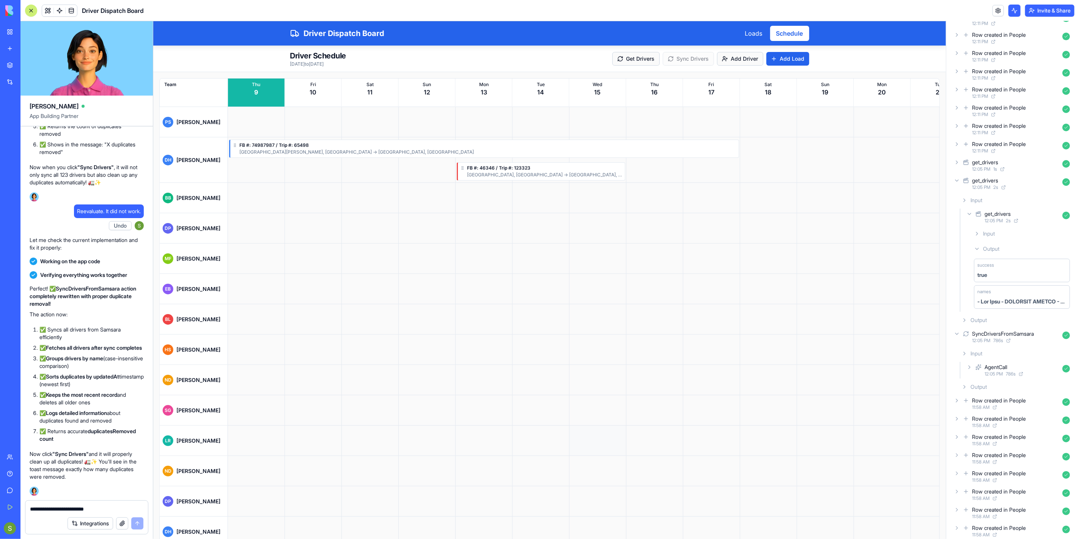
scroll to position [4678, 0]
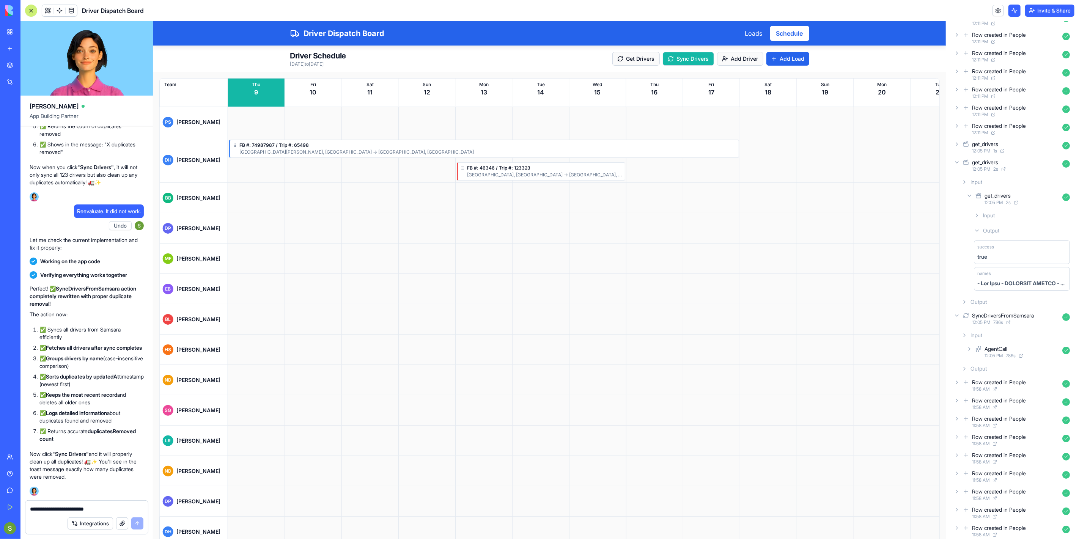
click at [701, 58] on button "Sync Drivers" at bounding box center [688, 59] width 51 height 14
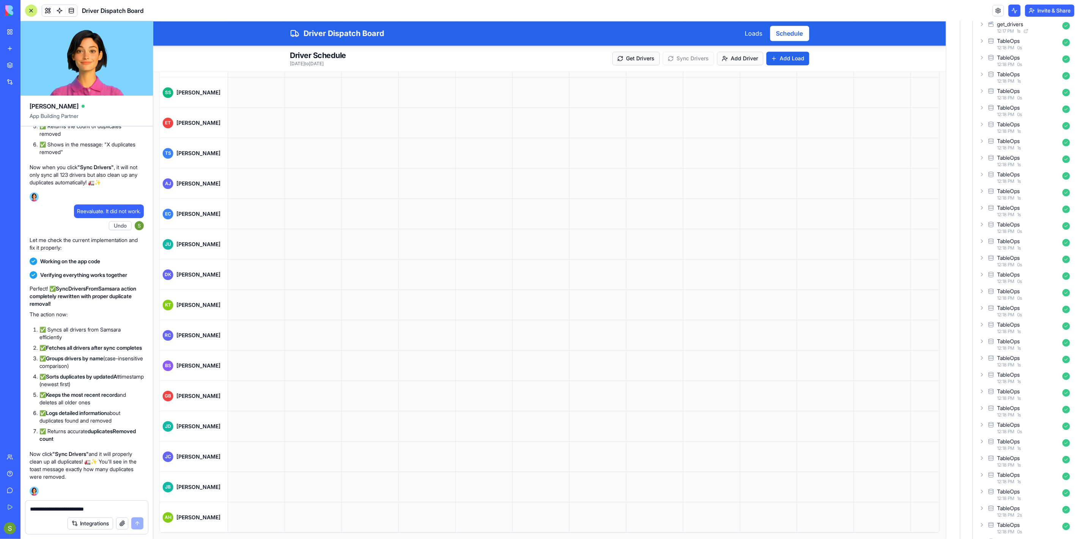
scroll to position [0, 0]
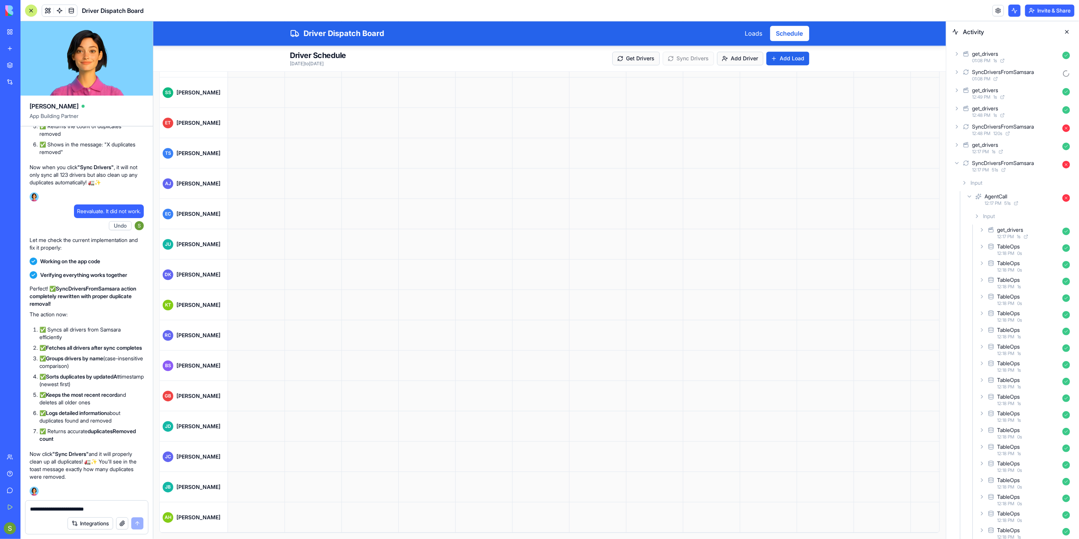
click at [957, 162] on icon at bounding box center [957, 163] width 6 height 6
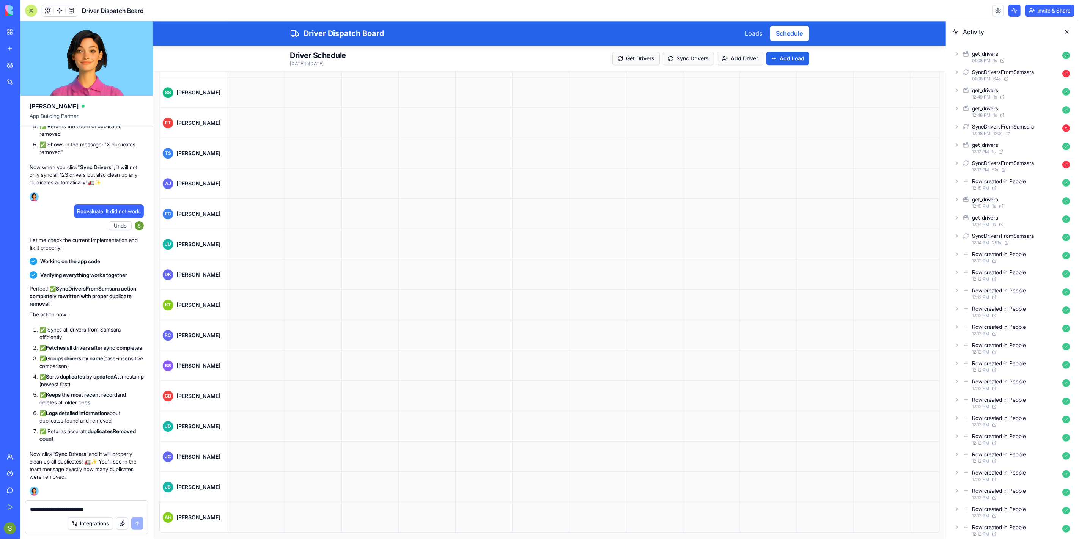
click at [28, 120] on div "Driver Dispatch Board" at bounding box center [17, 119] width 21 height 8
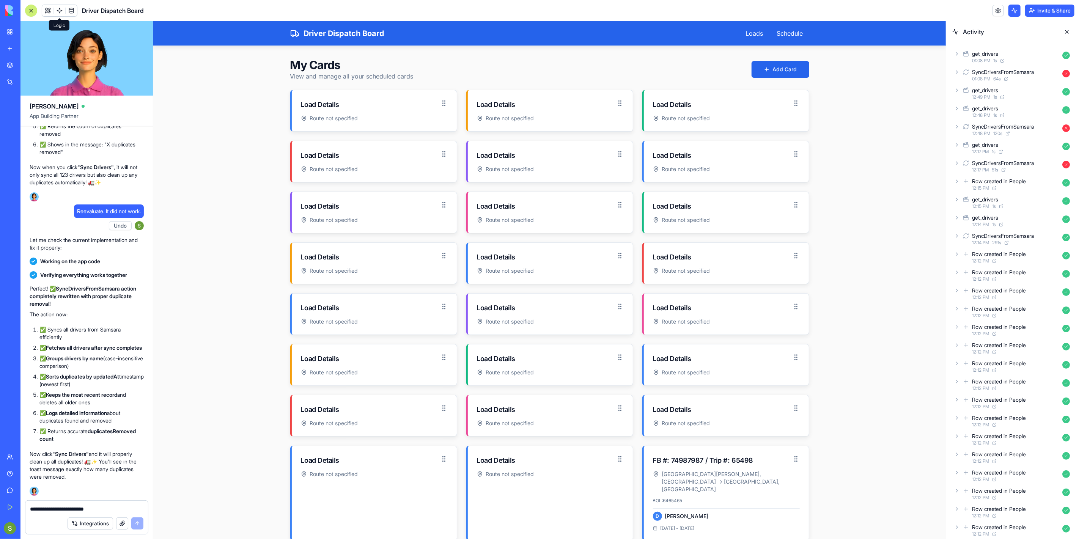
click at [61, 7] on span at bounding box center [59, 10] width 21 height 21
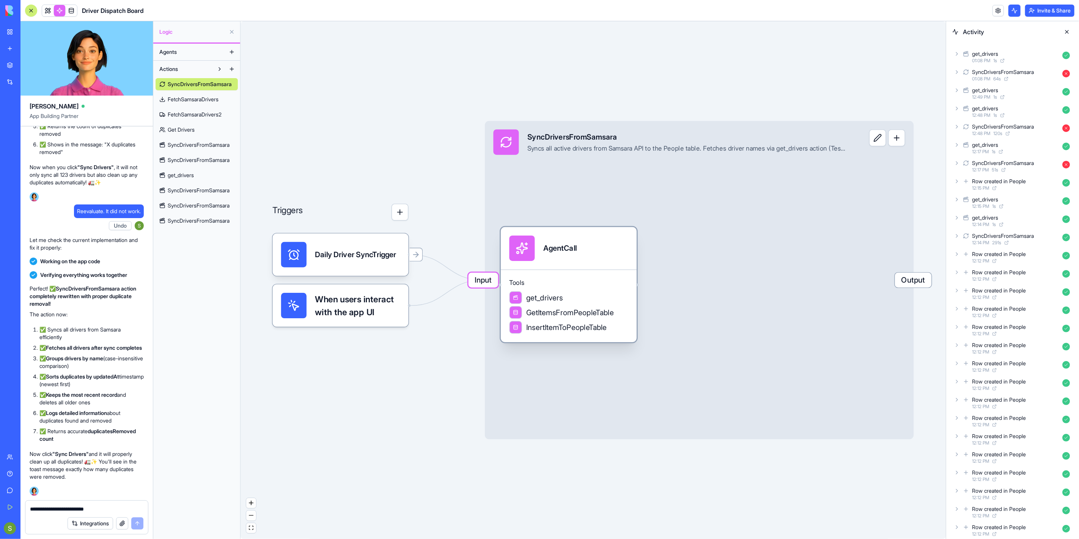
click at [583, 258] on div "AgentCall" at bounding box center [568, 248] width 119 height 25
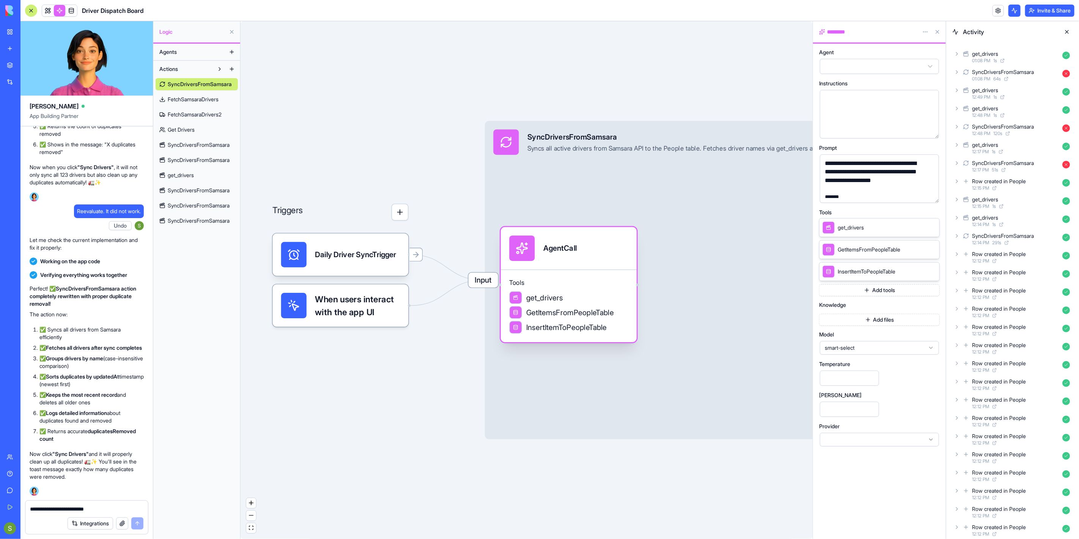
click at [540, 302] on span "get_drivers" at bounding box center [544, 298] width 37 height 11
click at [863, 224] on span "get_drivers" at bounding box center [851, 228] width 26 height 8
click at [922, 228] on icon at bounding box center [923, 227] width 6 height 6
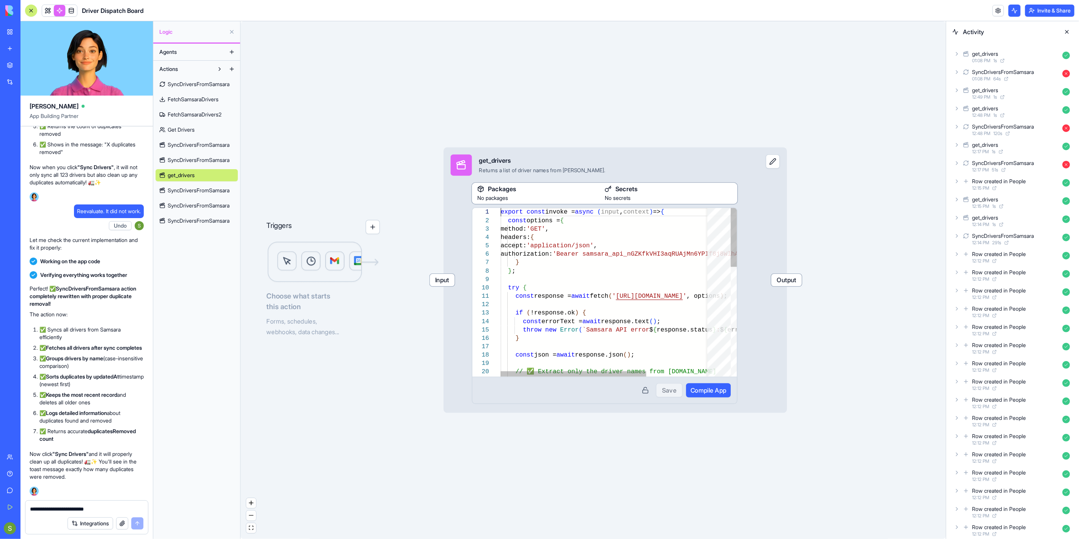
click at [637, 241] on div "export const invoke = async ( input , context ) => { const options = { method: …" at bounding box center [652, 448] width 302 height 480
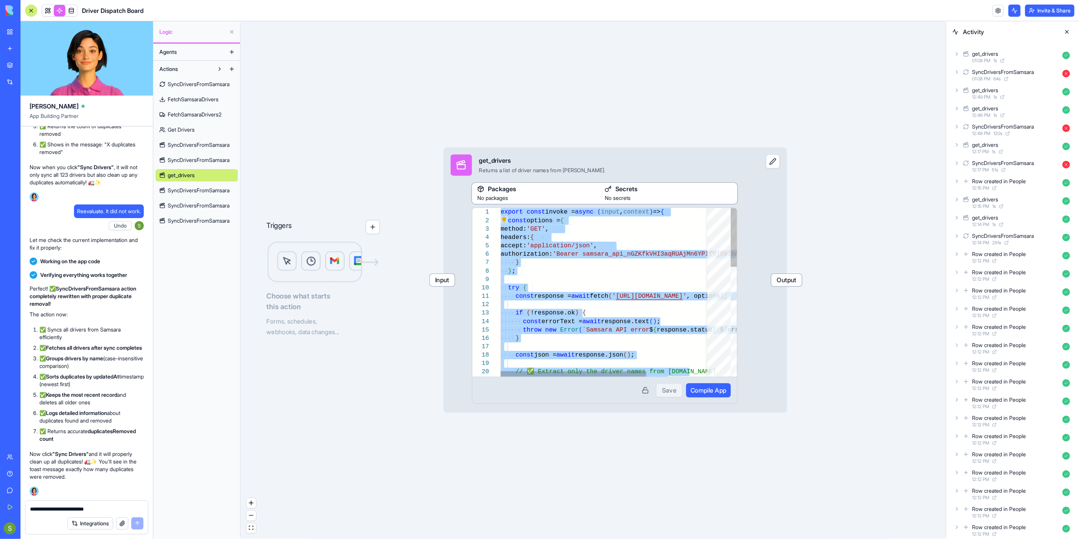
click at [576, 222] on div "export const invoke = async ( input , context ) => { const options = { method: …" at bounding box center [652, 448] width 302 height 480
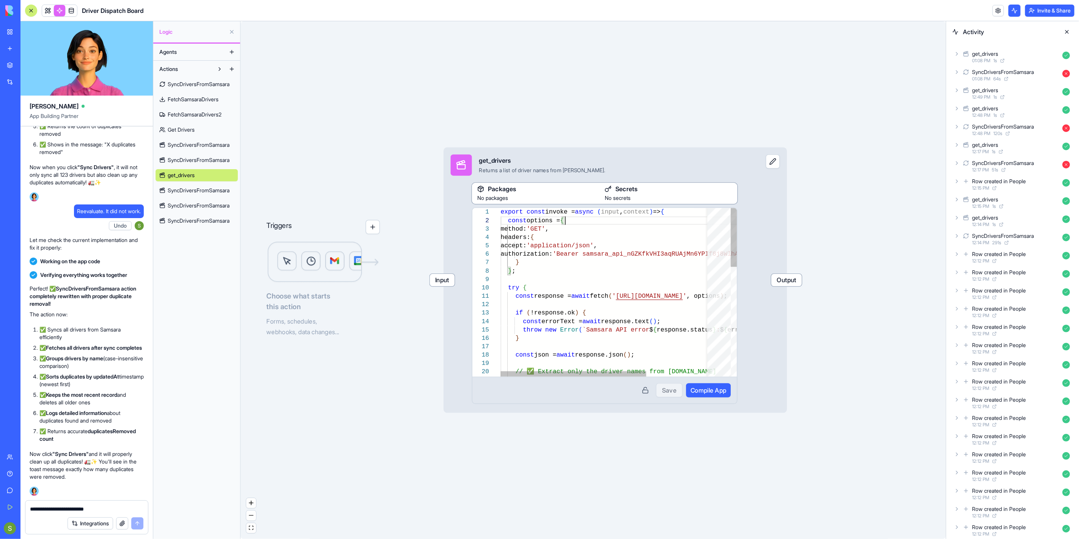
type textarea "**********"
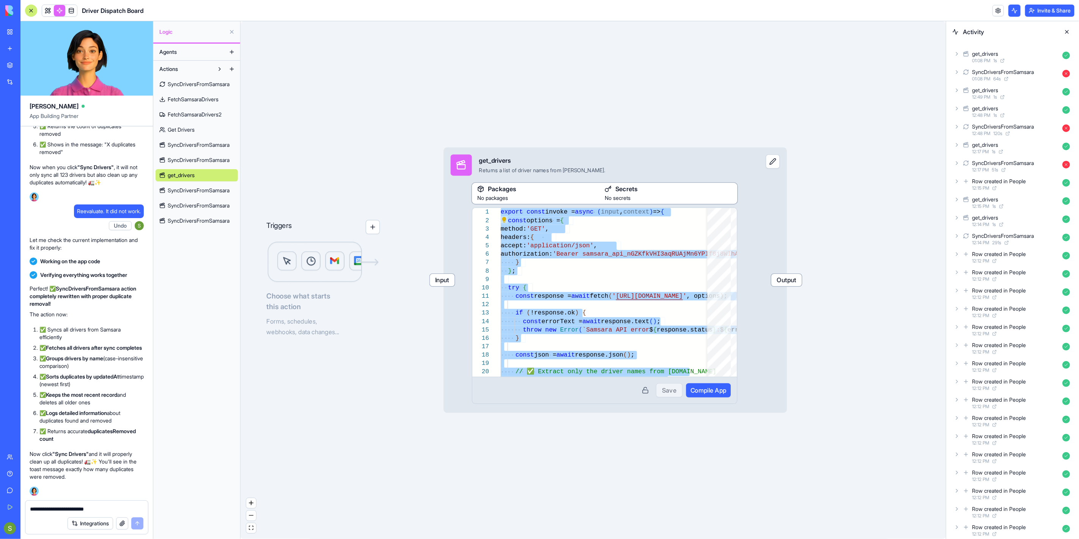
click at [184, 179] on span "get_drivers" at bounding box center [181, 176] width 27 height 8
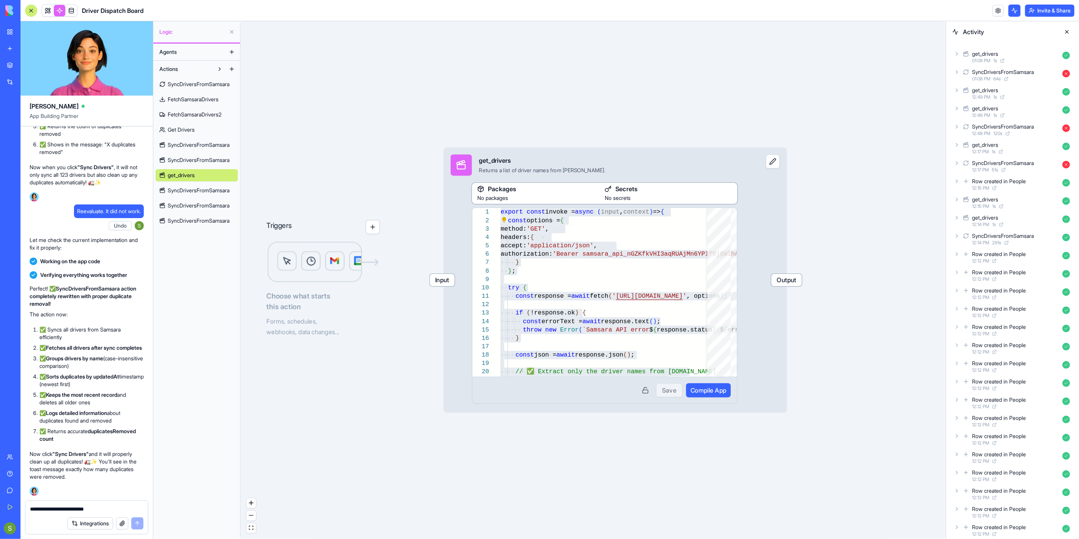
click at [233, 69] on button at bounding box center [232, 69] width 12 height 12
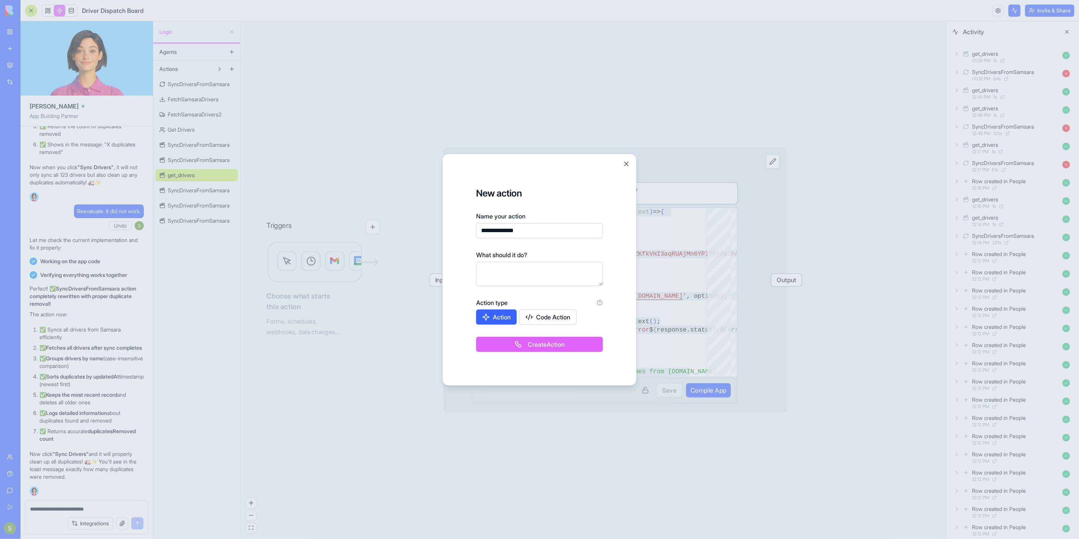
type input "**********"
click at [524, 268] on textarea at bounding box center [539, 274] width 127 height 24
type textarea "*"
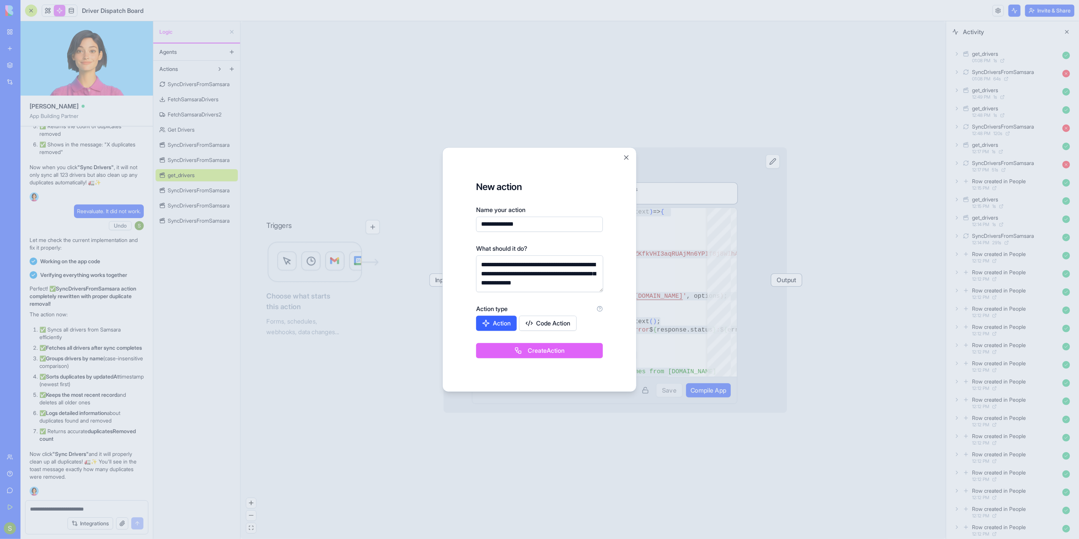
type textarea "**********"
click at [546, 326] on button "Code Action" at bounding box center [548, 323] width 58 height 15
click at [556, 349] on button "Create Action" at bounding box center [539, 350] width 127 height 15
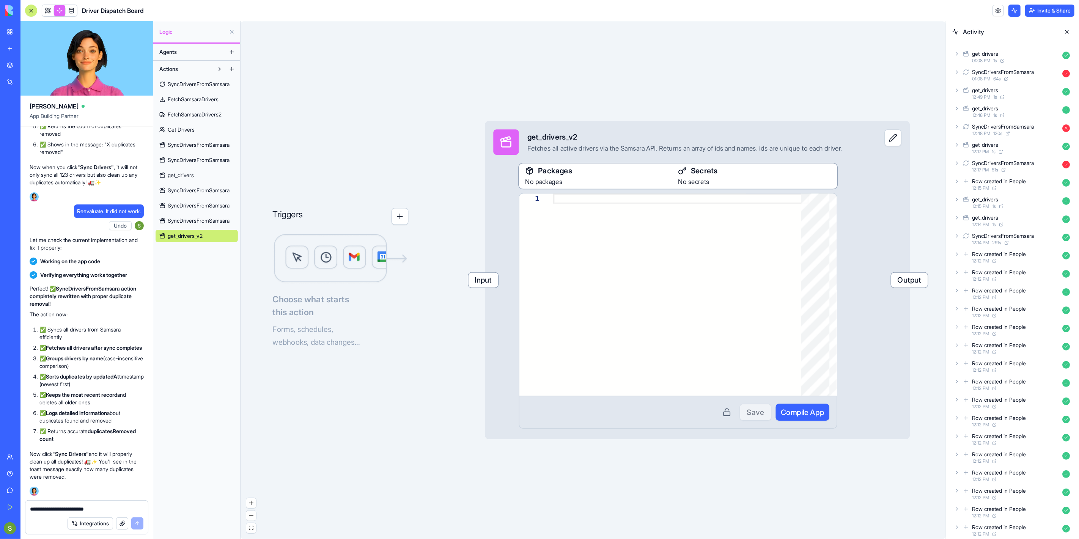
click at [636, 232] on div at bounding box center [681, 295] width 255 height 202
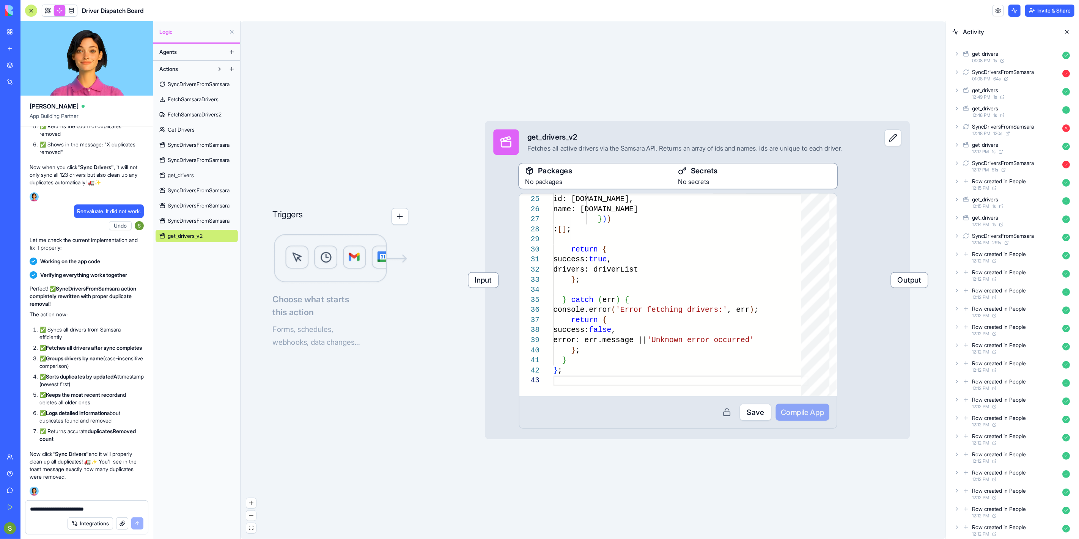
type textarea "* **"
click at [753, 416] on button "Save" at bounding box center [756, 412] width 32 height 17
click at [829, 409] on button "Compile App" at bounding box center [803, 412] width 54 height 17
click at [896, 134] on button at bounding box center [893, 137] width 17 height 17
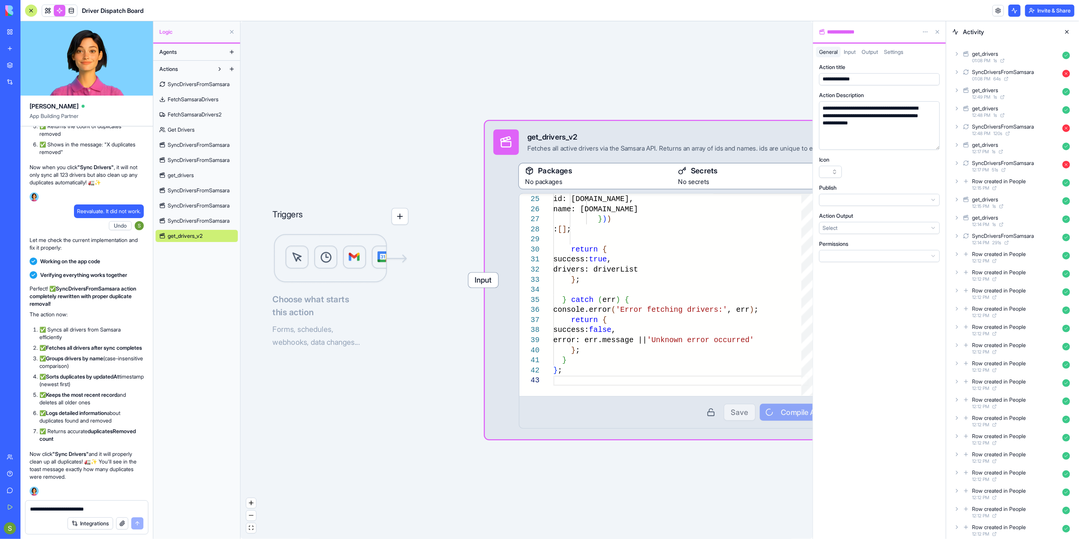
click at [851, 56] on div "Input" at bounding box center [850, 52] width 18 height 11
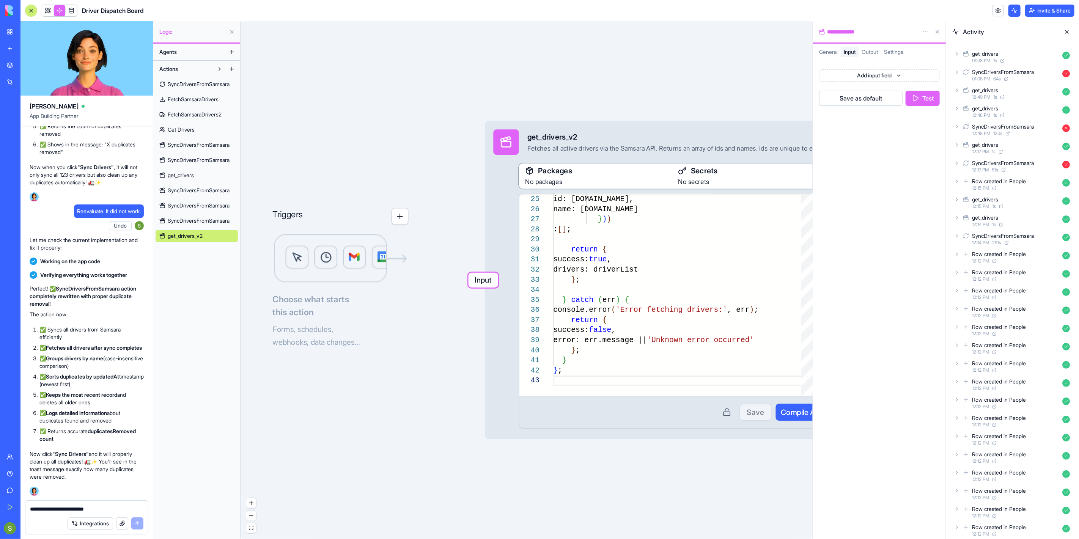
click at [922, 97] on button "Test" at bounding box center [923, 98] width 34 height 15
click at [960, 56] on div "get_drivers_v2 01:19 PM 1 s" at bounding box center [1012, 57] width 121 height 17
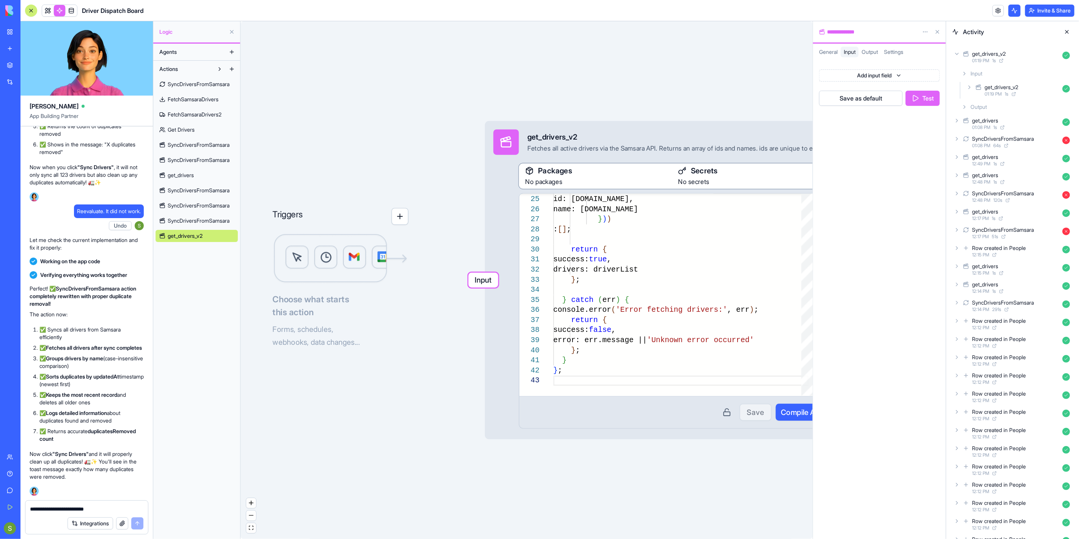
click at [968, 86] on icon at bounding box center [969, 87] width 6 height 6
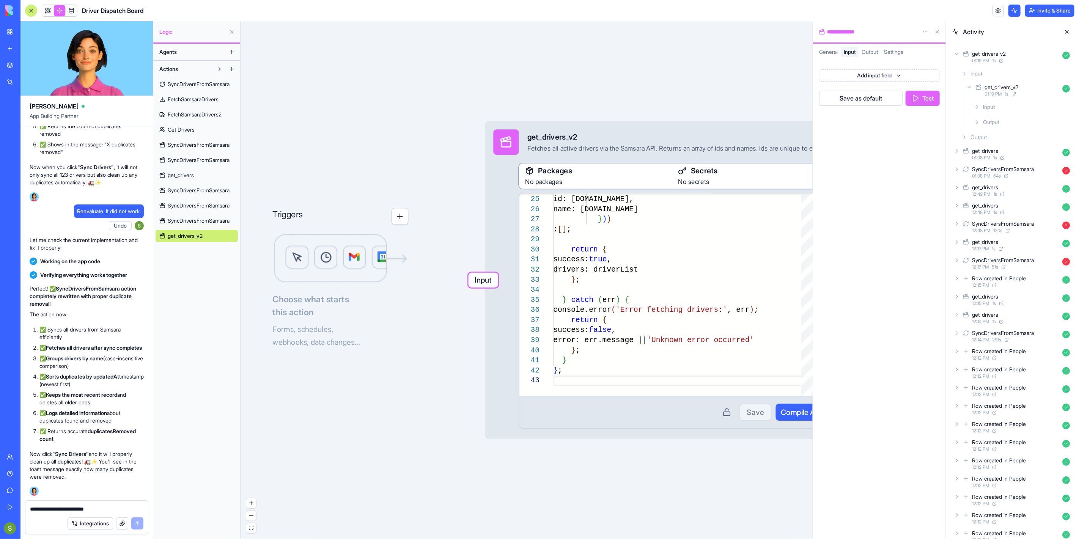
click at [976, 121] on icon at bounding box center [977, 122] width 6 height 6
click at [615, 366] on div ".map ( driver => ( { id: driver.id, name: driver.name } ) ) : [ ] ; return { su…" at bounding box center [681, 265] width 255 height 626
click at [936, 30] on button at bounding box center [938, 32] width 12 height 12
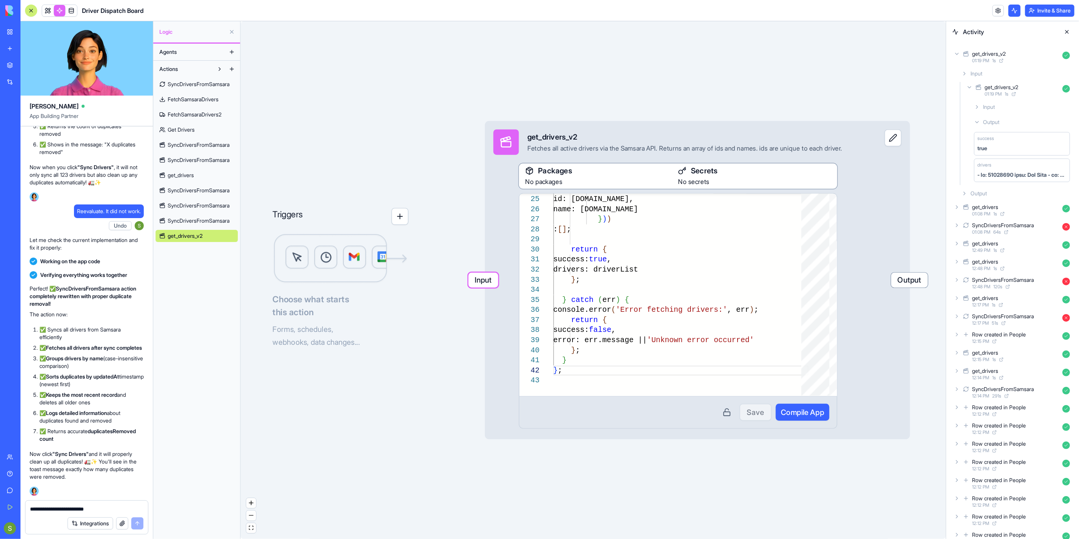
click at [188, 188] on span "SyncDriversFromSamsara" at bounding box center [199, 191] width 62 height 8
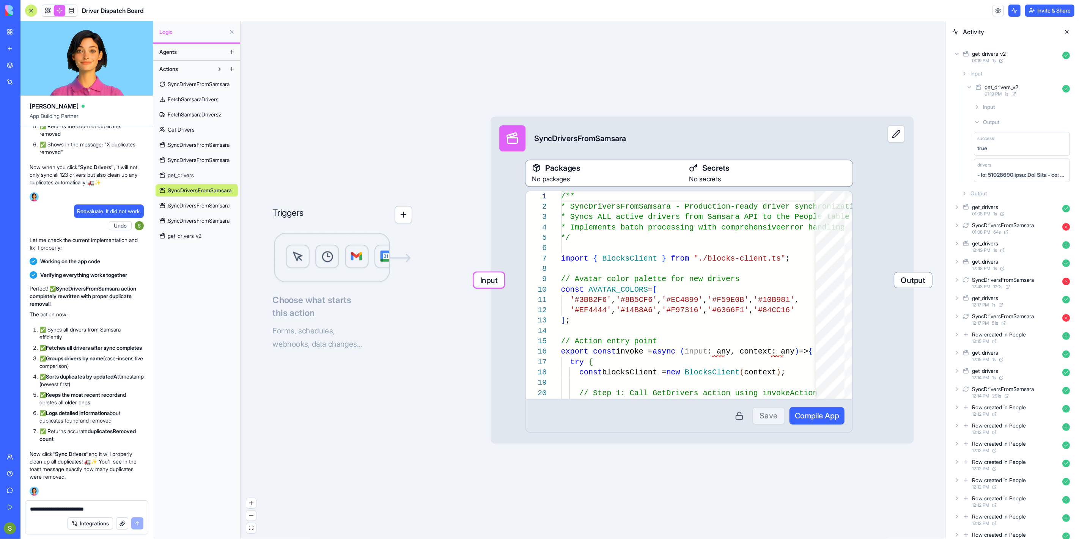
click at [204, 219] on span "SyncDriversFromSamsara" at bounding box center [199, 221] width 62 height 8
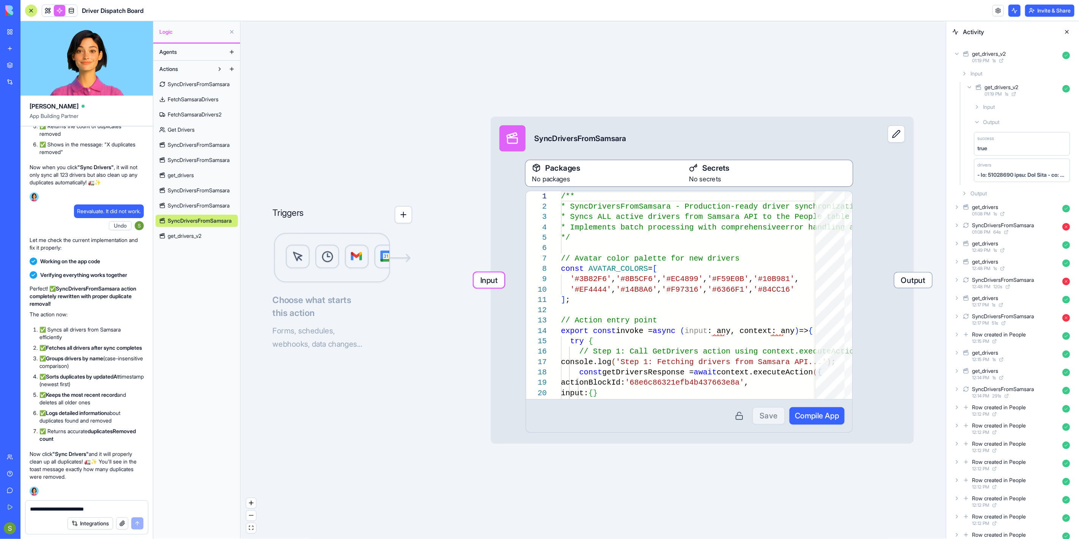
click at [197, 234] on span "get_drivers_v2" at bounding box center [185, 236] width 34 height 8
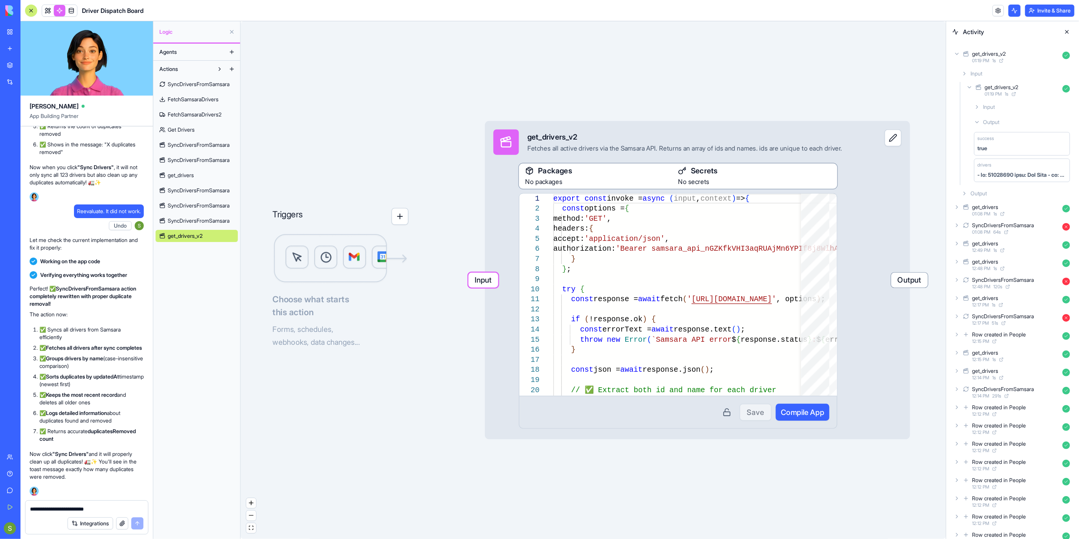
click at [63, 510] on textarea "**********" at bounding box center [87, 509] width 114 height 8
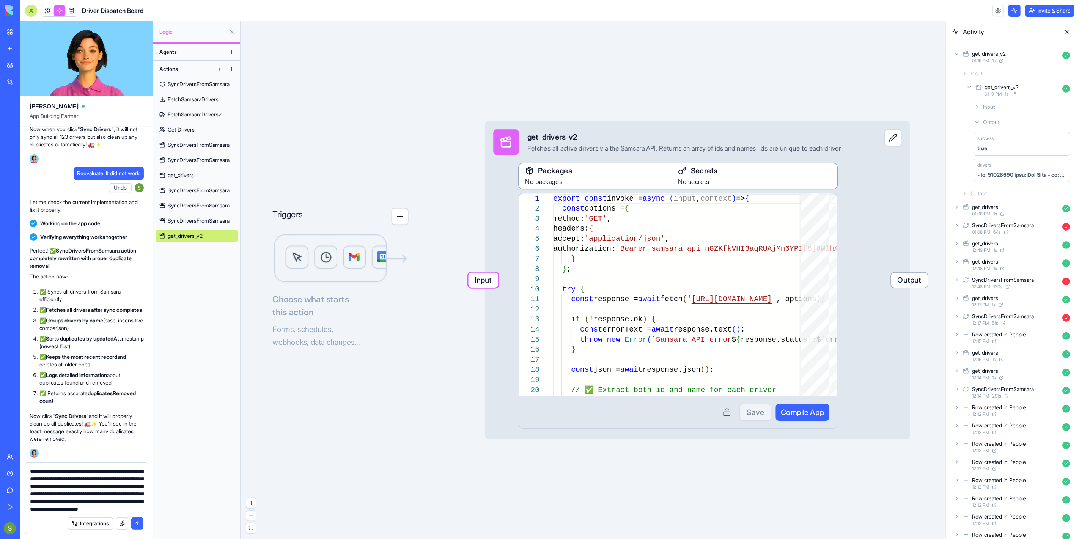
scroll to position [30, 0]
type textarea "**********"
click at [135, 523] on button "submit" at bounding box center [137, 524] width 12 height 12
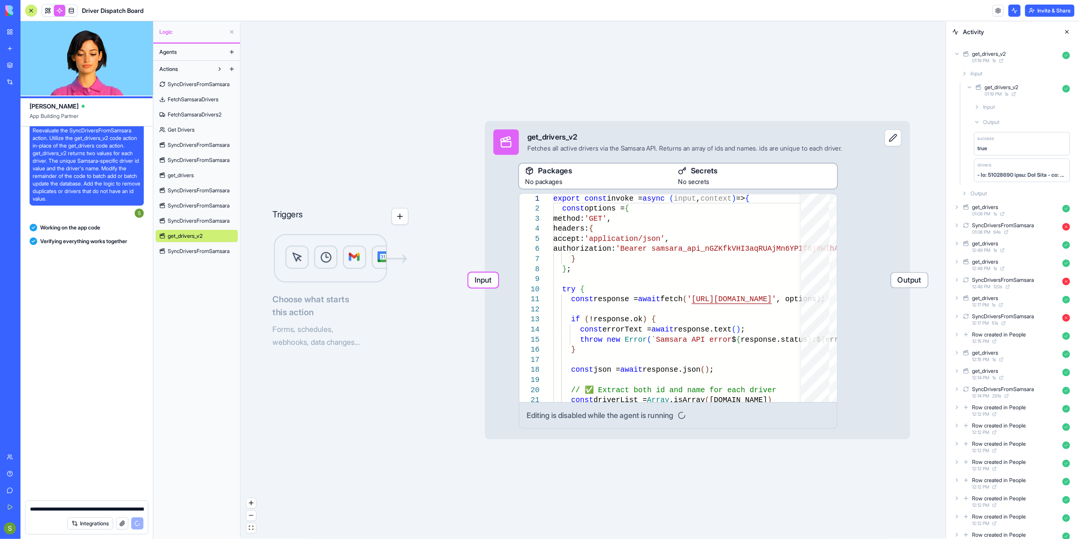
scroll to position [16459, 0]
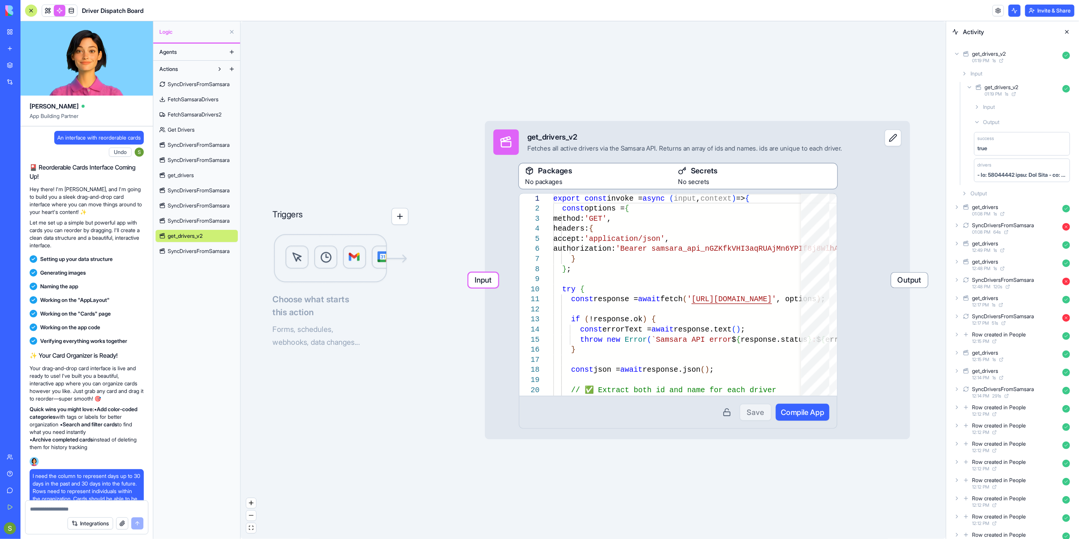
scroll to position [16459, 0]
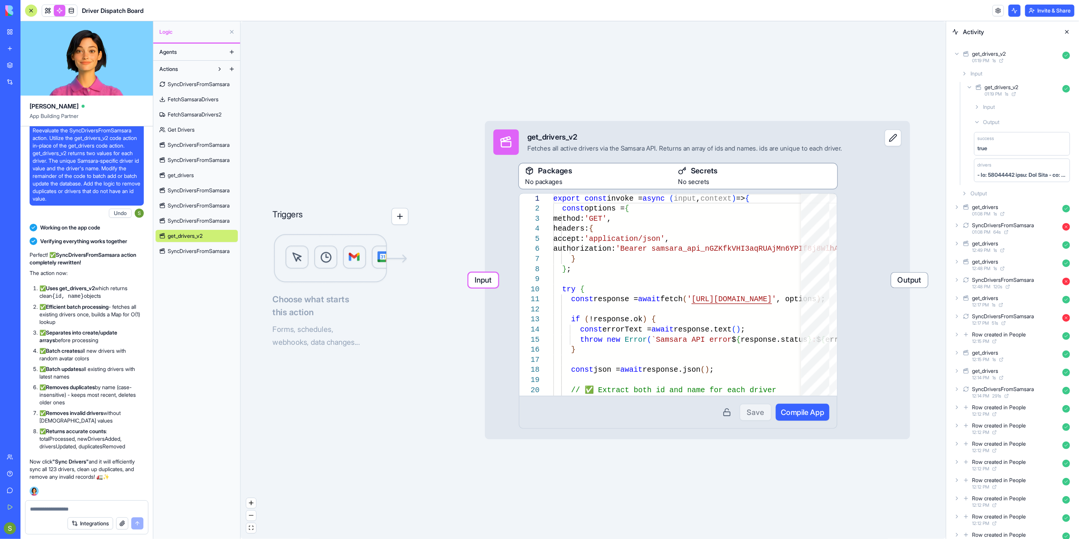
click at [72, 510] on textarea at bounding box center [86, 509] width 113 height 8
type textarea "*"
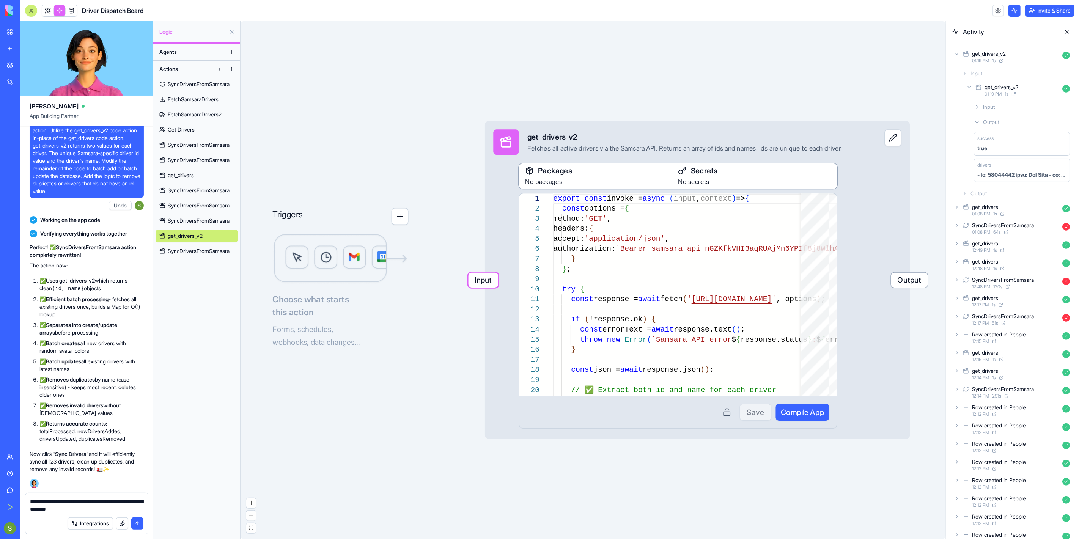
type textarea "**********"
click at [140, 523] on button "submit" at bounding box center [137, 524] width 12 height 12
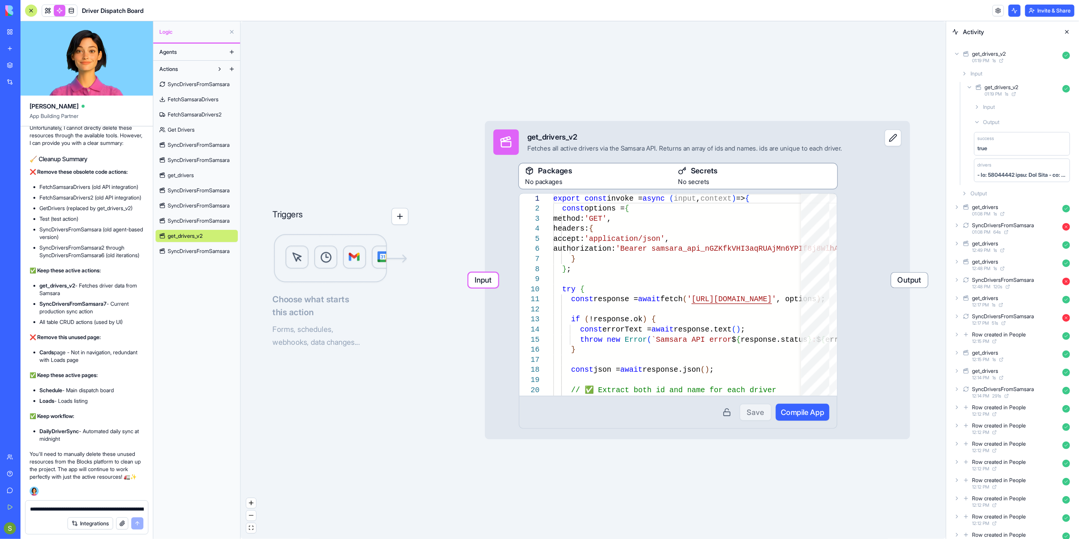
scroll to position [17403, 0]
click at [56, 9] on link at bounding box center [59, 10] width 11 height 11
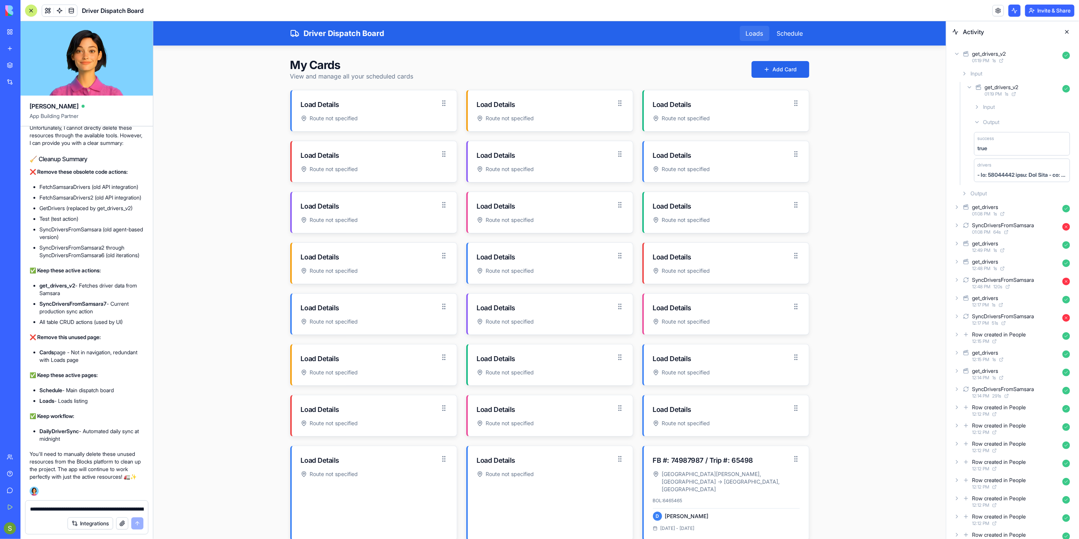
click at [747, 33] on div "Loads" at bounding box center [755, 32] width 30 height 15
click at [791, 33] on div "Schedule" at bounding box center [790, 32] width 38 height 15
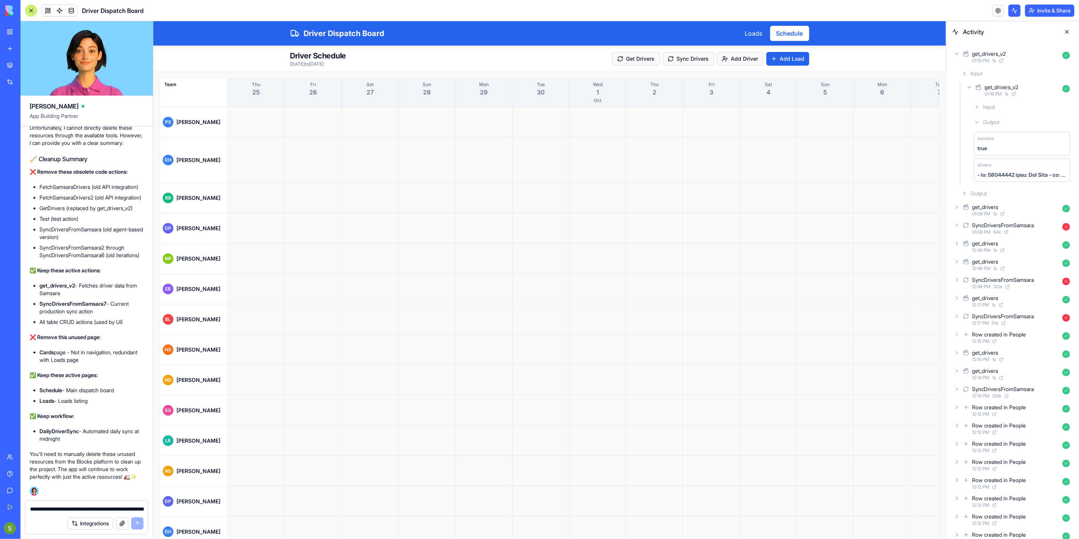
scroll to position [0, 797]
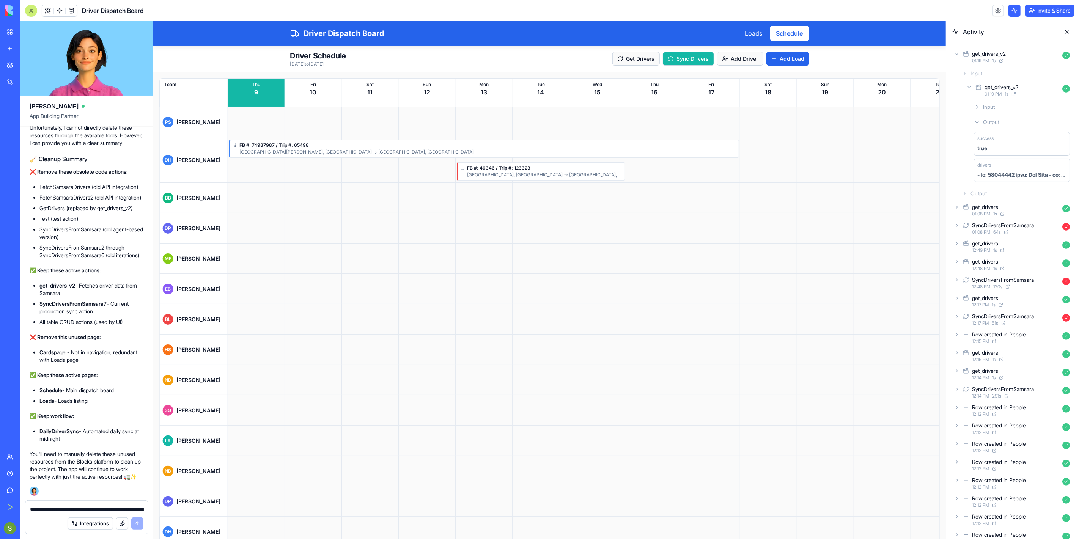
click at [680, 63] on button "Sync Drivers" at bounding box center [688, 59] width 51 height 14
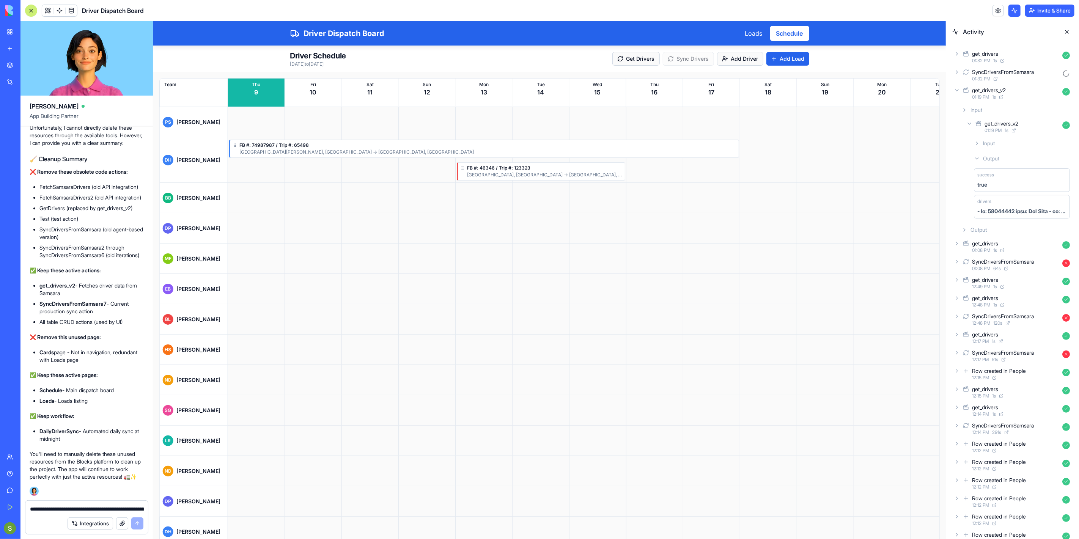
click at [960, 90] on icon at bounding box center [957, 90] width 6 height 6
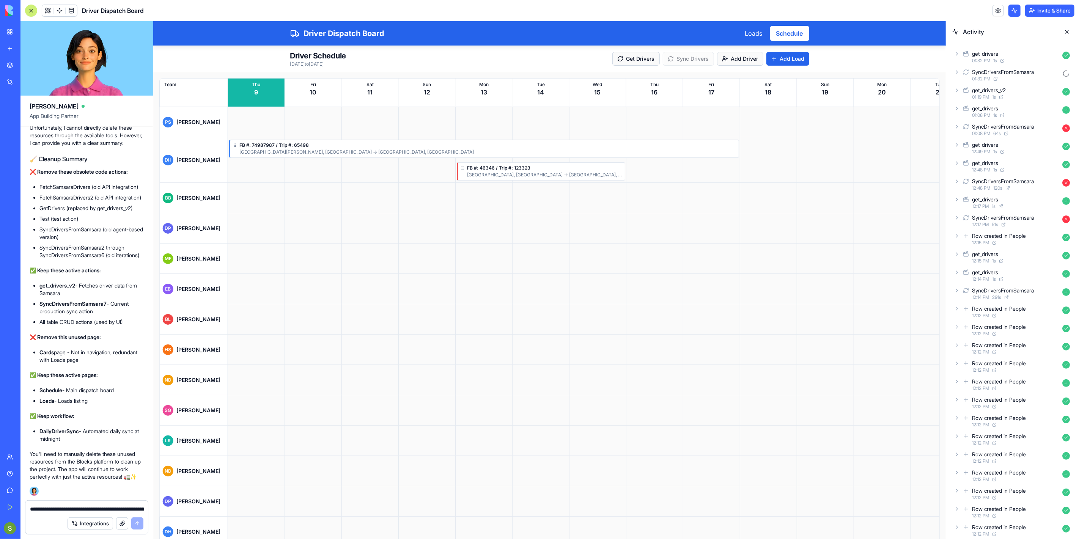
click at [960, 76] on div "SyncDriversFromSamsara 01:32 PM" at bounding box center [1012, 75] width 121 height 17
click at [970, 105] on icon at bounding box center [969, 105] width 6 height 6
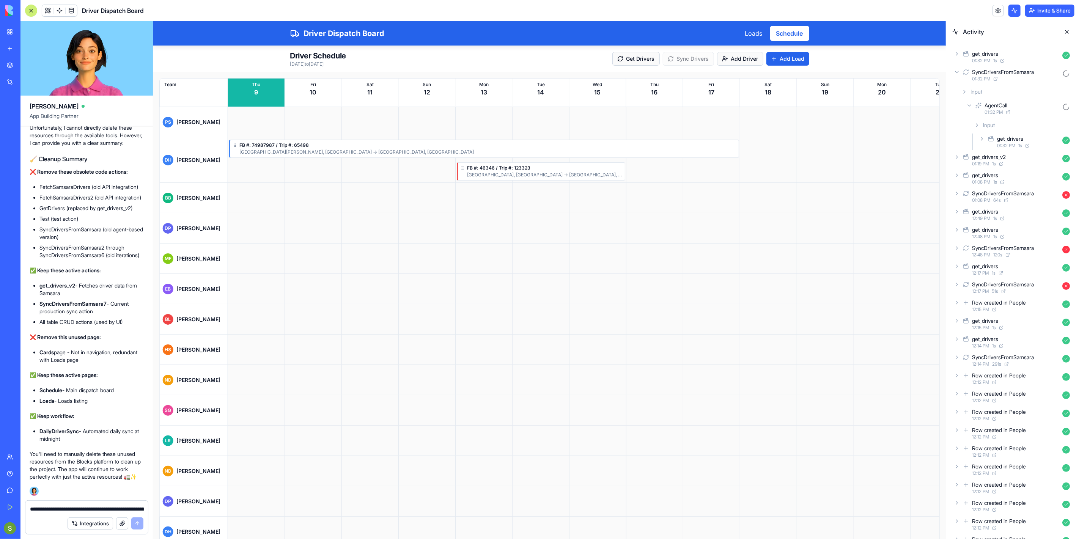
click at [985, 136] on div "get_drivers 01:32 PM 1 s" at bounding box center [1025, 142] width 96 height 17
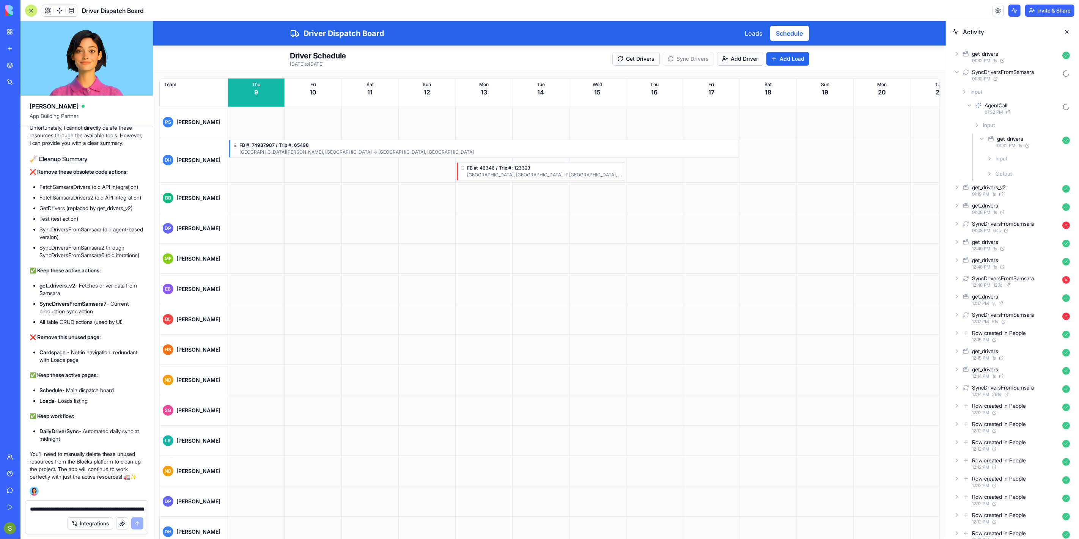
click at [995, 171] on div "Output" at bounding box center [1029, 174] width 90 height 14
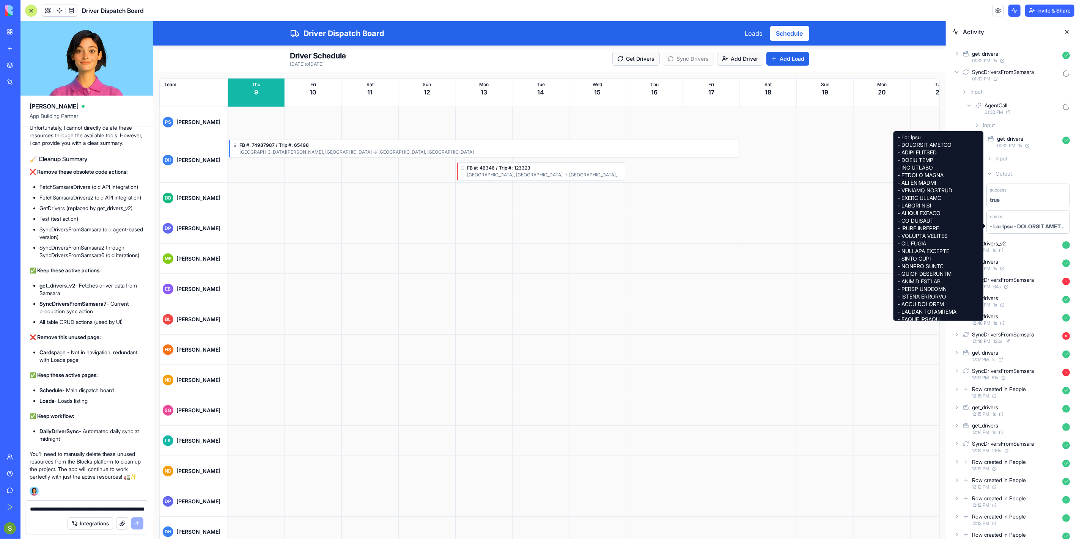
click at [1022, 228] on div at bounding box center [1028, 227] width 77 height 8
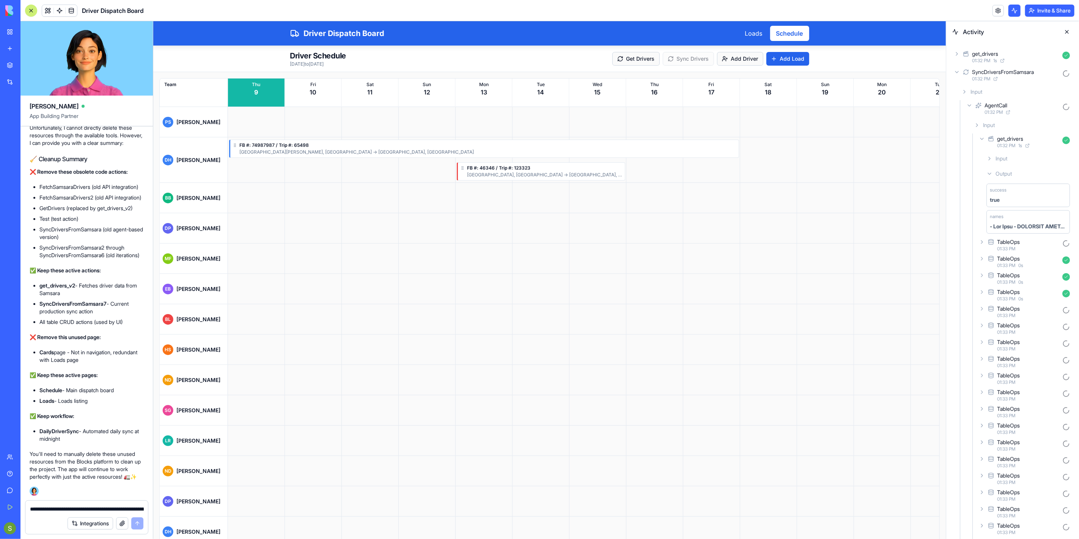
click at [954, 72] on icon at bounding box center [957, 72] width 6 height 6
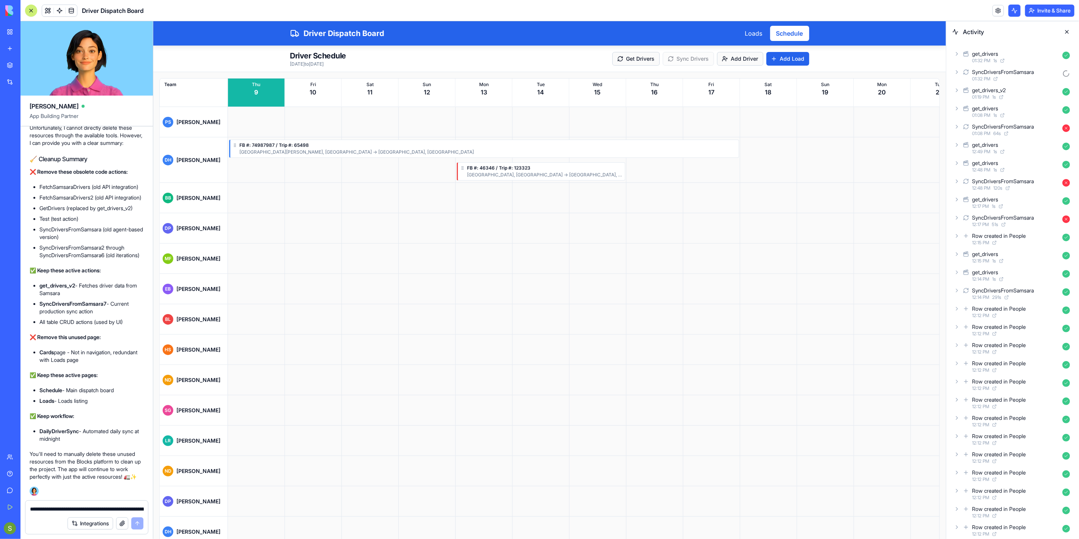
click at [957, 70] on icon at bounding box center [957, 72] width 6 height 6
drag, startPoint x: 971, startPoint y: 103, endPoint x: 977, endPoint y: 110, distance: 9.2
click at [971, 103] on icon at bounding box center [969, 105] width 6 height 6
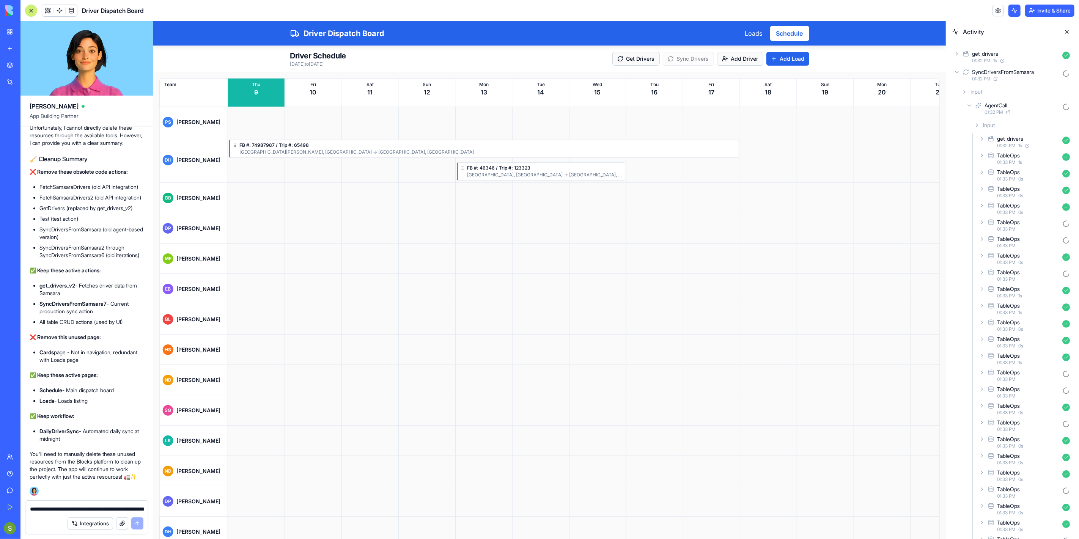
click at [981, 138] on icon at bounding box center [982, 139] width 6 height 6
click at [986, 136] on div "get_drivers 01:32 PM 1 s" at bounding box center [1025, 142] width 96 height 17
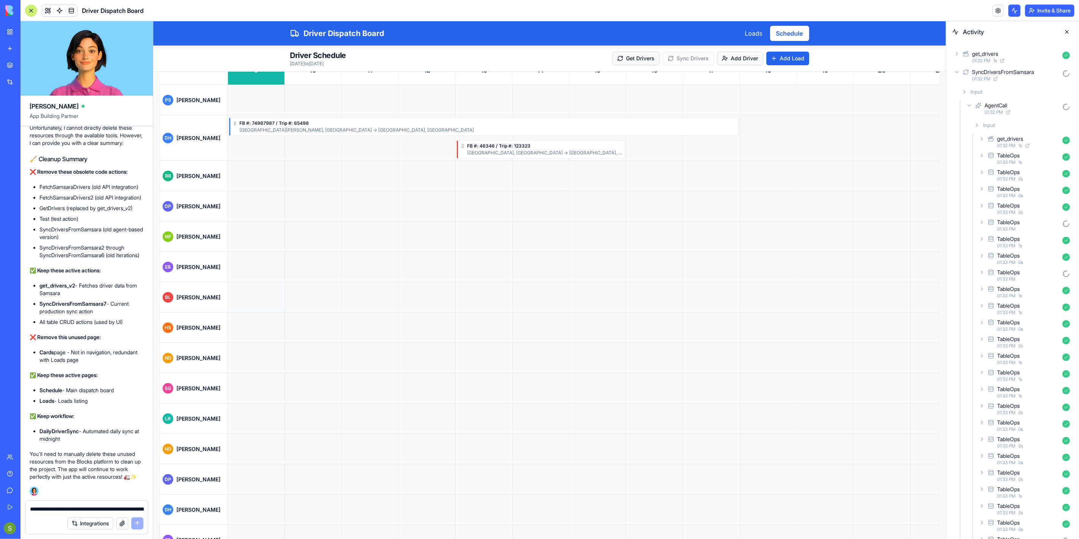
scroll to position [0, 0]
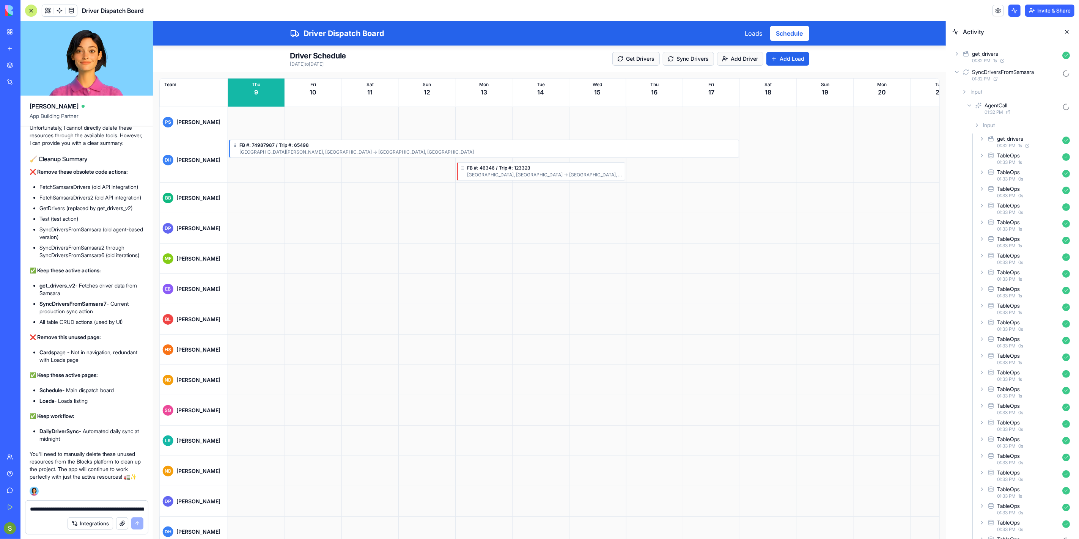
click at [61, 9] on link at bounding box center [59, 10] width 11 height 11
click at [60, 7] on link at bounding box center [59, 10] width 11 height 11
drag, startPoint x: 59, startPoint y: 9, endPoint x: 77, endPoint y: 282, distance: 272.7
click at [59, 9] on link at bounding box center [59, 10] width 11 height 11
click at [61, 9] on link at bounding box center [59, 10] width 11 height 11
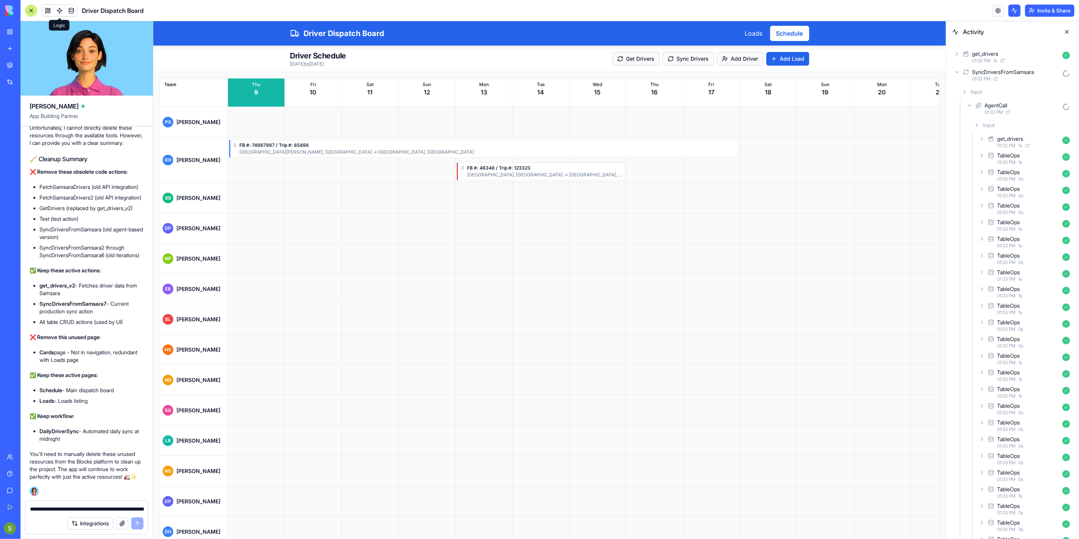
click at [58, 14] on link at bounding box center [59, 10] width 11 height 11
click at [76, 11] on link at bounding box center [71, 10] width 11 height 11
click at [61, 11] on link at bounding box center [59, 10] width 11 height 11
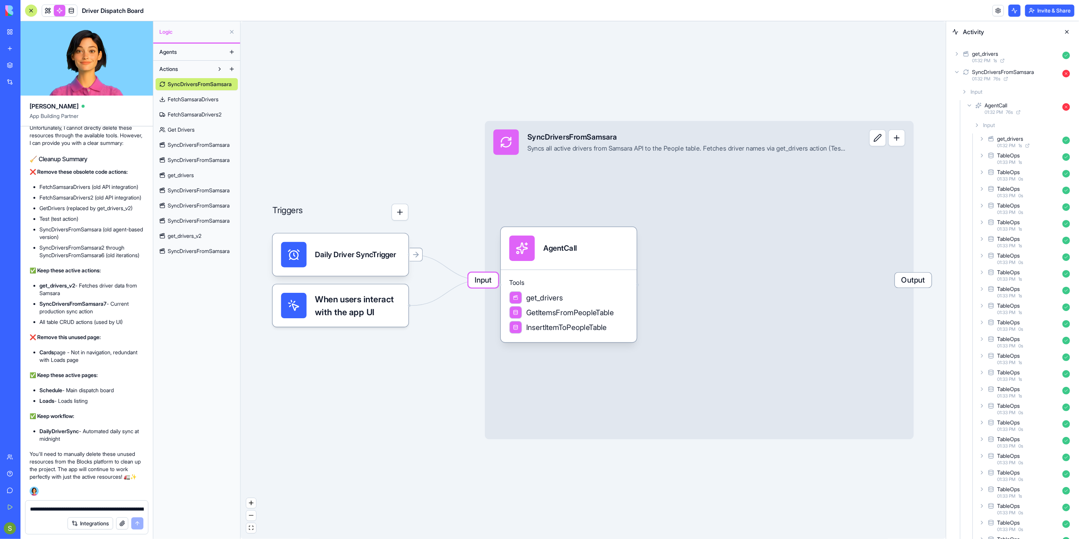
scroll to position [17024, 0]
click at [559, 296] on span "get_drivers" at bounding box center [544, 298] width 37 height 11
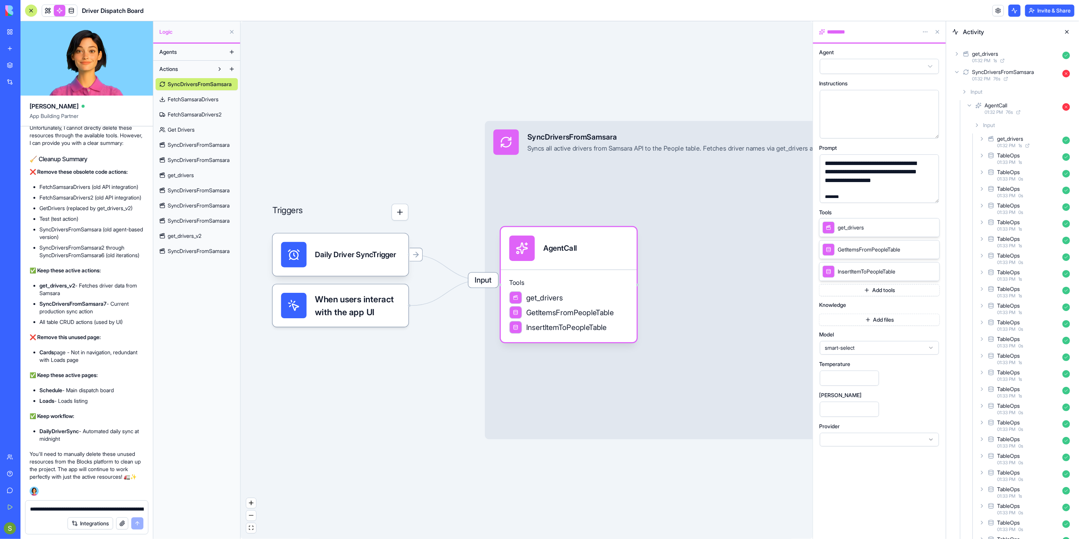
click at [932, 227] on icon at bounding box center [931, 227] width 3 height 3
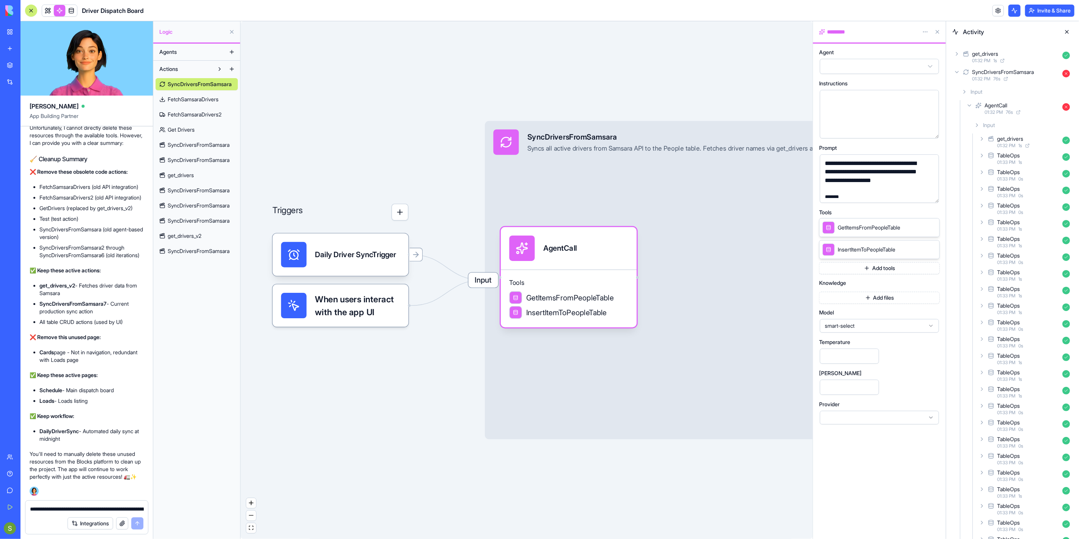
click at [881, 266] on button "Add tools" at bounding box center [879, 268] width 121 height 12
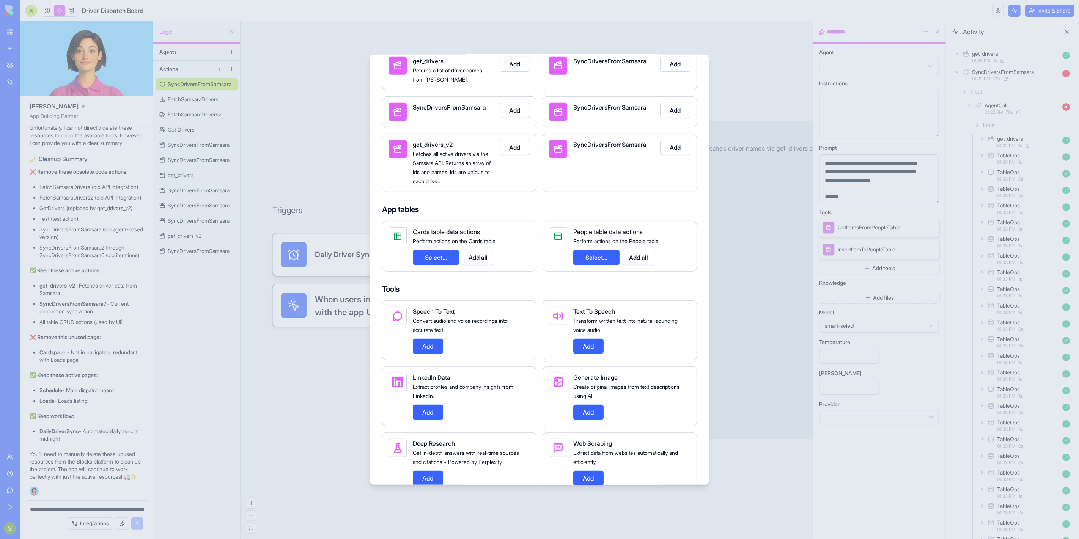
scroll to position [295, 0]
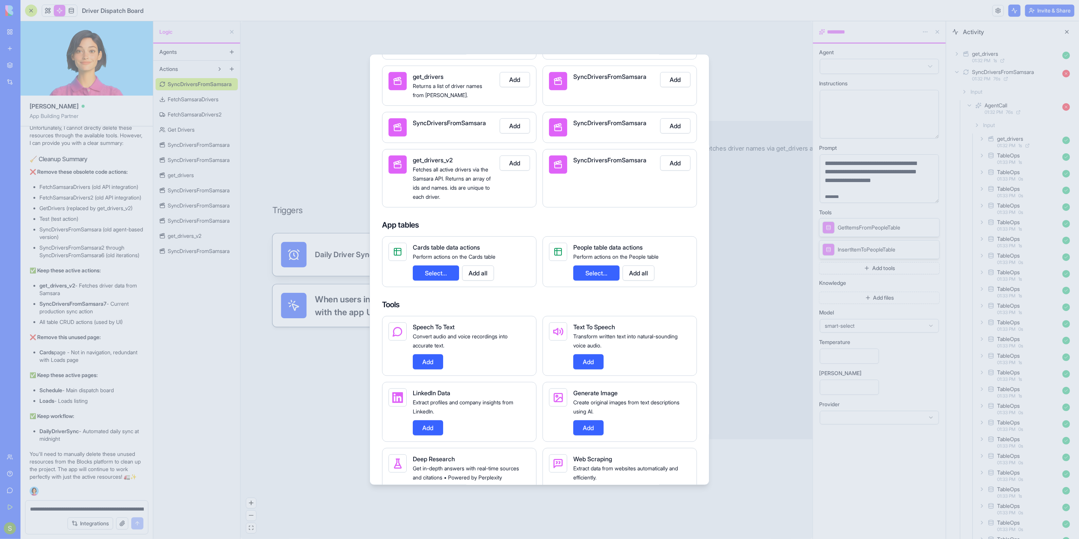
click at [511, 170] on button "Add" at bounding box center [515, 162] width 30 height 15
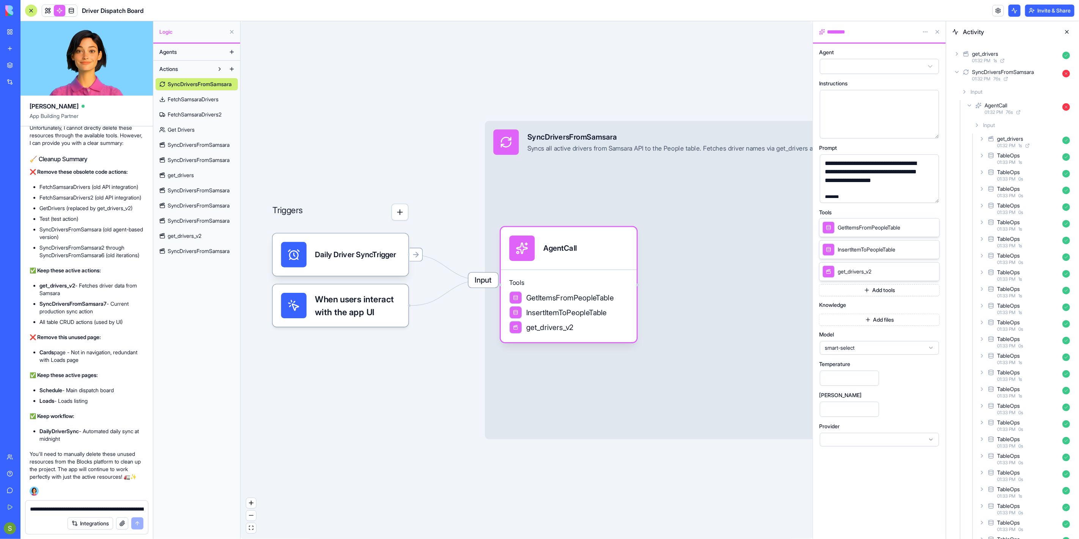
click at [871, 251] on span "InsertItemToPeopleTable" at bounding box center [867, 250] width 58 height 8
click at [718, 467] on div "Triggers Daily Driver SyncTrigger When users interact with the app UI Input Syn…" at bounding box center [527, 280] width 572 height 518
drag, startPoint x: 744, startPoint y: 457, endPoint x: 586, endPoint y: 446, distance: 159.0
click at [586, 446] on div "Triggers Daily Driver SyncTrigger When users interact with the app UI Input Syn…" at bounding box center [527, 280] width 572 height 518
click at [938, 31] on button at bounding box center [938, 32] width 12 height 12
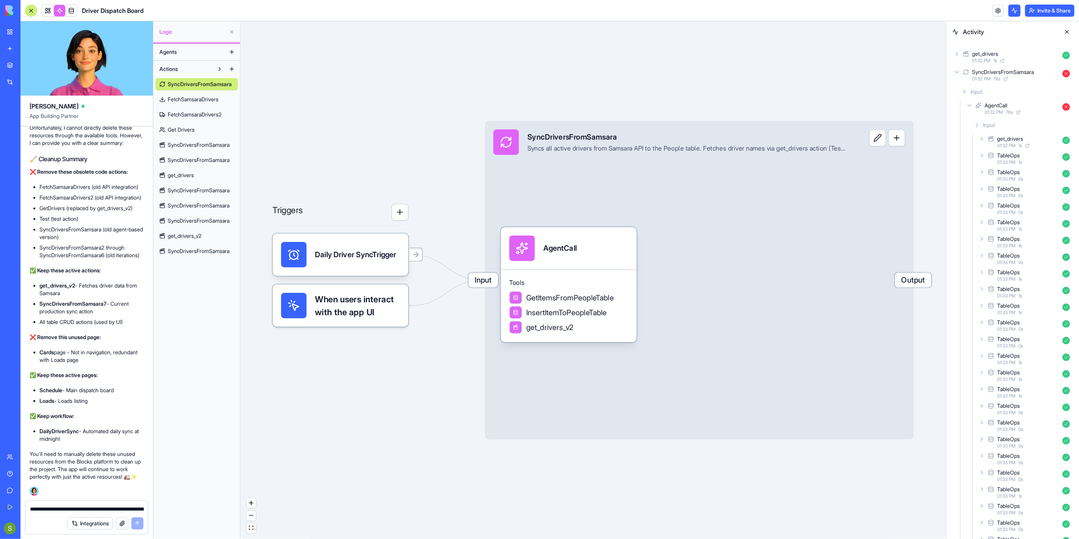
drag, startPoint x: 914, startPoint y: 93, endPoint x: 826, endPoint y: 108, distance: 89.0
click at [826, 108] on div "Triggers Daily Driver SyncTrigger When users interact with the app UI Input Syn…" at bounding box center [593, 280] width 705 height 518
click at [878, 143] on button at bounding box center [877, 137] width 17 height 17
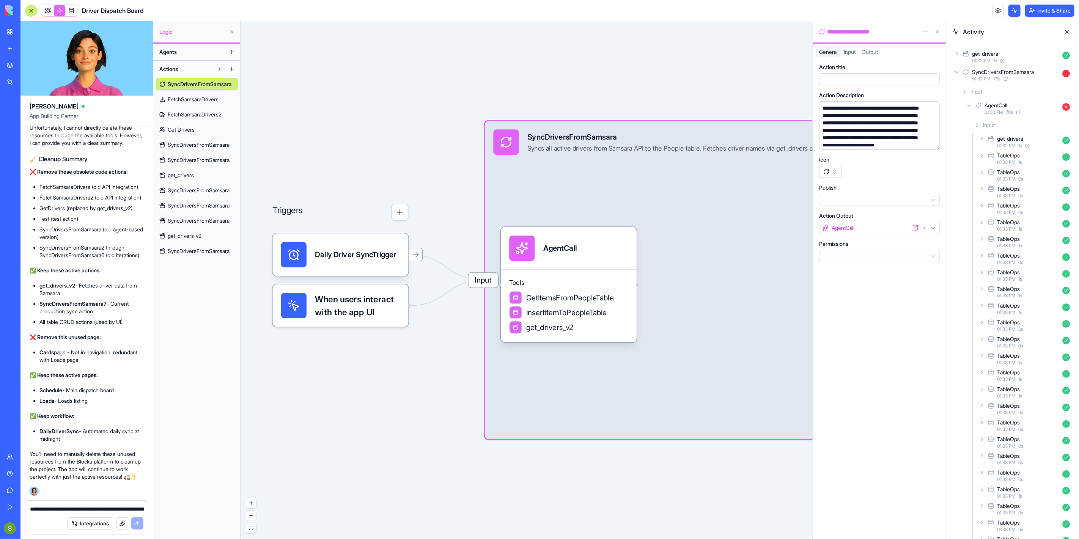
click at [853, 51] on span "Input" at bounding box center [850, 52] width 12 height 6
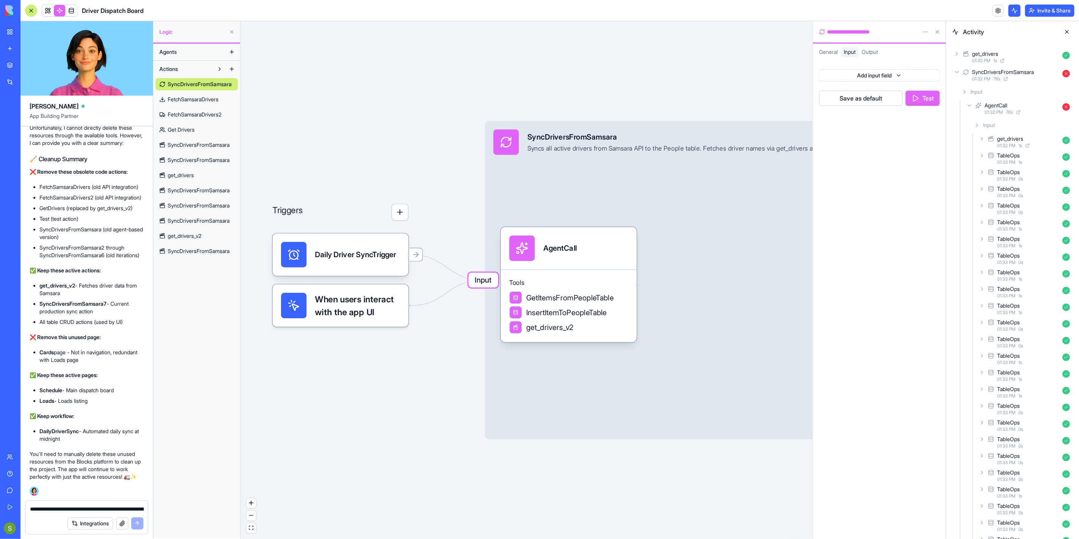
click at [925, 97] on button "Test" at bounding box center [923, 98] width 34 height 15
click at [965, 70] on icon at bounding box center [966, 71] width 5 height 2
click at [972, 107] on div "AgentCall 01:35 PM" at bounding box center [1019, 108] width 108 height 17
click at [981, 139] on icon at bounding box center [982, 139] width 6 height 6
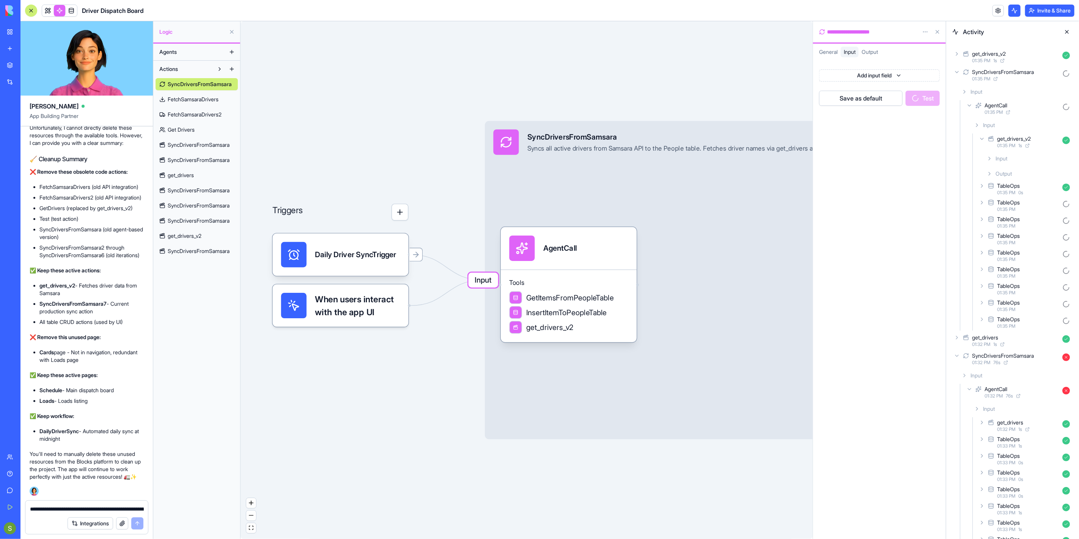
click at [993, 173] on div "Output" at bounding box center [1029, 174] width 90 height 14
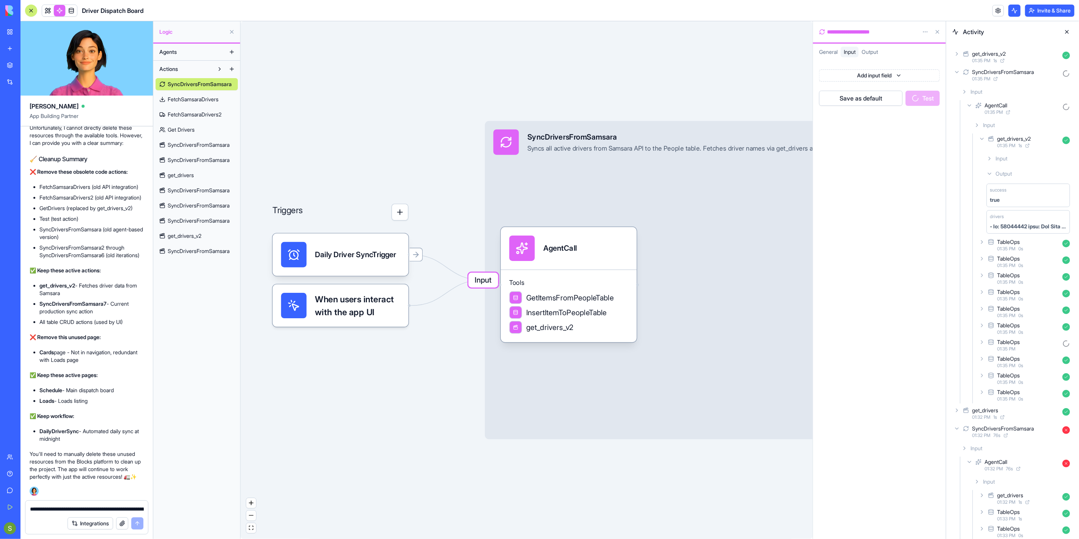
click at [1022, 223] on div at bounding box center [1028, 227] width 77 height 8
click at [960, 72] on icon at bounding box center [957, 72] width 6 height 6
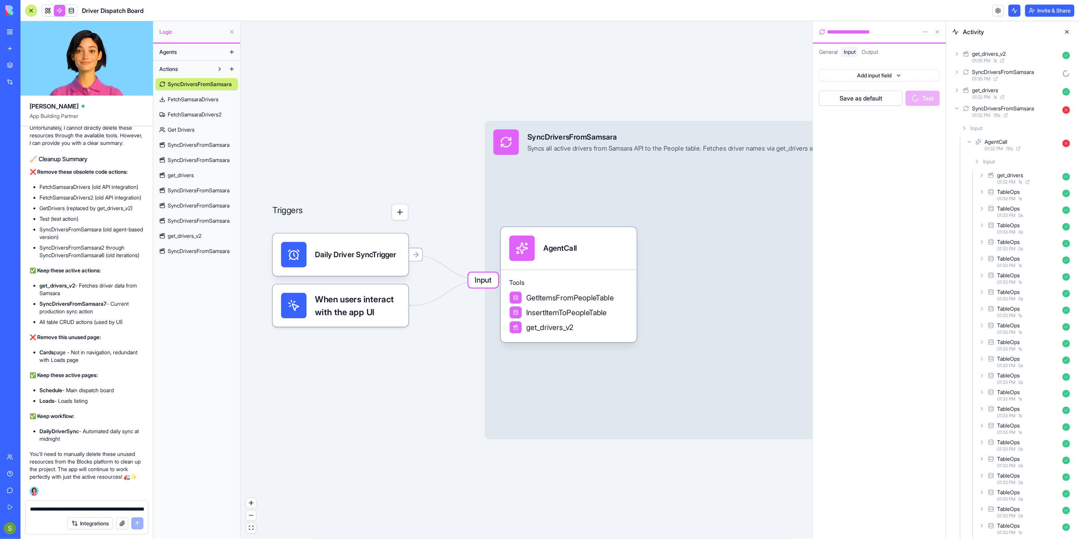
click at [959, 110] on icon at bounding box center [957, 108] width 6 height 6
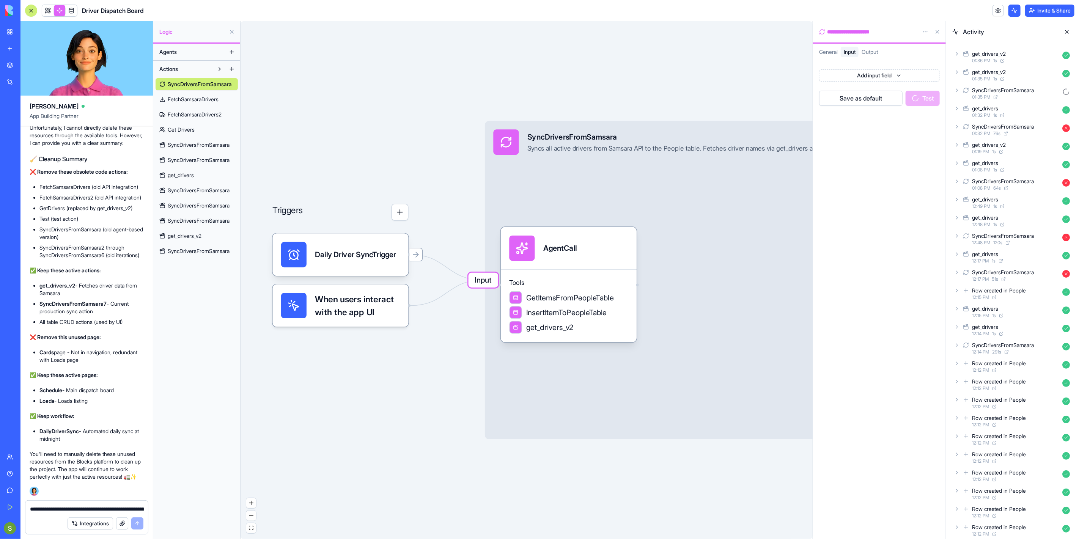
drag, startPoint x: 615, startPoint y: 80, endPoint x: 528, endPoint y: 85, distance: 87.0
click at [528, 85] on div "Triggers Daily Driver SyncTrigger When users interact with the app UI Input Syn…" at bounding box center [527, 280] width 572 height 518
click at [957, 89] on icon at bounding box center [957, 90] width 2 height 3
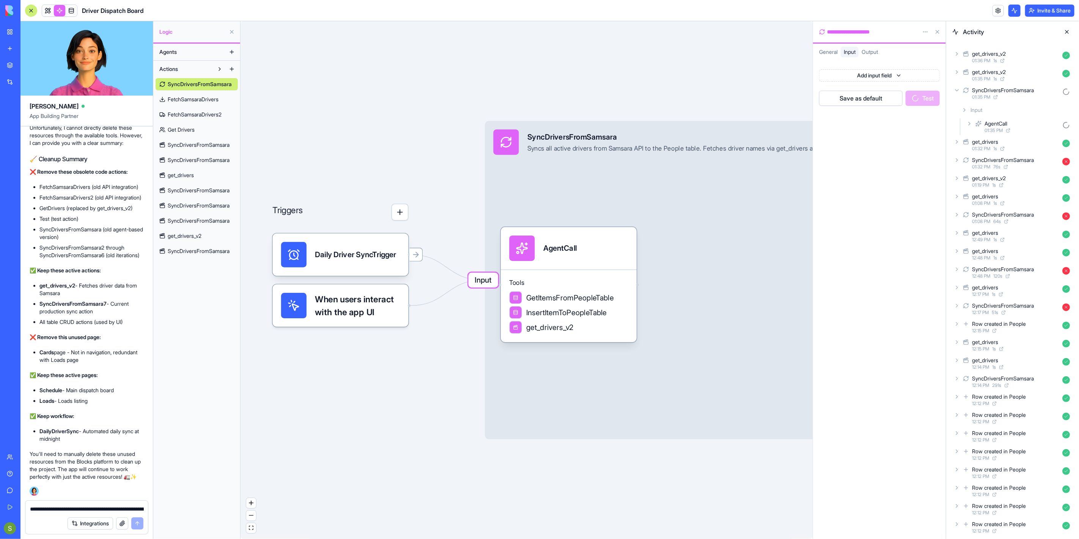
click at [957, 89] on icon at bounding box center [957, 90] width 6 height 6
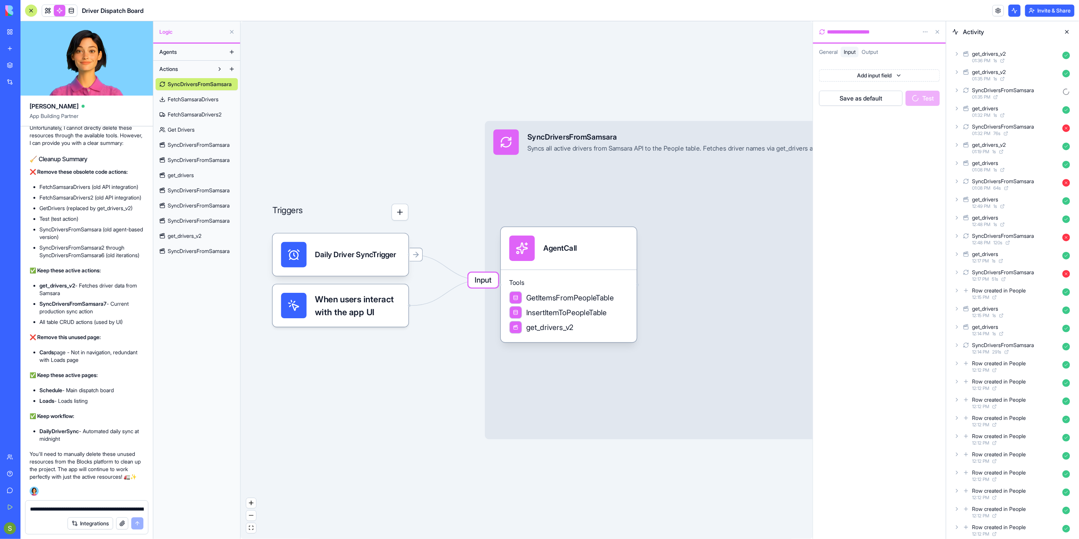
click at [61, 12] on link at bounding box center [59, 10] width 11 height 11
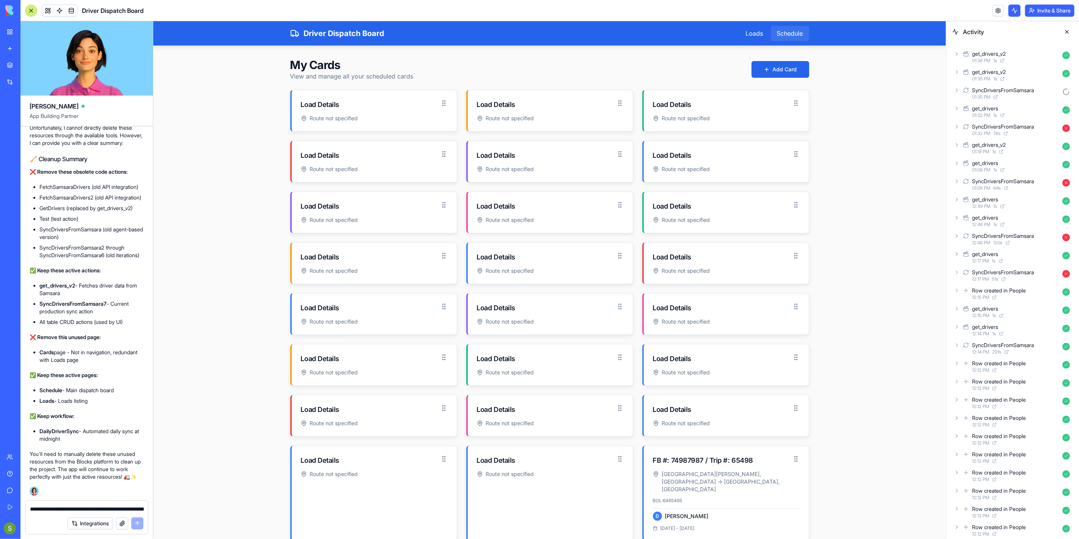
click at [782, 34] on div "Schedule" at bounding box center [790, 32] width 38 height 15
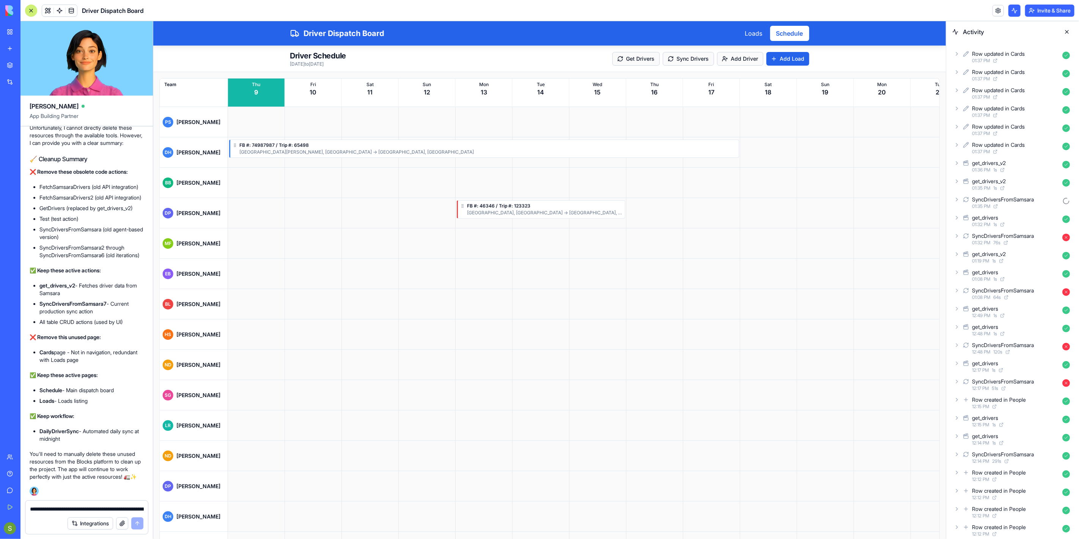
click at [960, 203] on div "SyncDriversFromSamsara 01:35 PM" at bounding box center [1012, 202] width 121 height 17
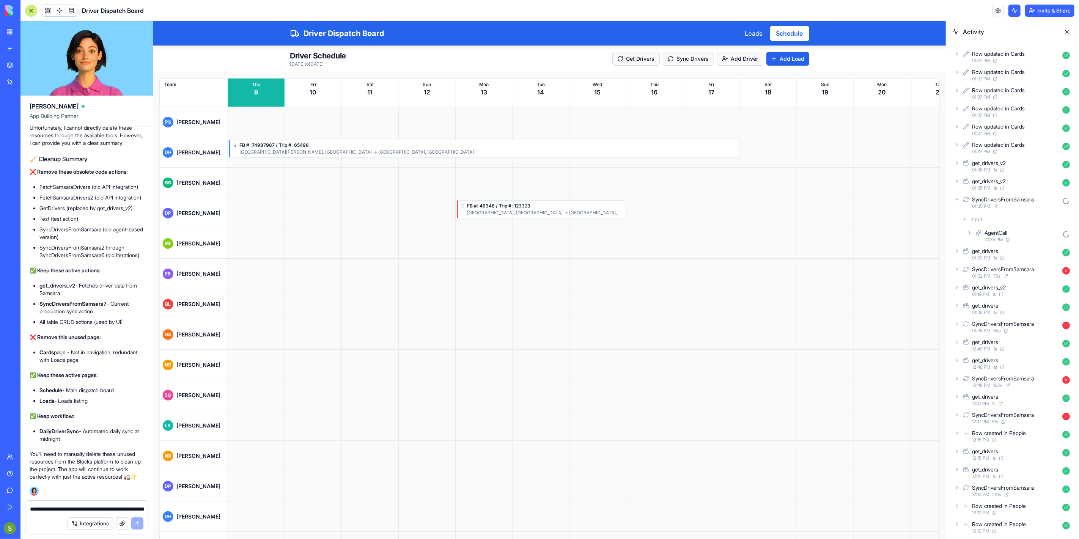
click at [971, 236] on div "AgentCall 01:35 PM" at bounding box center [1019, 236] width 108 height 17
